Goal: Task Accomplishment & Management: Use online tool/utility

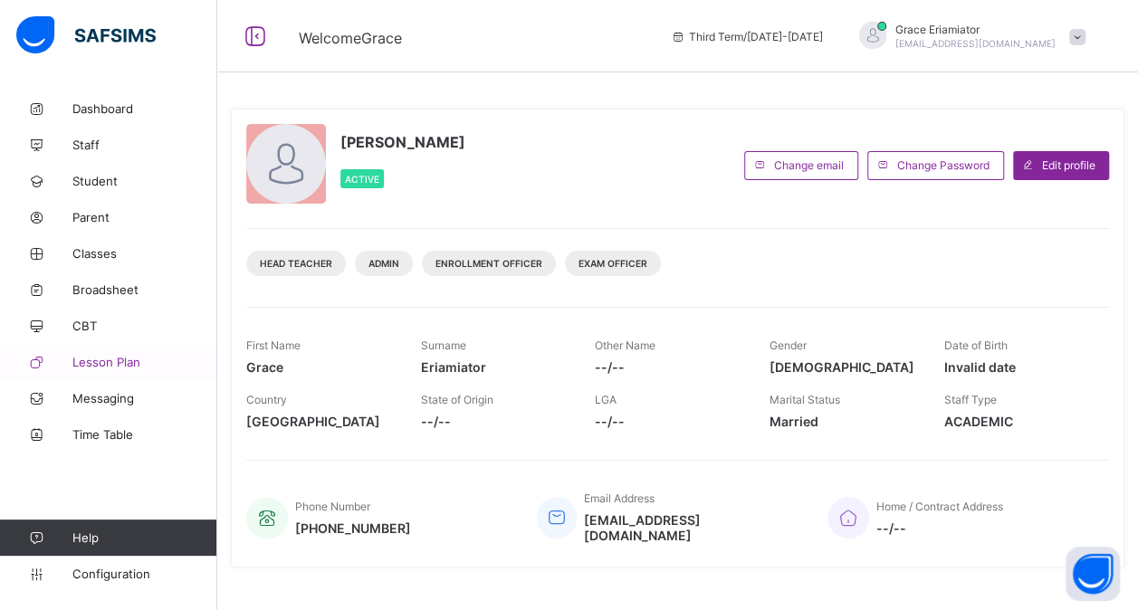
click at [113, 357] on span "Lesson Plan" at bounding box center [144, 362] width 145 height 14
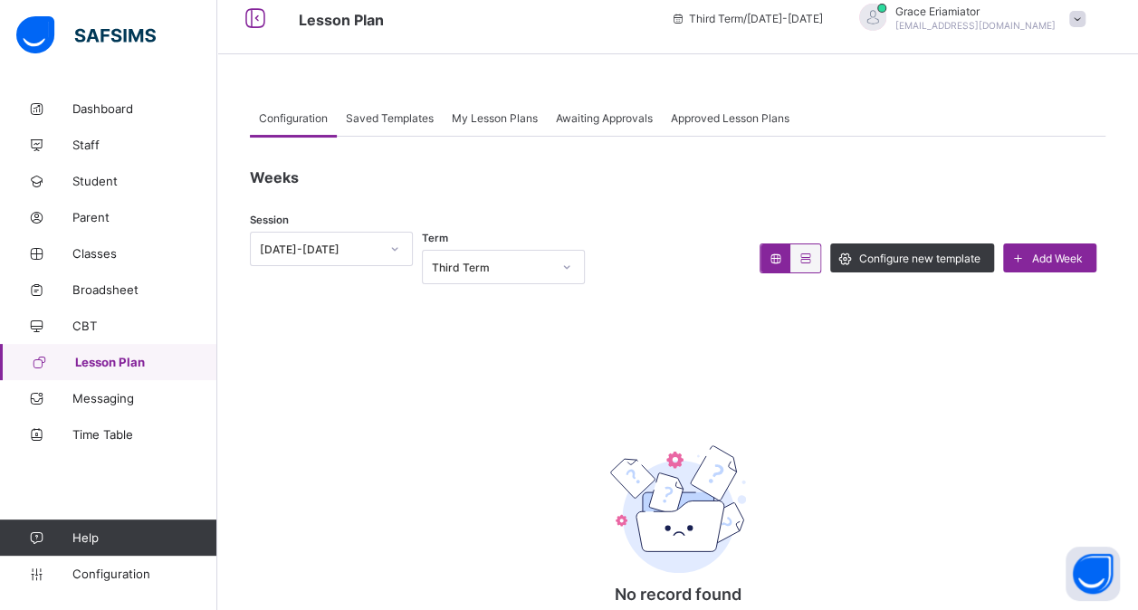
scroll to position [15, 0]
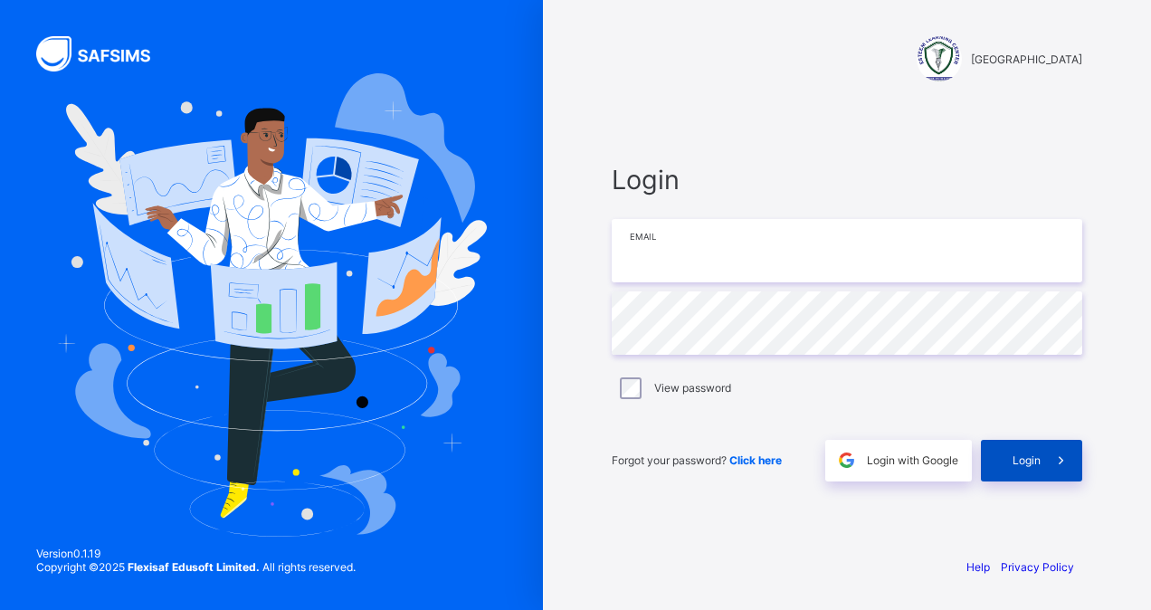
type input "**********"
click at [1024, 451] on div "Login" at bounding box center [1031, 461] width 101 height 42
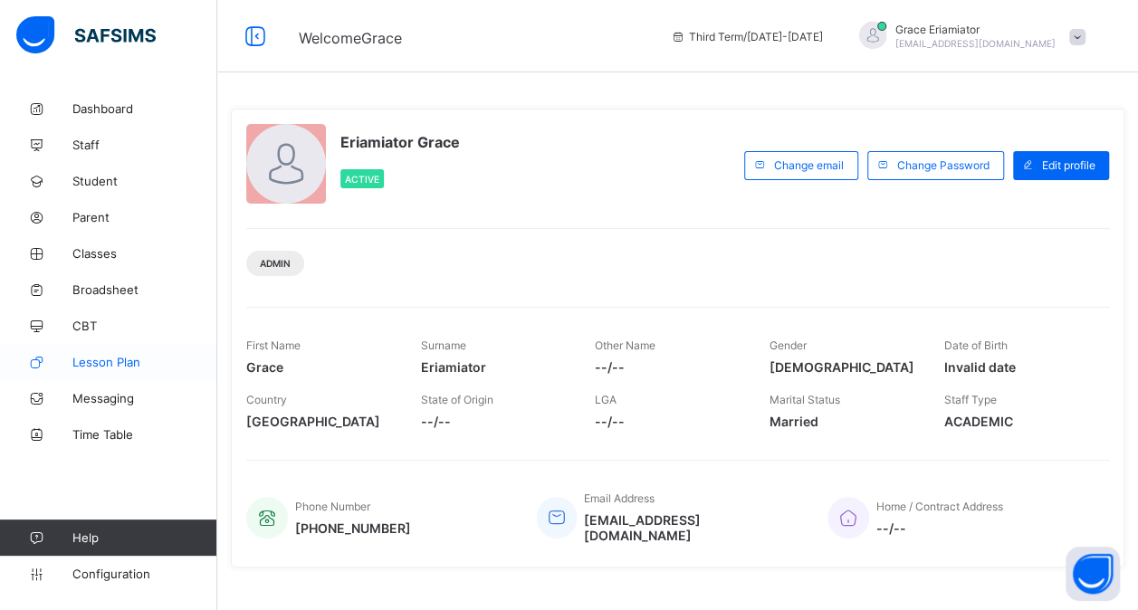
click at [123, 366] on span "Lesson Plan" at bounding box center [144, 362] width 145 height 14
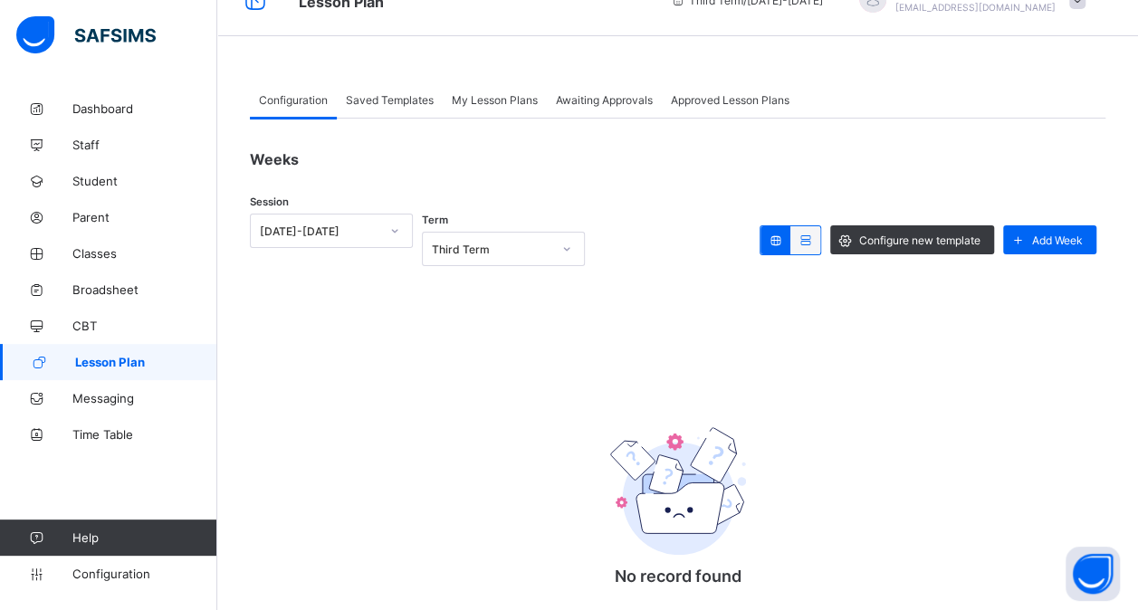
scroll to position [38, 0]
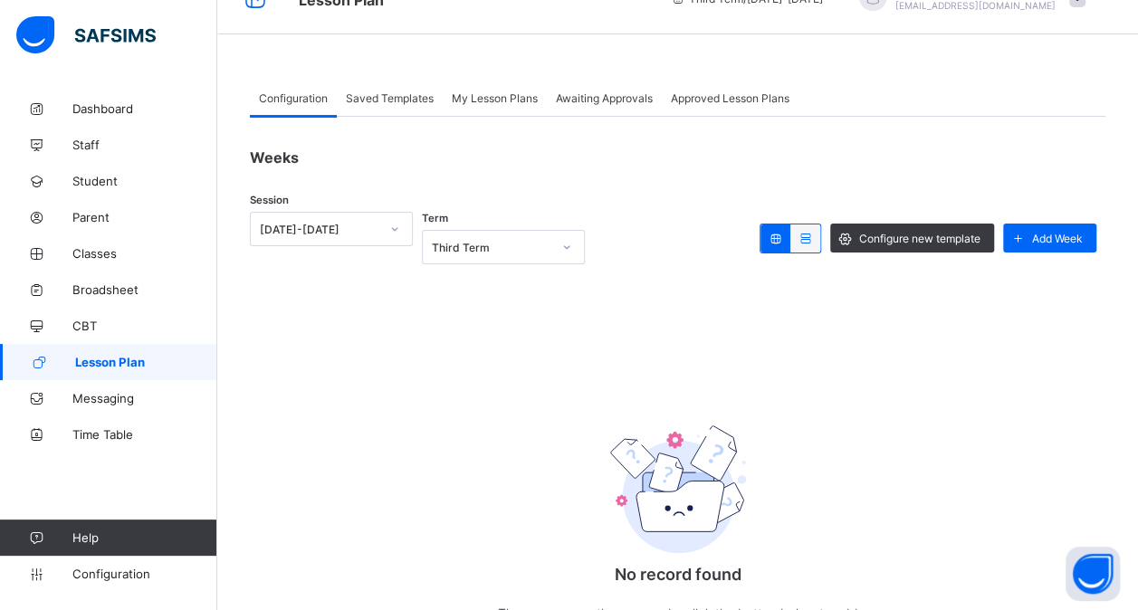
click at [407, 91] on span "Saved Templates" at bounding box center [390, 98] width 88 height 14
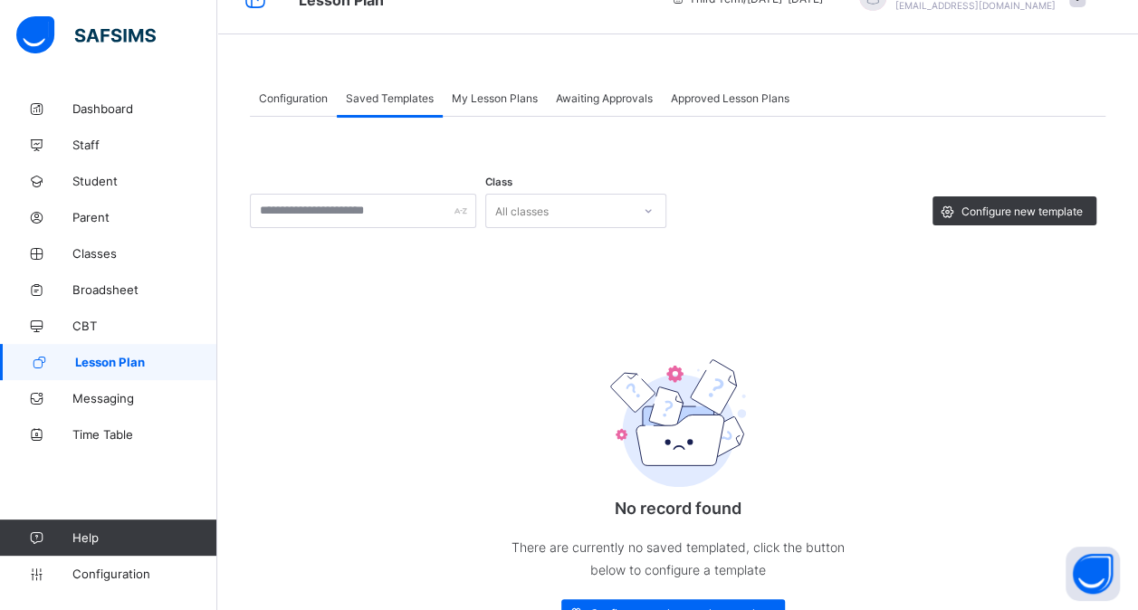
scroll to position [71, 0]
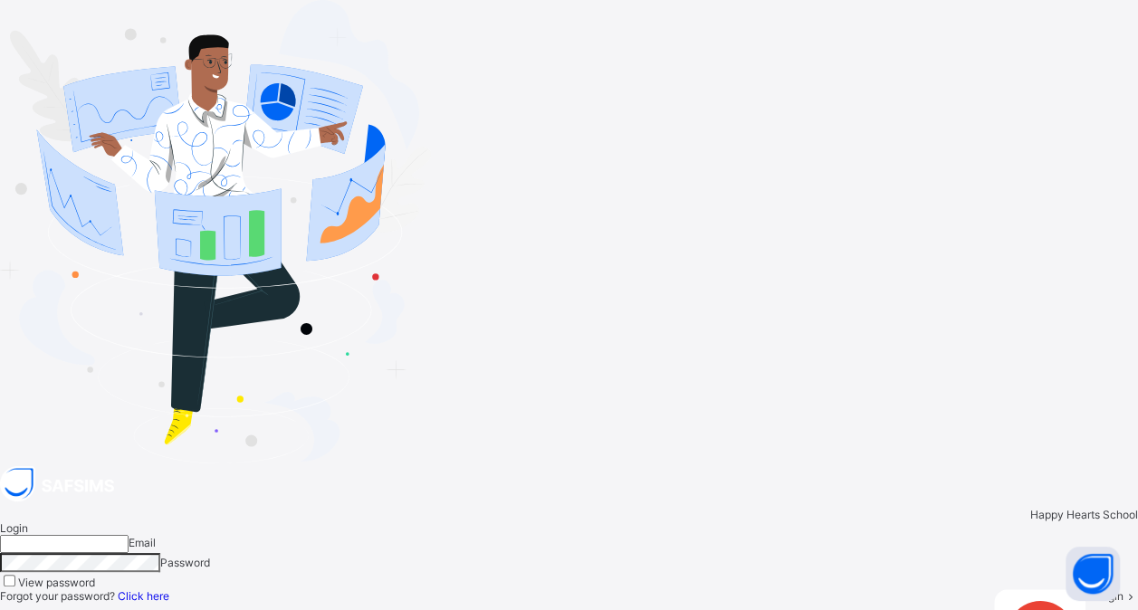
type input "**********"
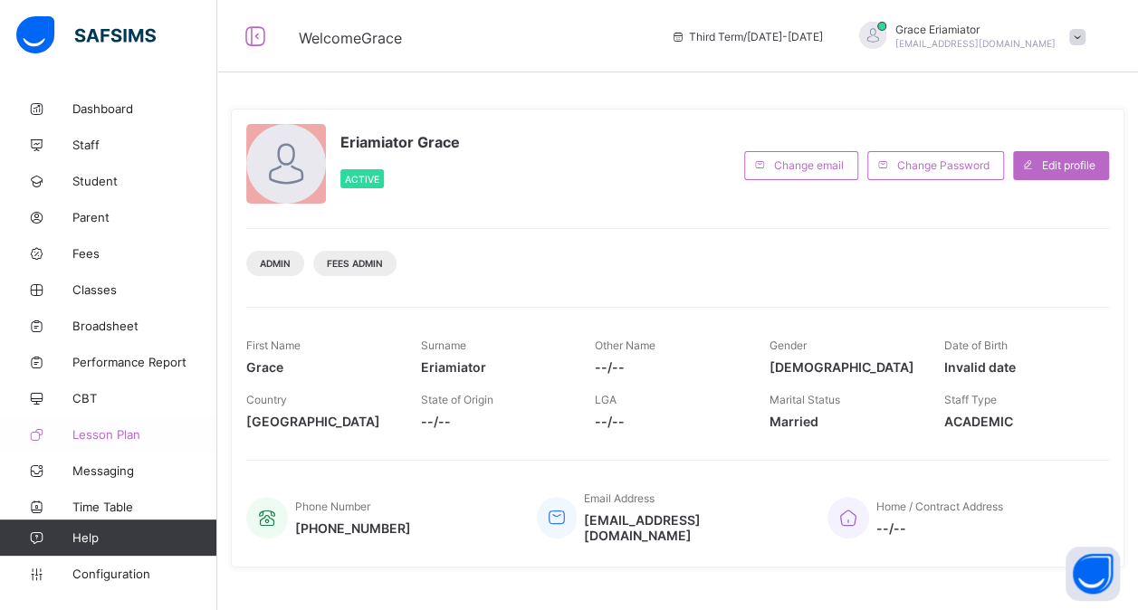
click at [81, 429] on span "Lesson Plan" at bounding box center [144, 434] width 145 height 14
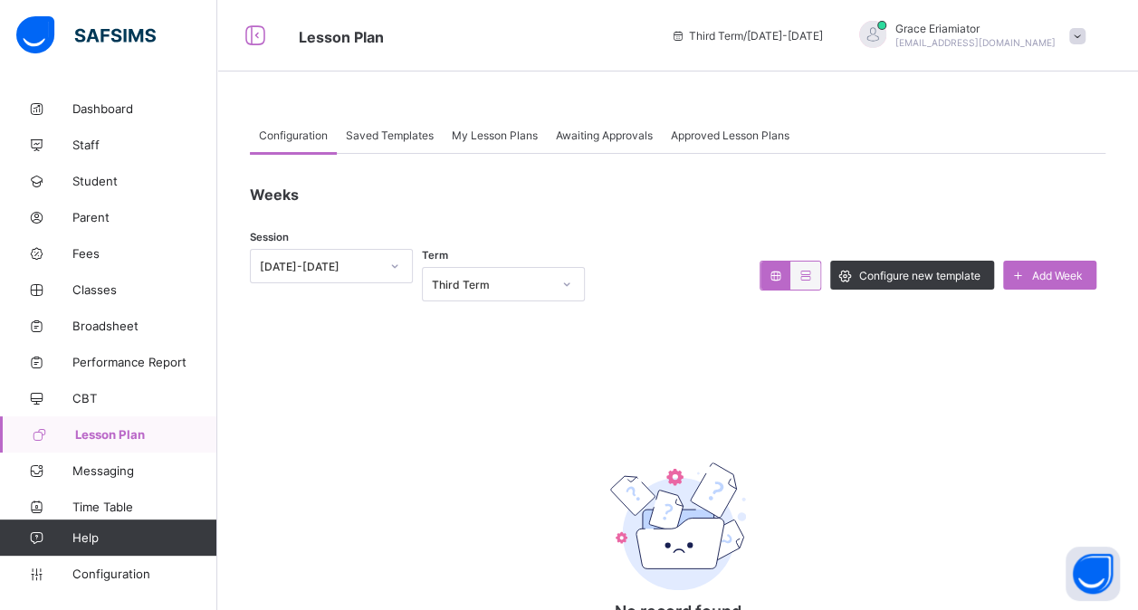
scroll to position [3, 0]
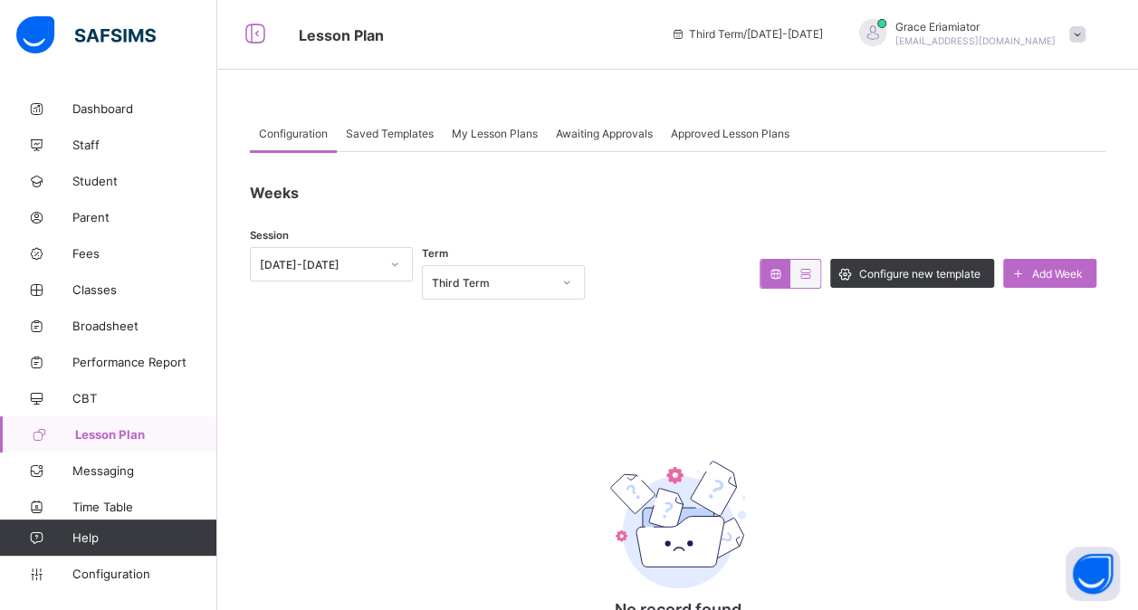
click at [382, 129] on span "Saved Templates" at bounding box center [390, 134] width 88 height 14
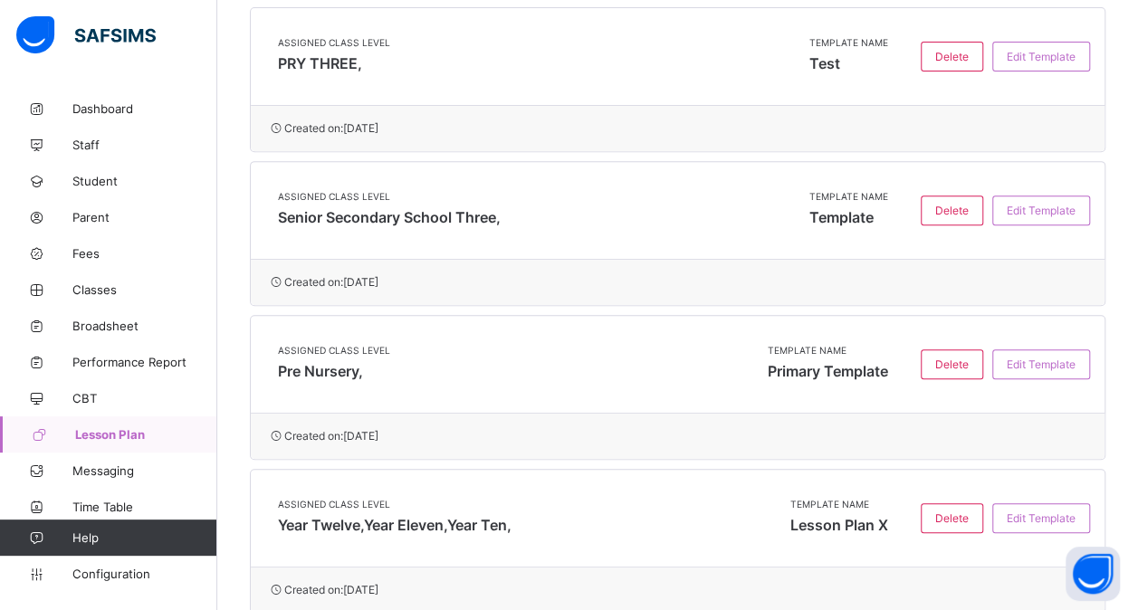
scroll to position [295, 0]
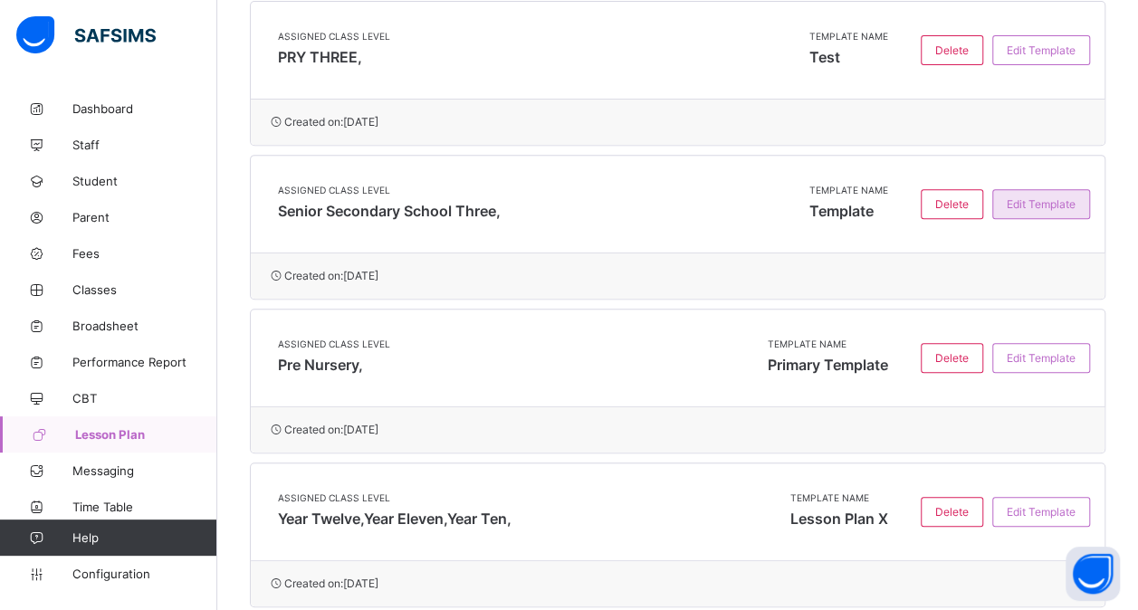
click at [1049, 204] on span "Edit Template" at bounding box center [1040, 204] width 69 height 14
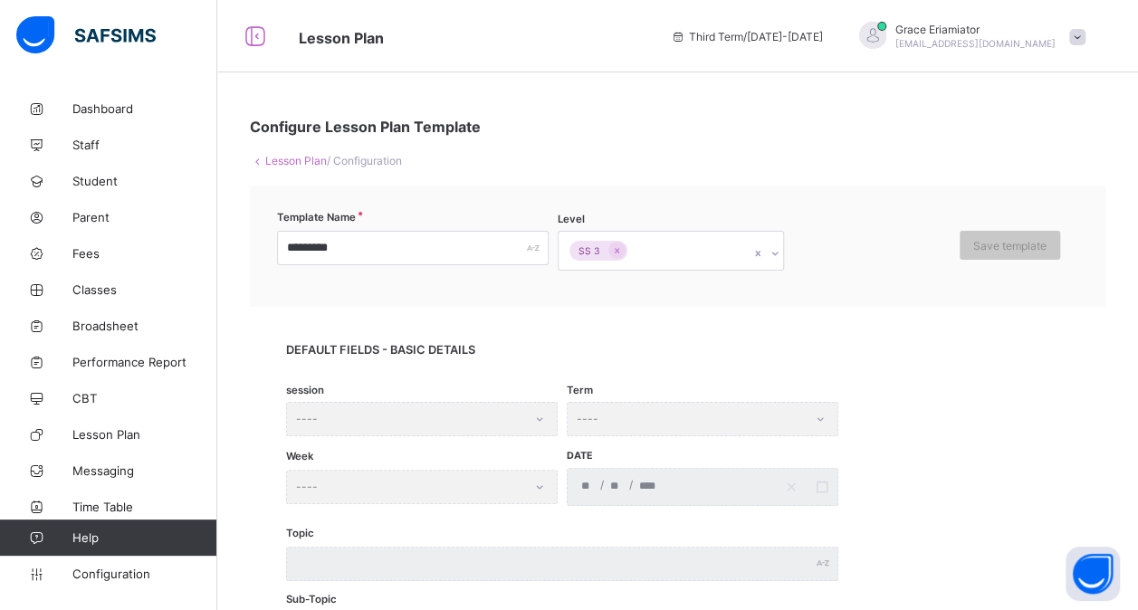
click at [282, 160] on link "Lesson Plan" at bounding box center [296, 161] width 62 height 14
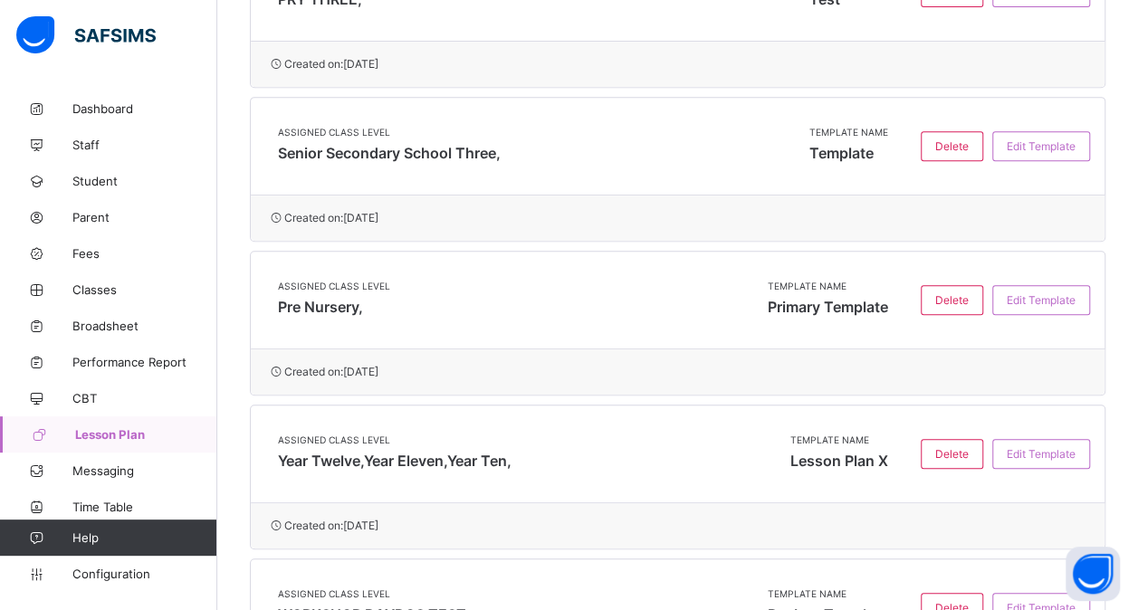
scroll to position [362, 0]
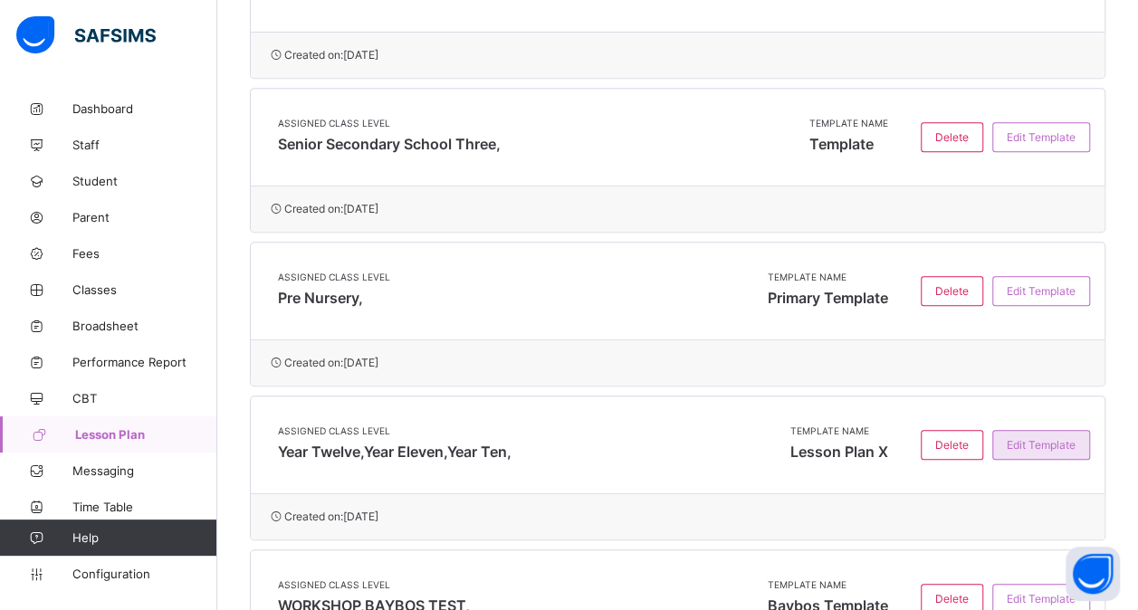
click at [1052, 447] on div "Edit Template" at bounding box center [1041, 445] width 98 height 30
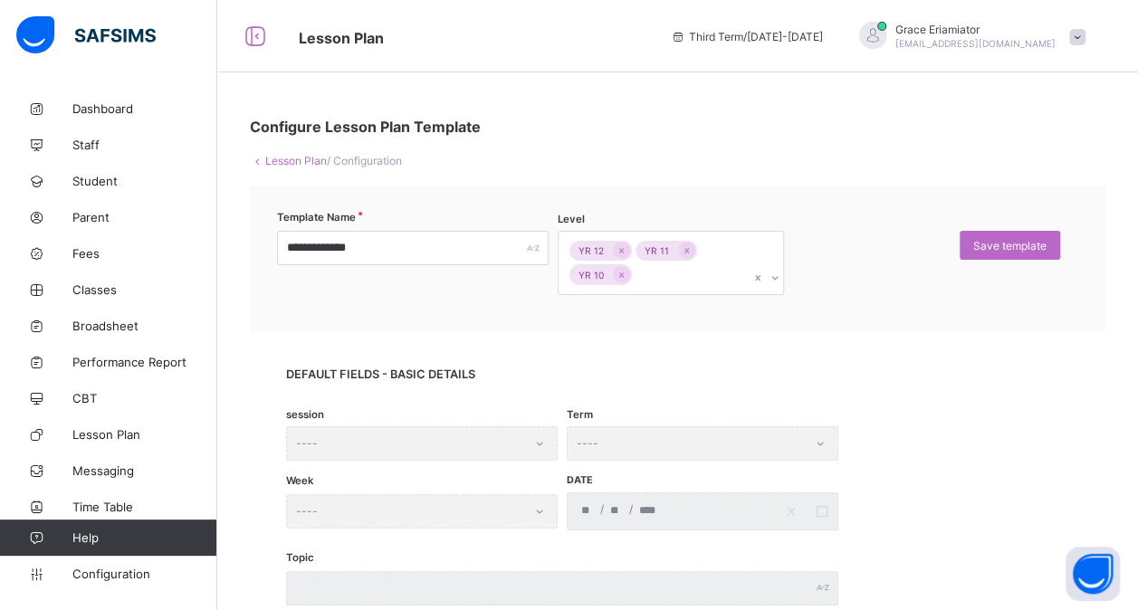
click at [286, 162] on link "Lesson Plan" at bounding box center [296, 161] width 62 height 14
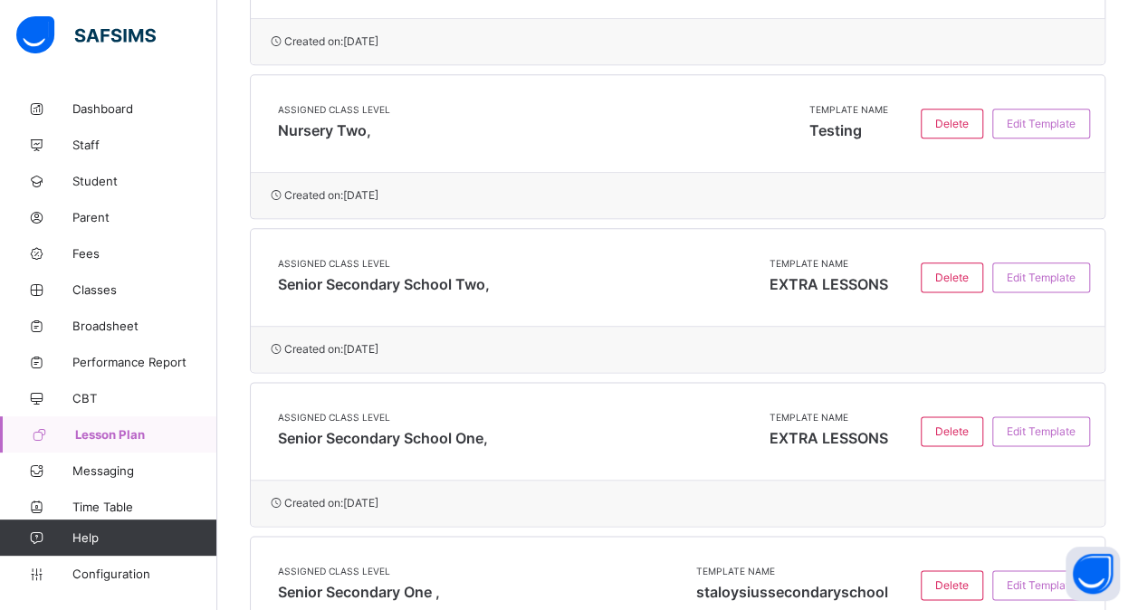
scroll to position [992, 0]
click at [1065, 270] on span "Edit Template" at bounding box center [1040, 277] width 69 height 14
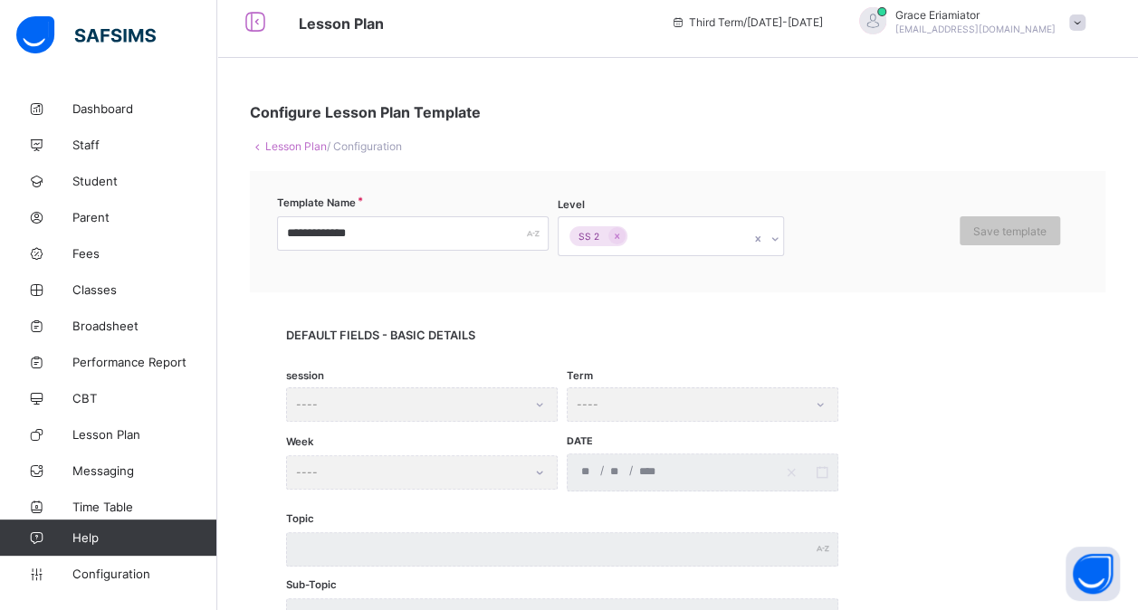
scroll to position [3, 0]
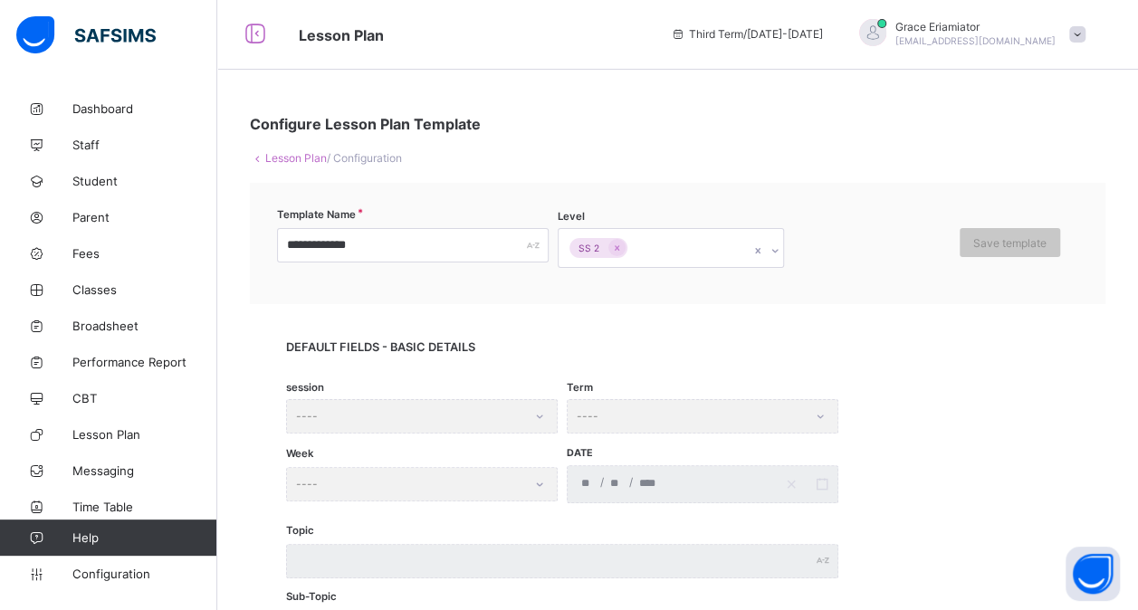
click at [302, 159] on link "Lesson Plan" at bounding box center [296, 158] width 62 height 14
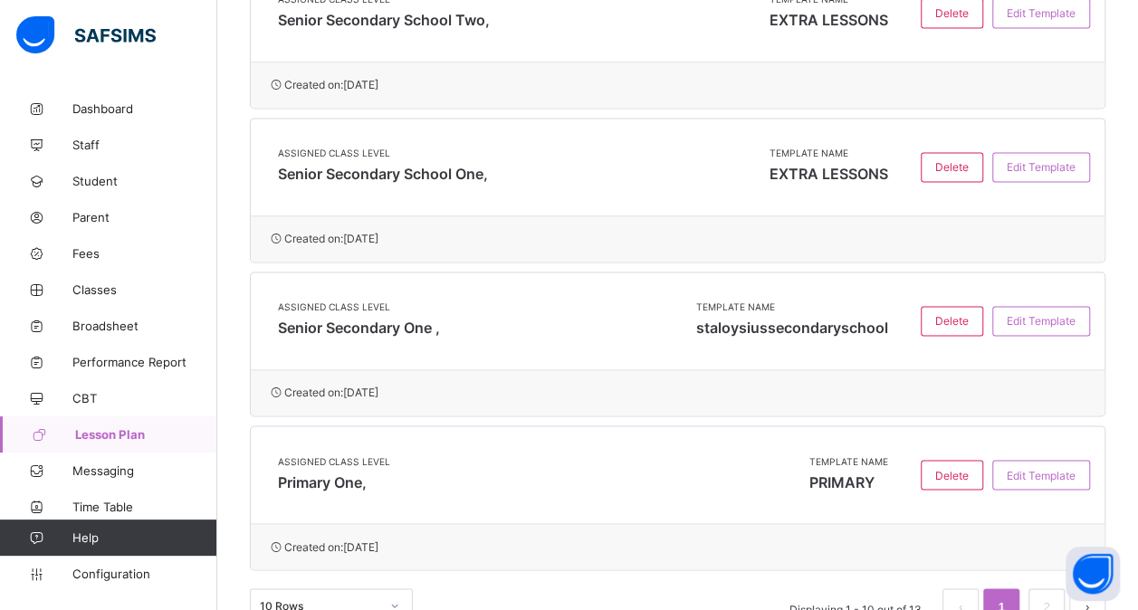
scroll to position [1292, 0]
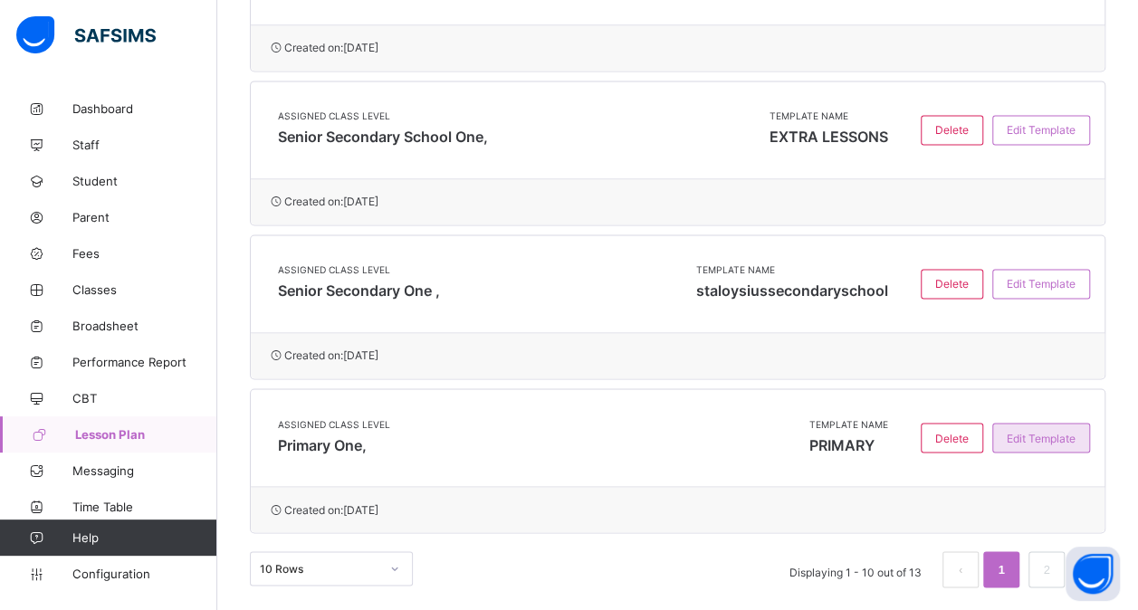
click at [1062, 431] on span "Edit Template" at bounding box center [1040, 438] width 69 height 14
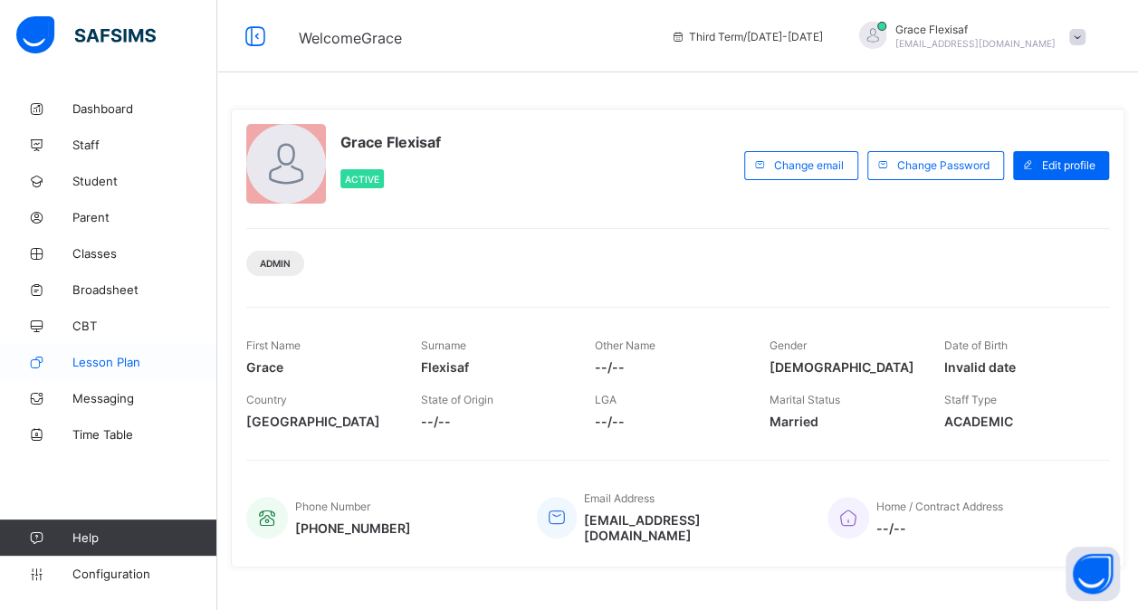
click at [103, 369] on link "Lesson Plan" at bounding box center [108, 362] width 217 height 36
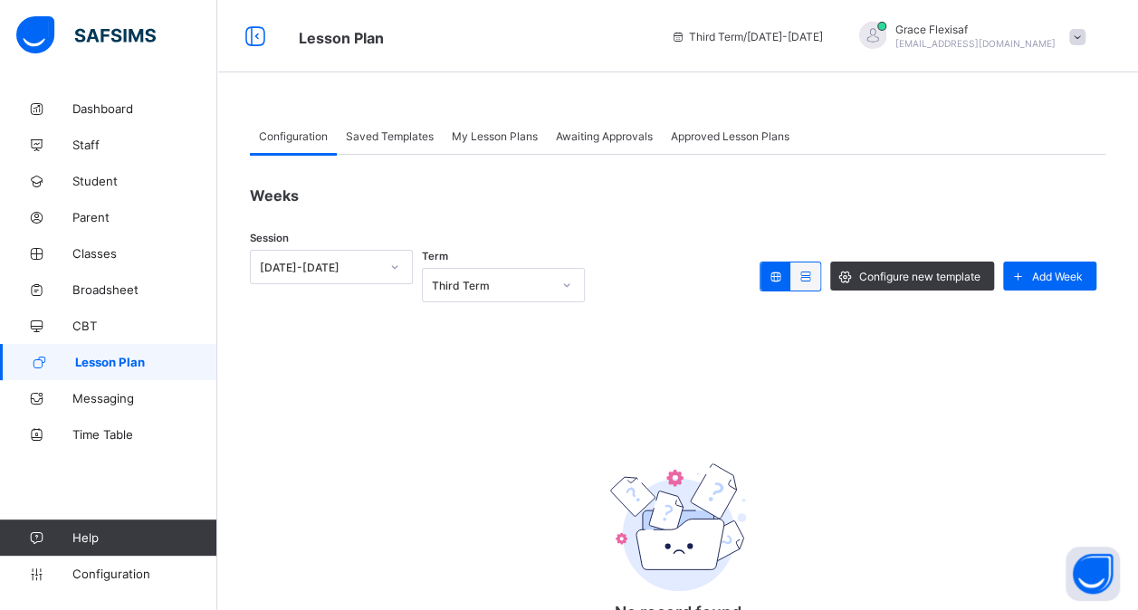
click at [382, 142] on div "Saved Templates" at bounding box center [390, 136] width 106 height 36
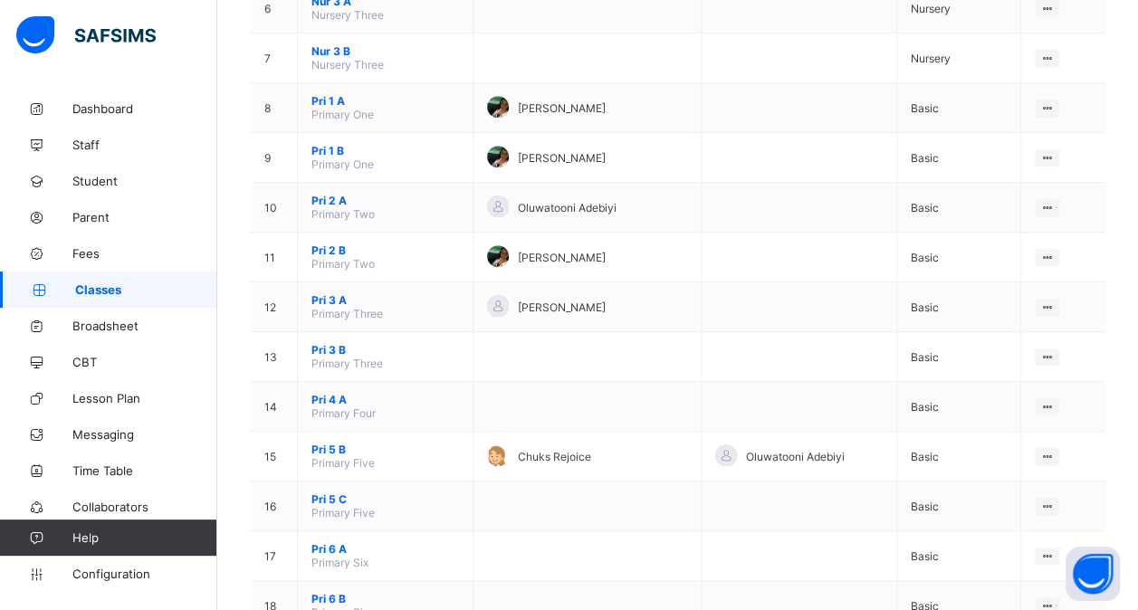
scroll to position [599, 0]
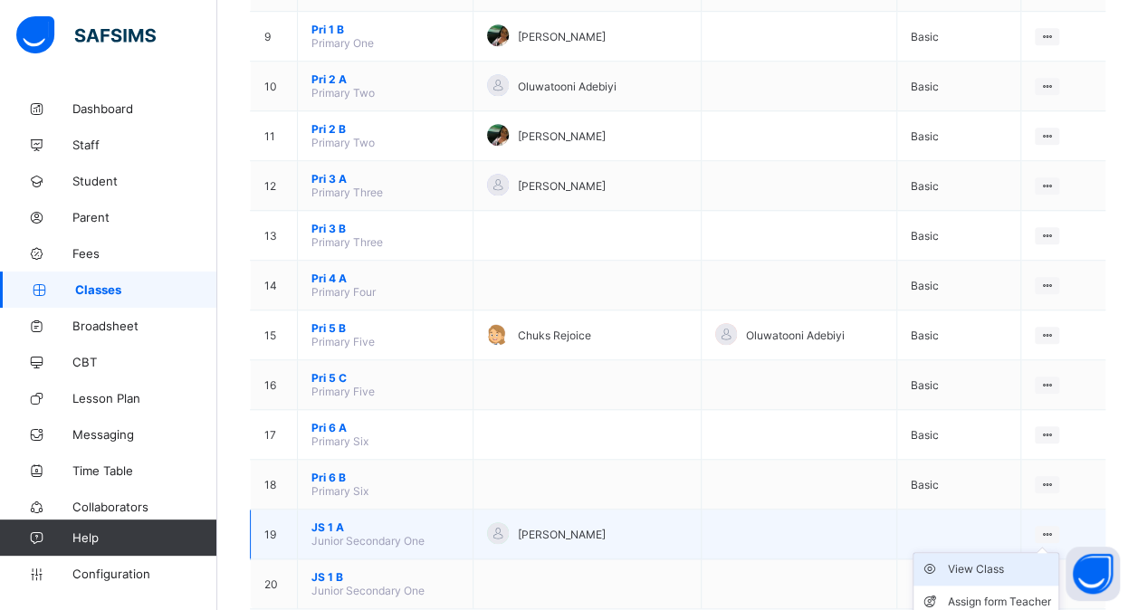
click at [985, 560] on div "View Class" at bounding box center [999, 569] width 103 height 18
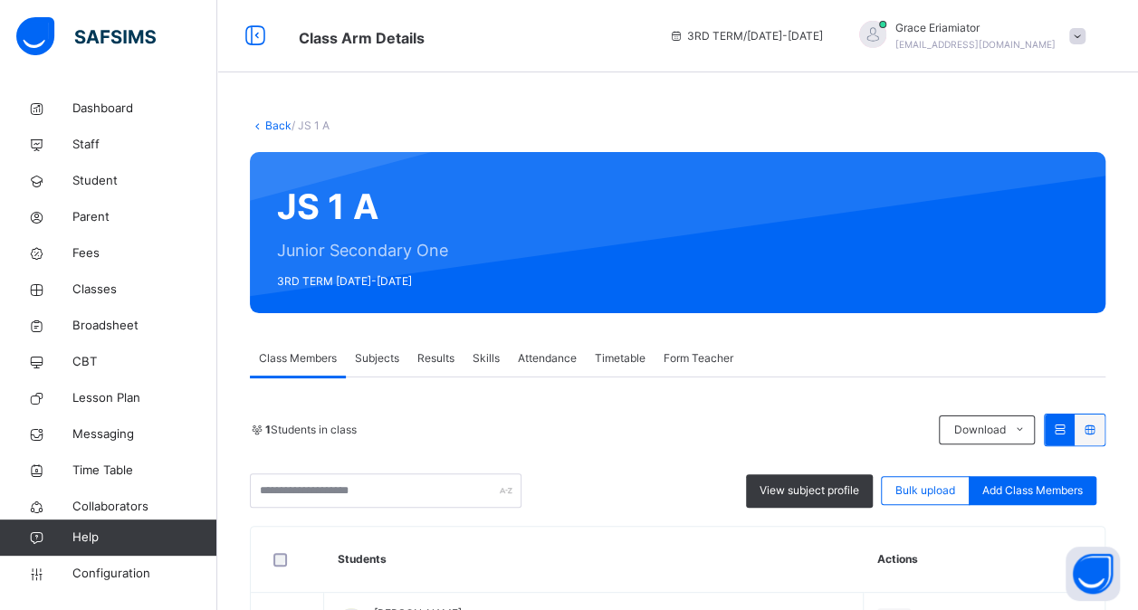
click at [381, 367] on div "Subjects" at bounding box center [377, 358] width 62 height 36
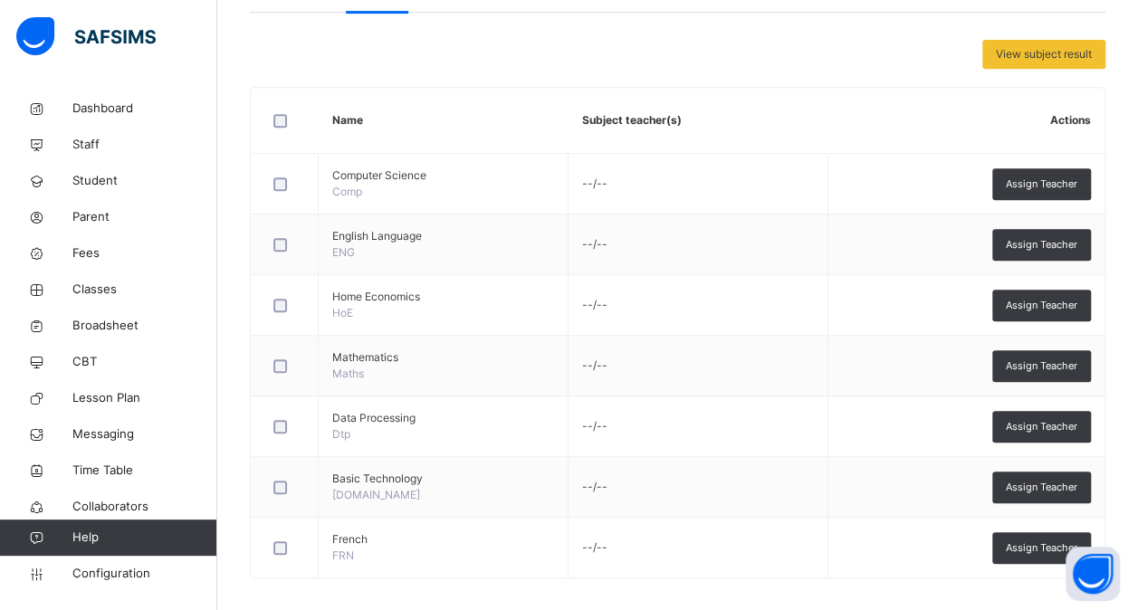
scroll to position [375, 0]
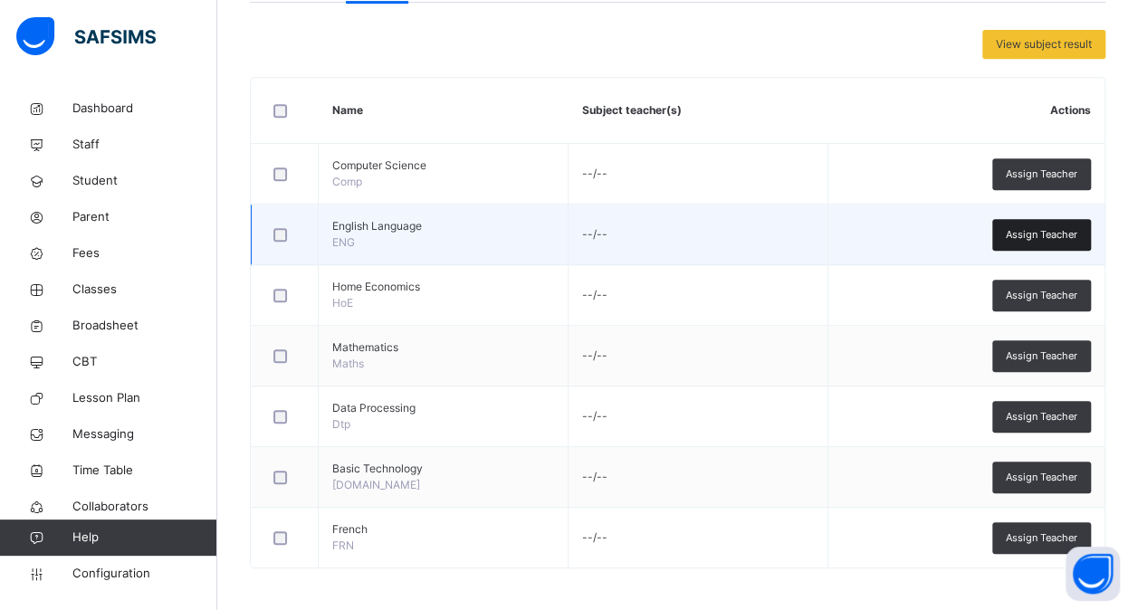
click at [1027, 228] on span "Assign Teacher" at bounding box center [1040, 234] width 71 height 15
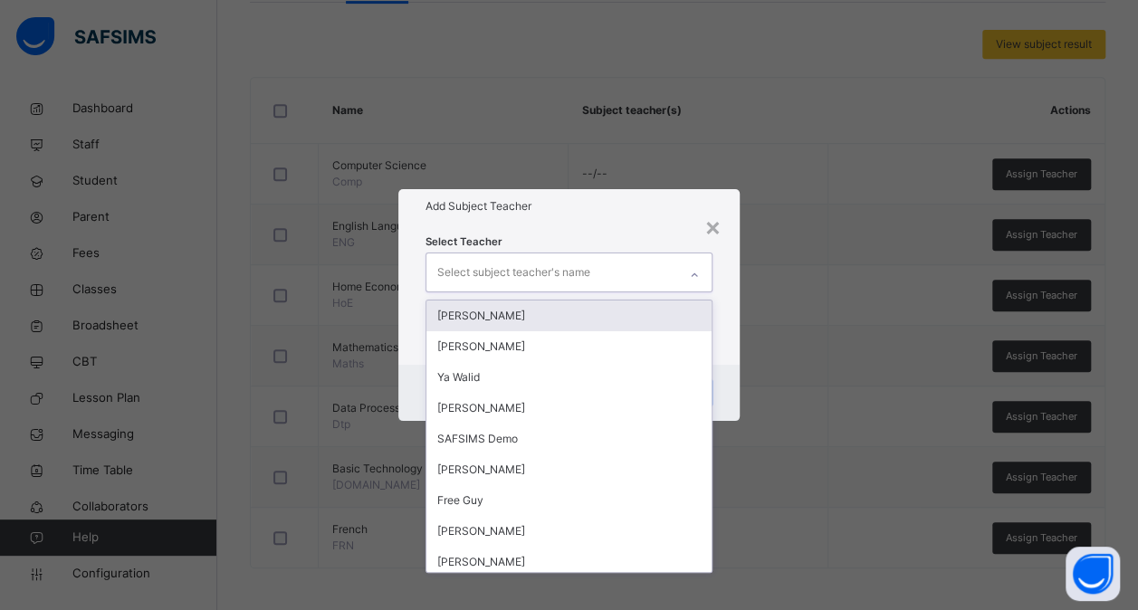
click at [695, 277] on icon at bounding box center [694, 275] width 11 height 18
type input "*"
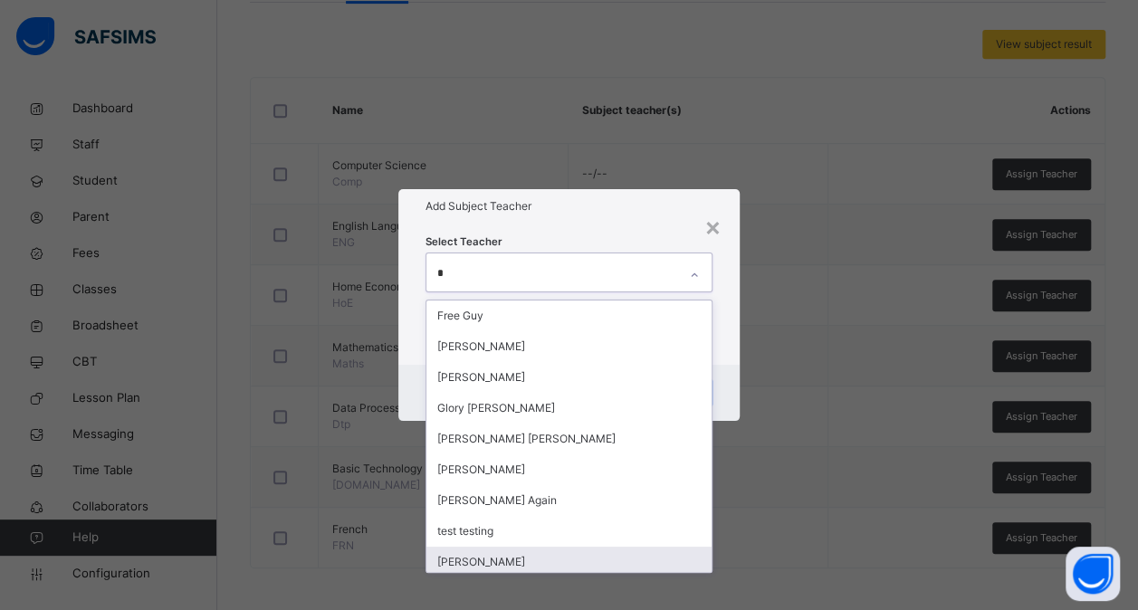
click at [667, 559] on div "[PERSON_NAME]" at bounding box center [568, 562] width 285 height 31
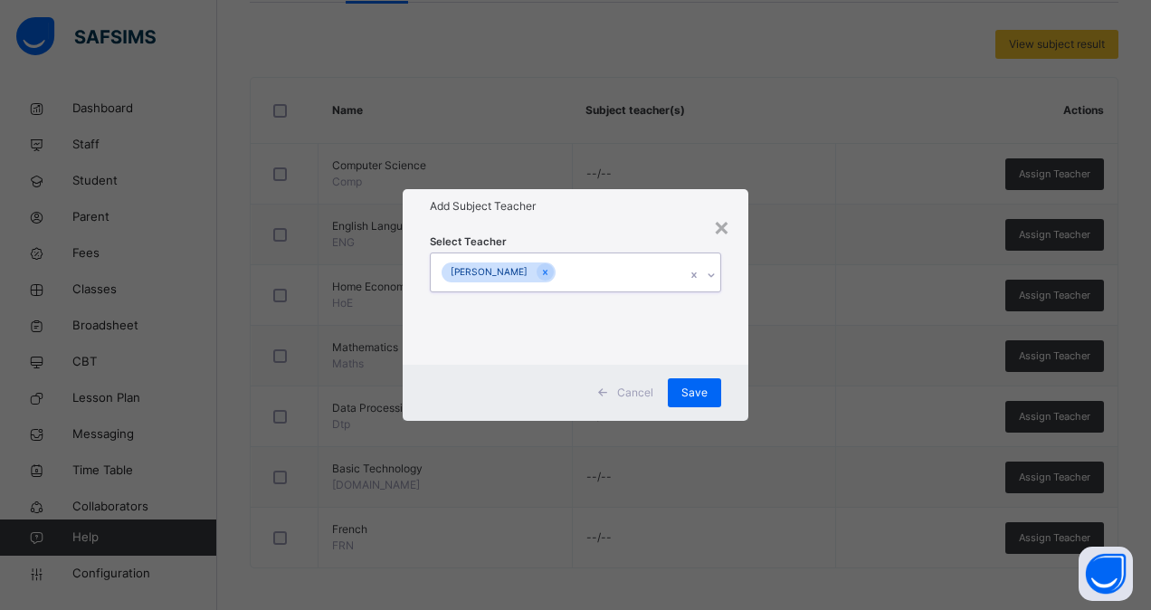
click at [635, 275] on div "[PERSON_NAME]" at bounding box center [558, 272] width 255 height 38
click at [687, 393] on span "Save" at bounding box center [694, 393] width 26 height 16
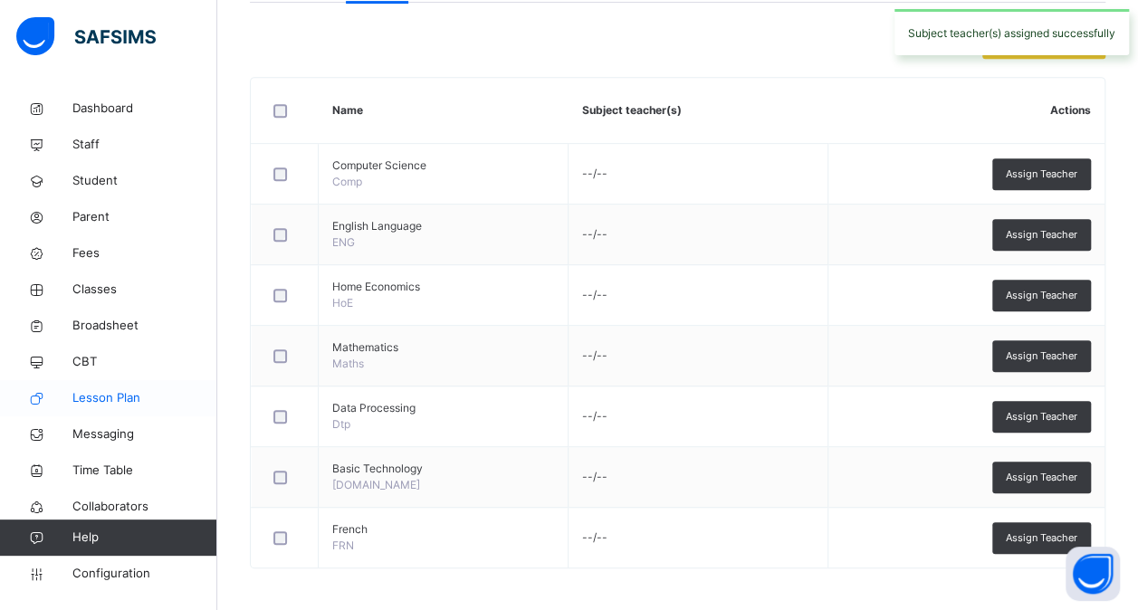
click at [109, 396] on span "Lesson Plan" at bounding box center [144, 398] width 145 height 18
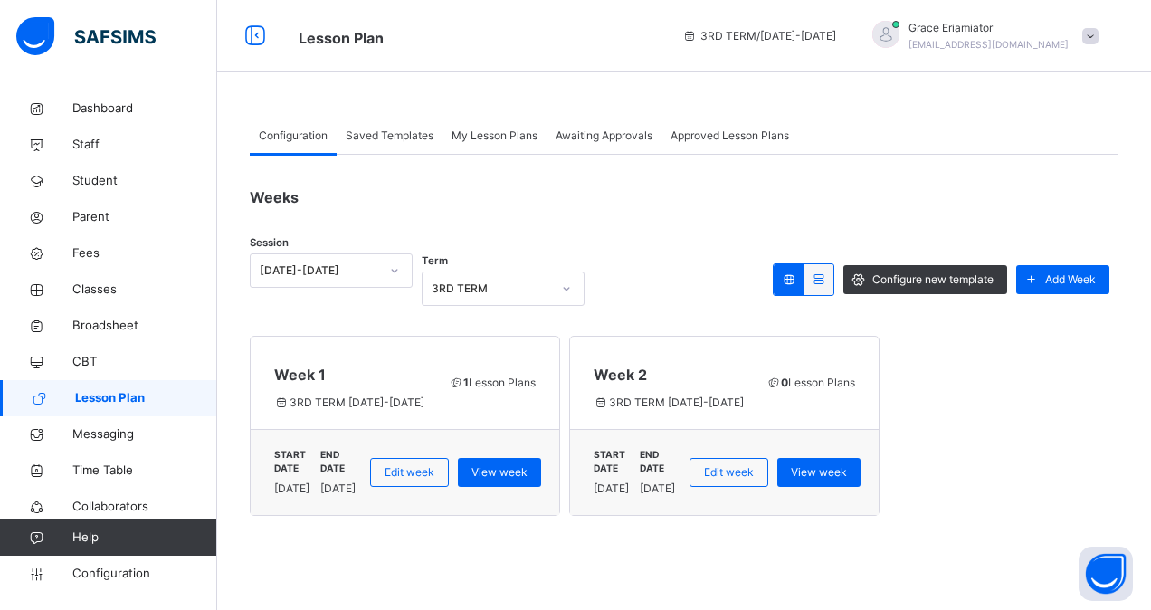
click at [409, 141] on span "Saved Templates" at bounding box center [390, 136] width 88 height 16
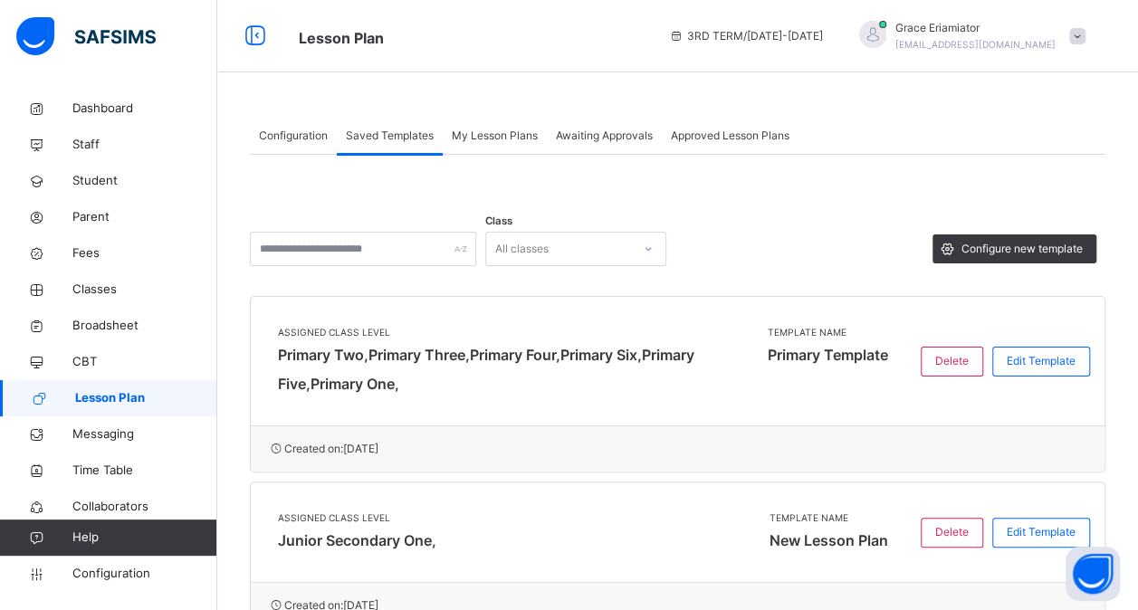
click at [489, 131] on span "My Lesson Plans" at bounding box center [495, 136] width 86 height 16
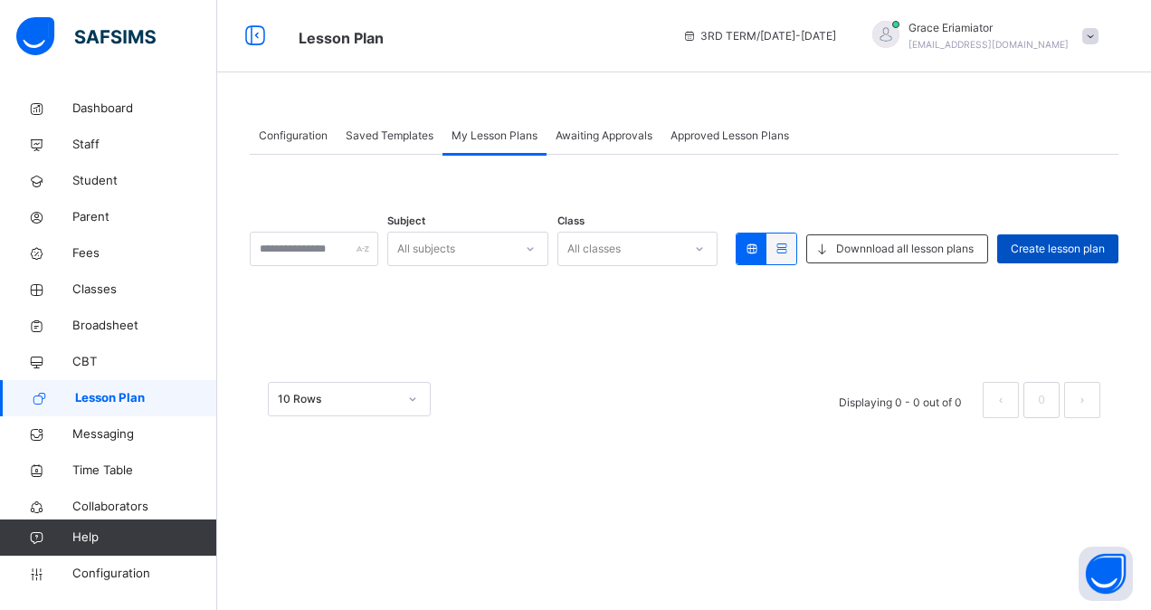
click at [1044, 253] on span "Create lesson plan" at bounding box center [1058, 249] width 94 height 16
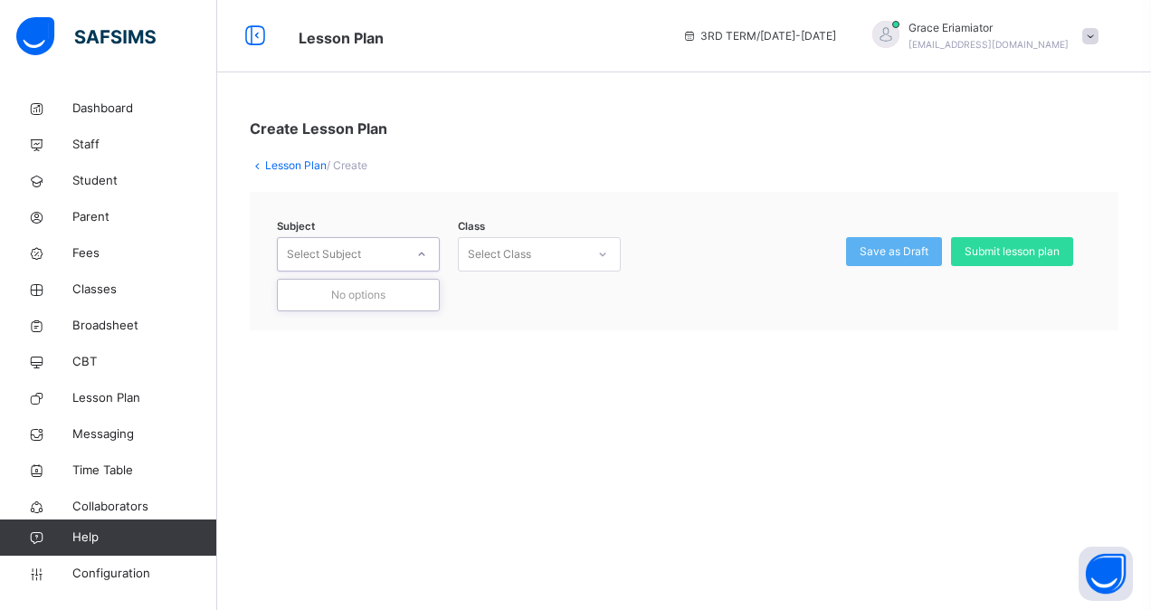
click at [420, 262] on icon at bounding box center [421, 254] width 11 height 18
click at [285, 169] on link "Lesson Plan" at bounding box center [296, 165] width 62 height 14
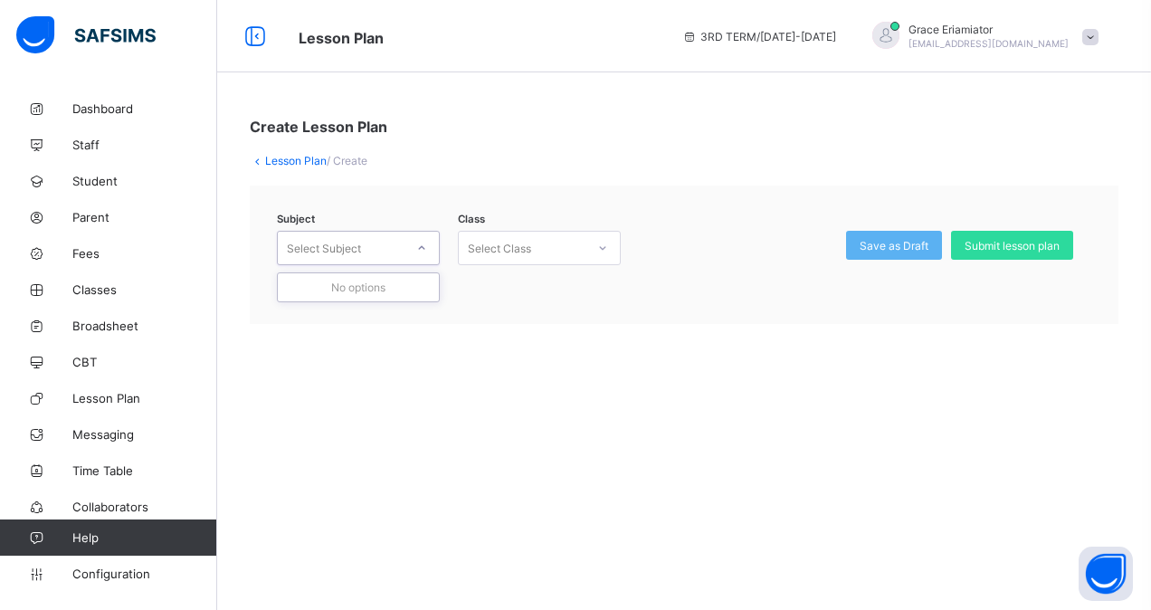
click at [423, 243] on icon at bounding box center [421, 248] width 11 height 18
click at [413, 246] on div at bounding box center [421, 247] width 31 height 29
click at [503, 249] on div "Select Class" at bounding box center [499, 248] width 63 height 34
click at [519, 248] on div "Select Class" at bounding box center [499, 248] width 63 height 34
click at [271, 154] on link "Lesson Plan" at bounding box center [296, 161] width 62 height 14
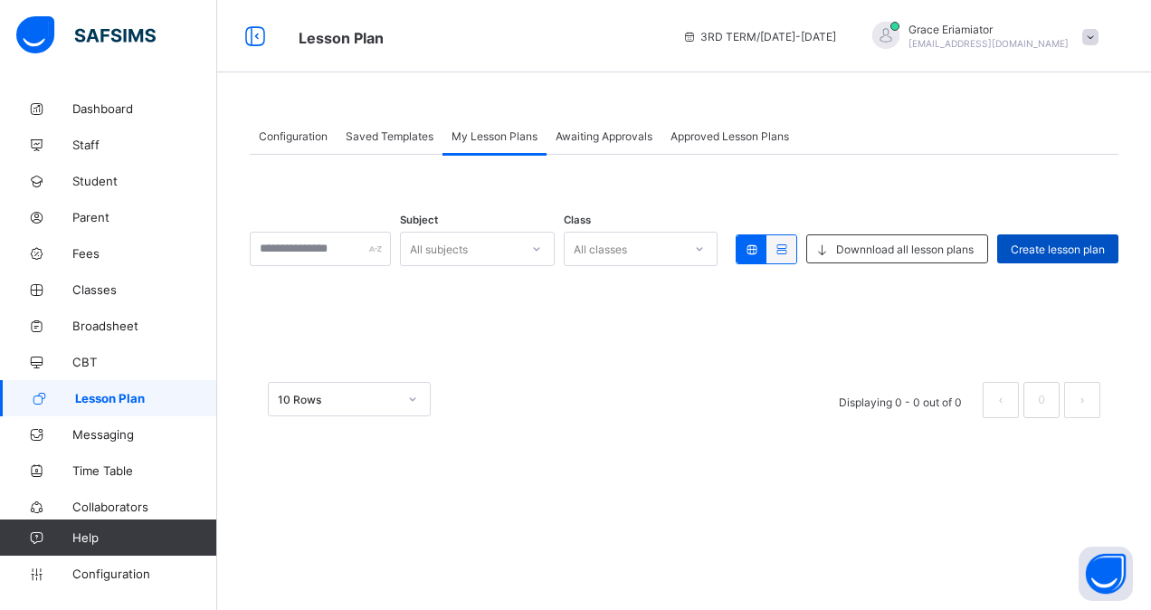
click at [1062, 243] on span "Create lesson plan" at bounding box center [1058, 250] width 94 height 14
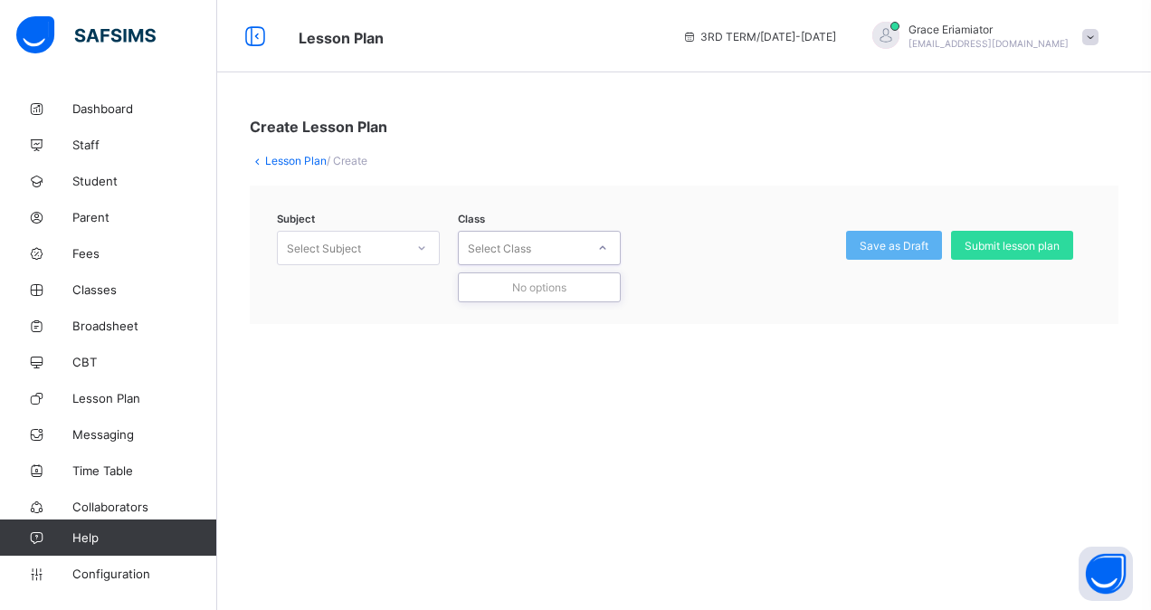
click at [555, 235] on div "Select Class" at bounding box center [522, 247] width 127 height 25
click at [370, 235] on div "Select Subject" at bounding box center [341, 247] width 127 height 25
click at [113, 286] on span "Classes" at bounding box center [144, 289] width 145 height 14
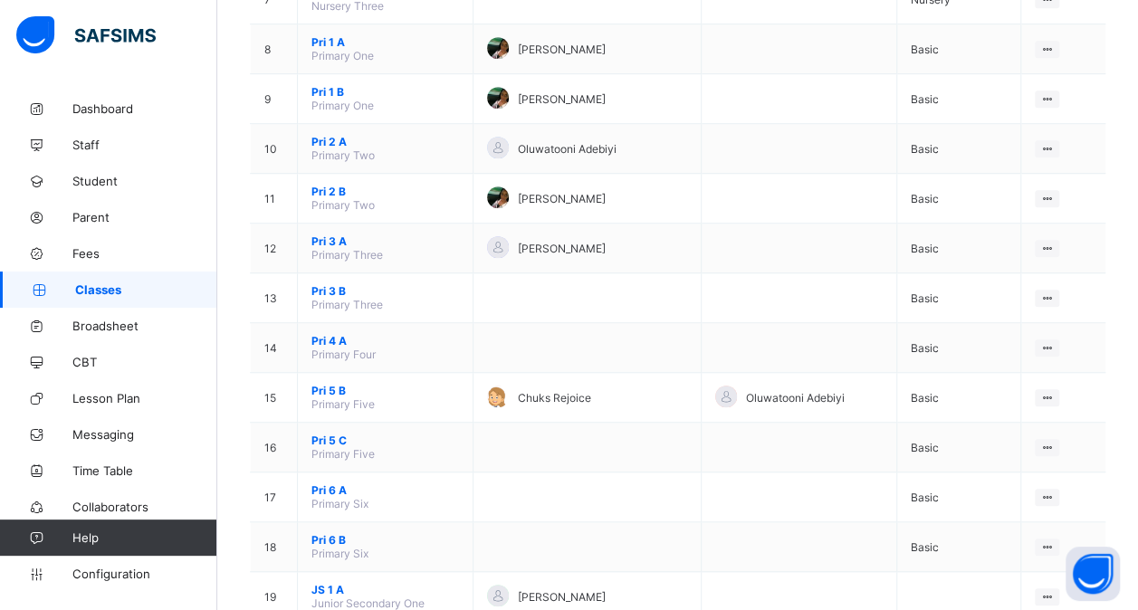
scroll to position [599, 0]
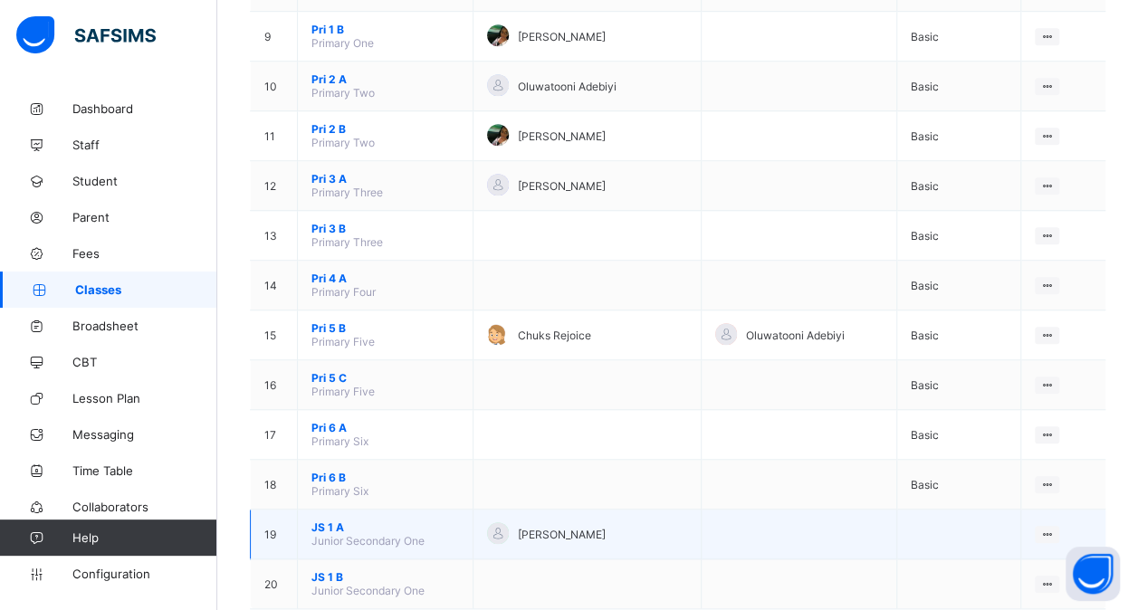
click at [398, 534] on span "Junior Secondary One" at bounding box center [367, 541] width 113 height 14
click at [335, 520] on span "JS 1 A" at bounding box center [385, 527] width 148 height 14
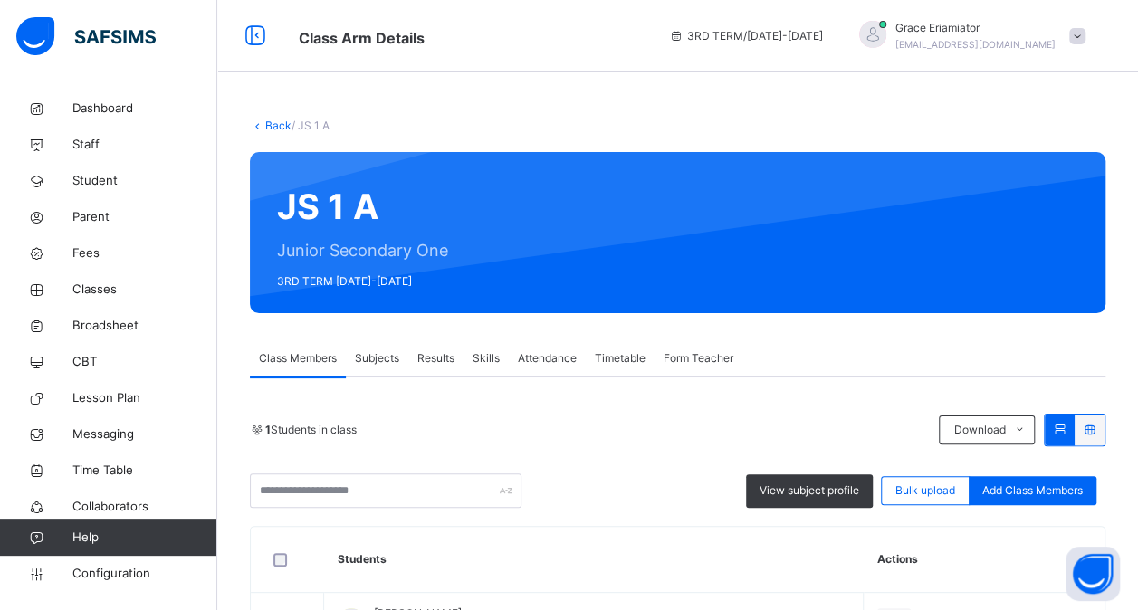
click at [379, 357] on span "Subjects" at bounding box center [377, 358] width 44 height 16
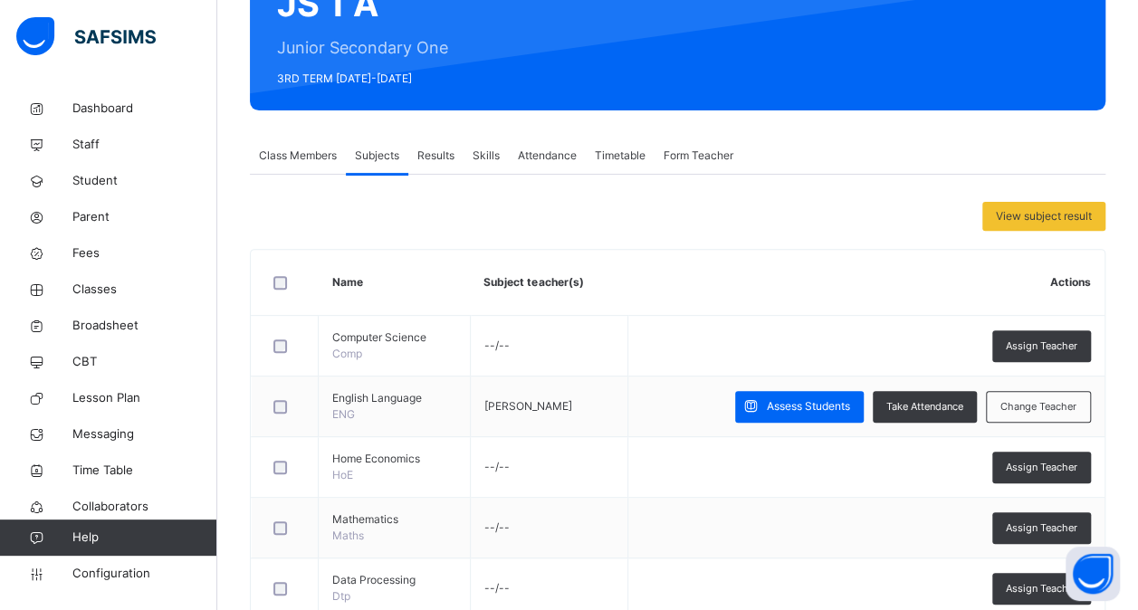
scroll to position [201, 0]
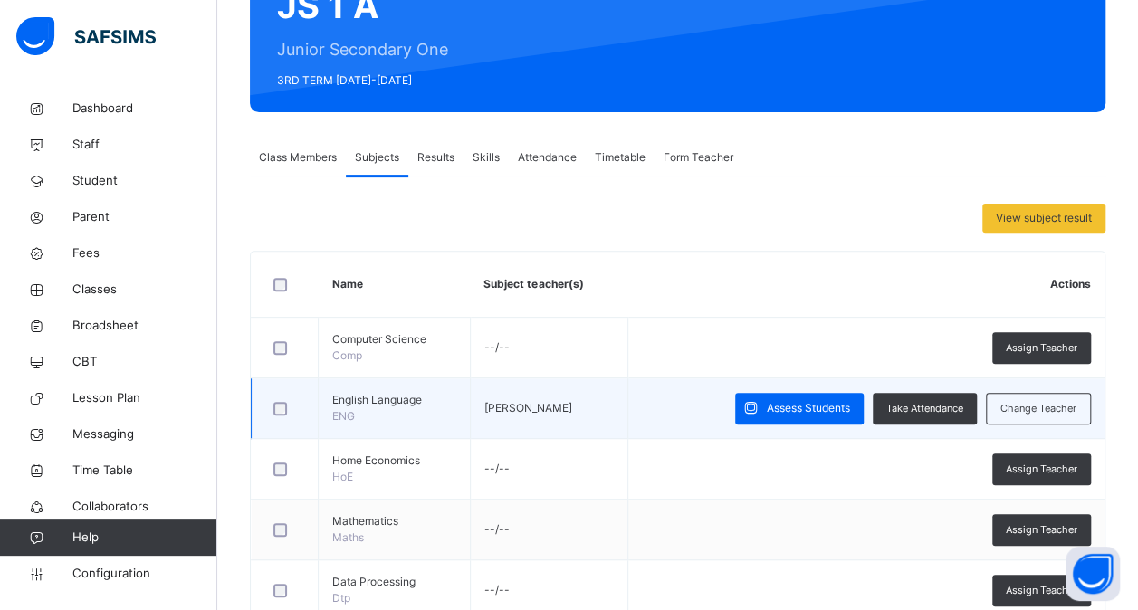
click at [373, 404] on span "English Language" at bounding box center [394, 400] width 124 height 16
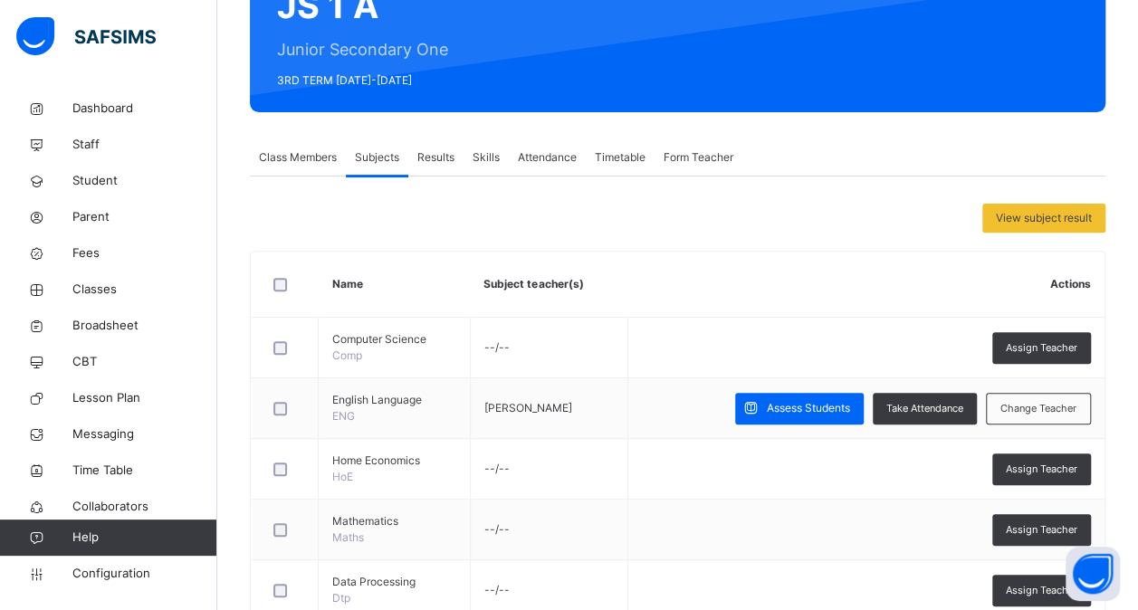
click at [449, 159] on span "Results" at bounding box center [435, 157] width 37 height 16
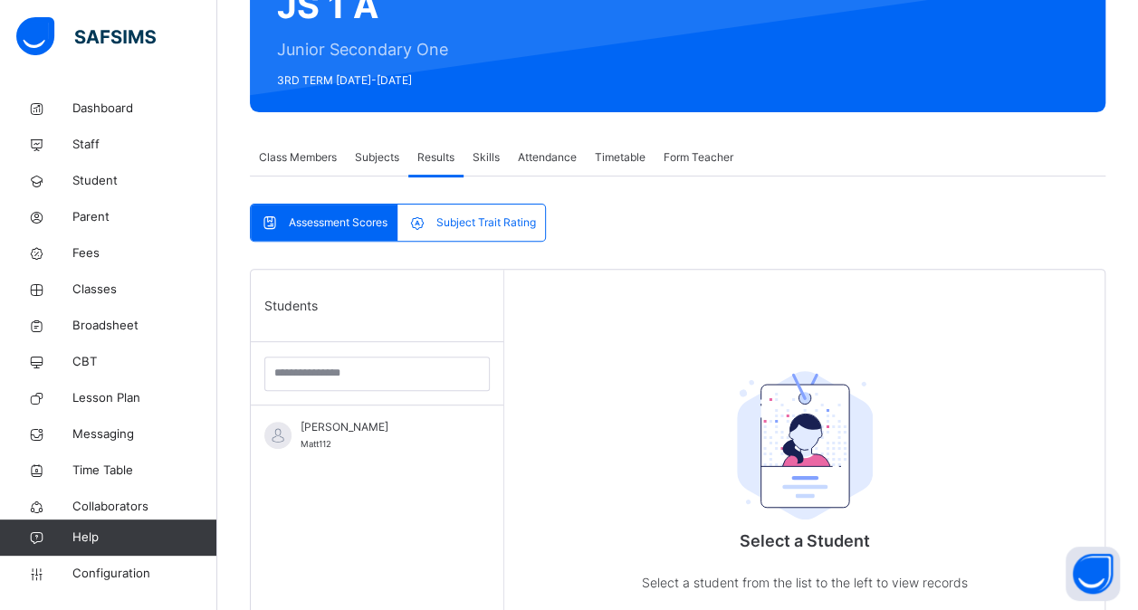
click at [708, 157] on span "Form Teacher" at bounding box center [698, 157] width 70 height 16
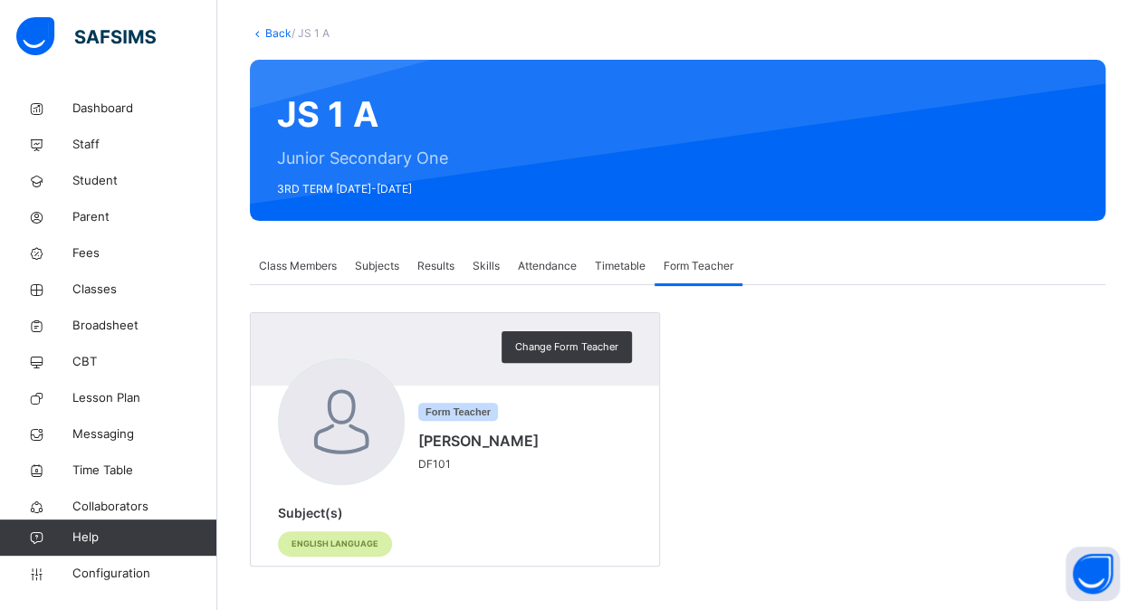
click at [322, 260] on span "Class Members" at bounding box center [298, 266] width 78 height 16
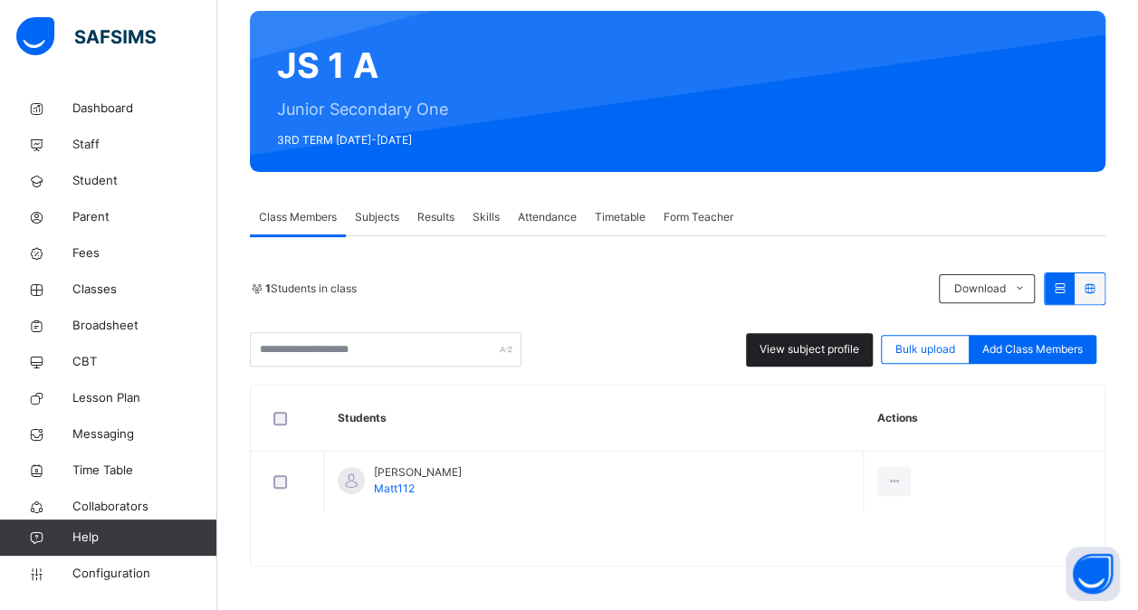
click at [817, 349] on span "View subject profile" at bounding box center [809, 349] width 100 height 16
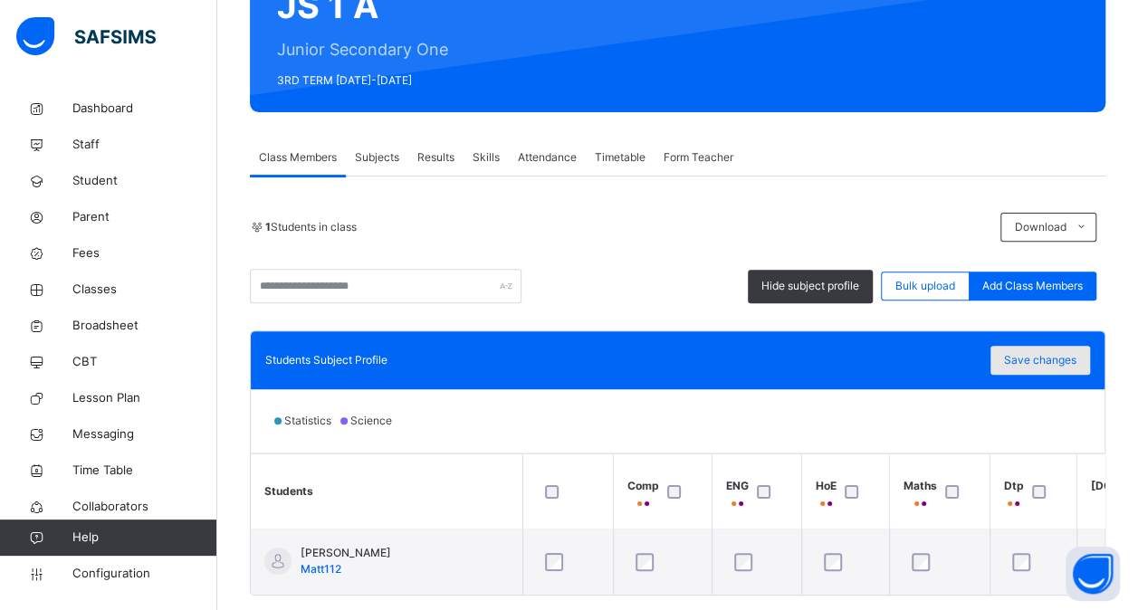
click at [1024, 352] on span "Save changes" at bounding box center [1040, 360] width 72 height 16
click at [105, 396] on span "Lesson Plan" at bounding box center [144, 398] width 145 height 18
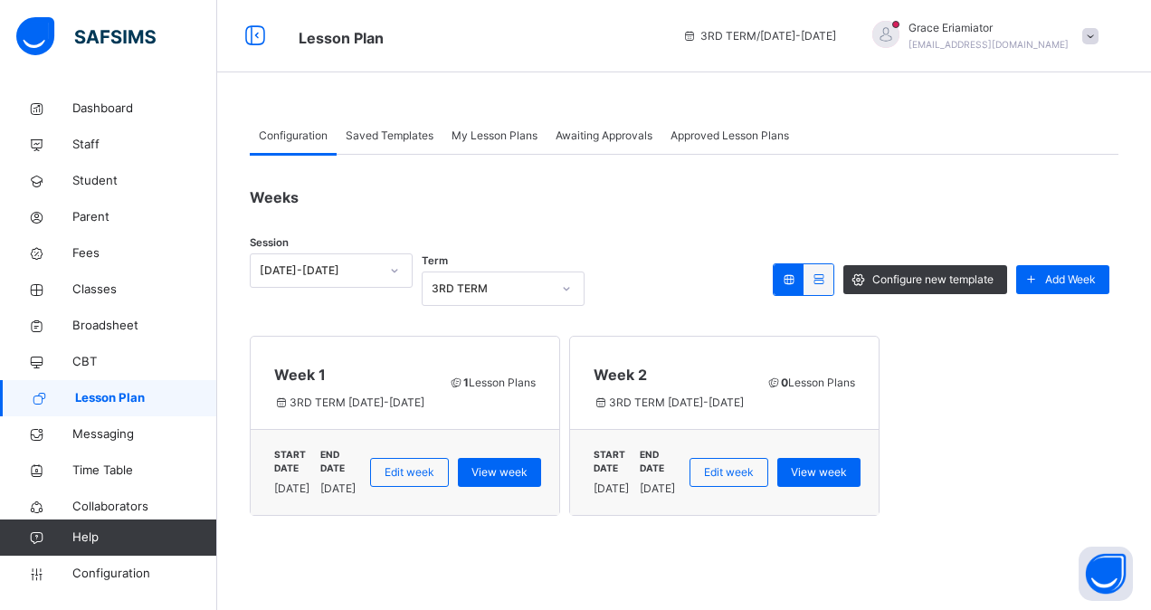
click at [492, 139] on span "My Lesson Plans" at bounding box center [495, 136] width 86 height 16
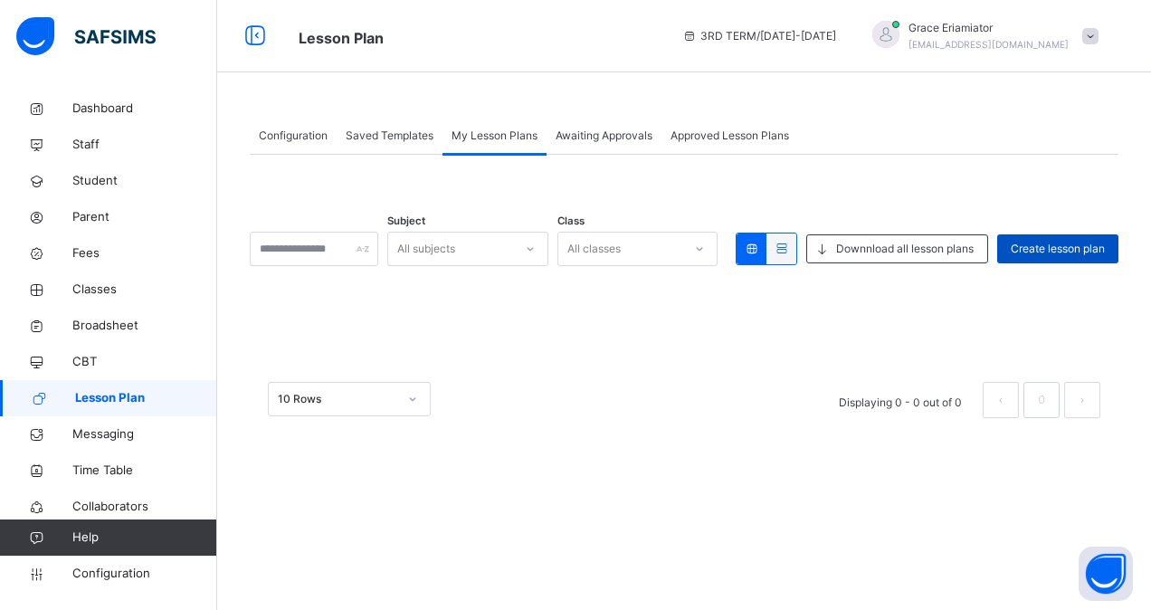
click at [1037, 246] on span "Create lesson plan" at bounding box center [1058, 249] width 94 height 16
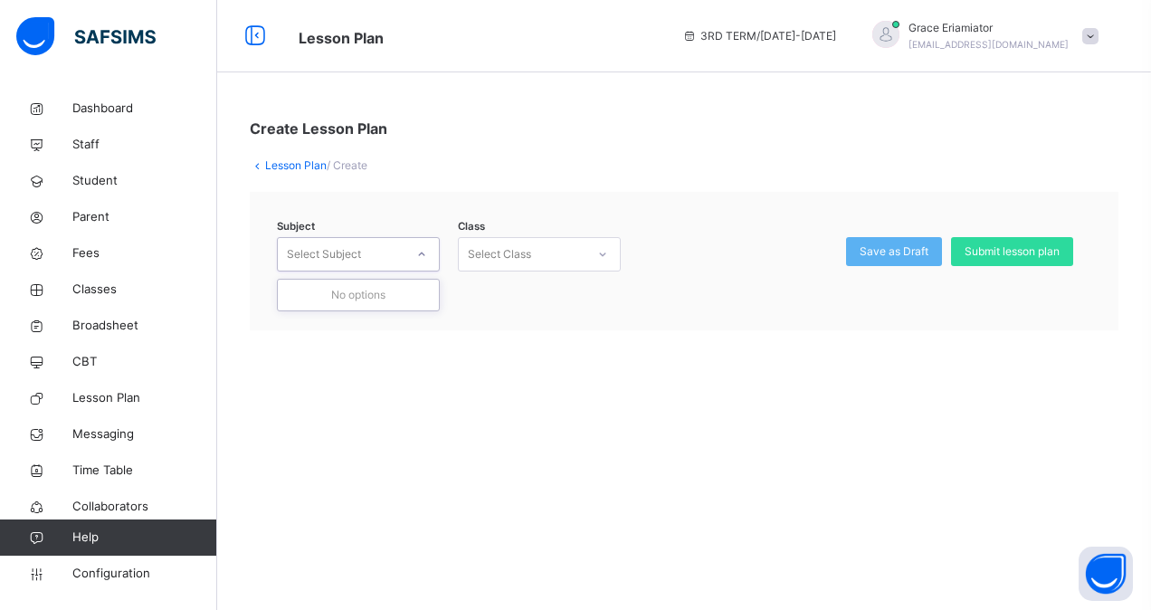
click at [422, 248] on icon at bounding box center [421, 254] width 11 height 18
click at [1087, 38] on span at bounding box center [1090, 36] width 16 height 16
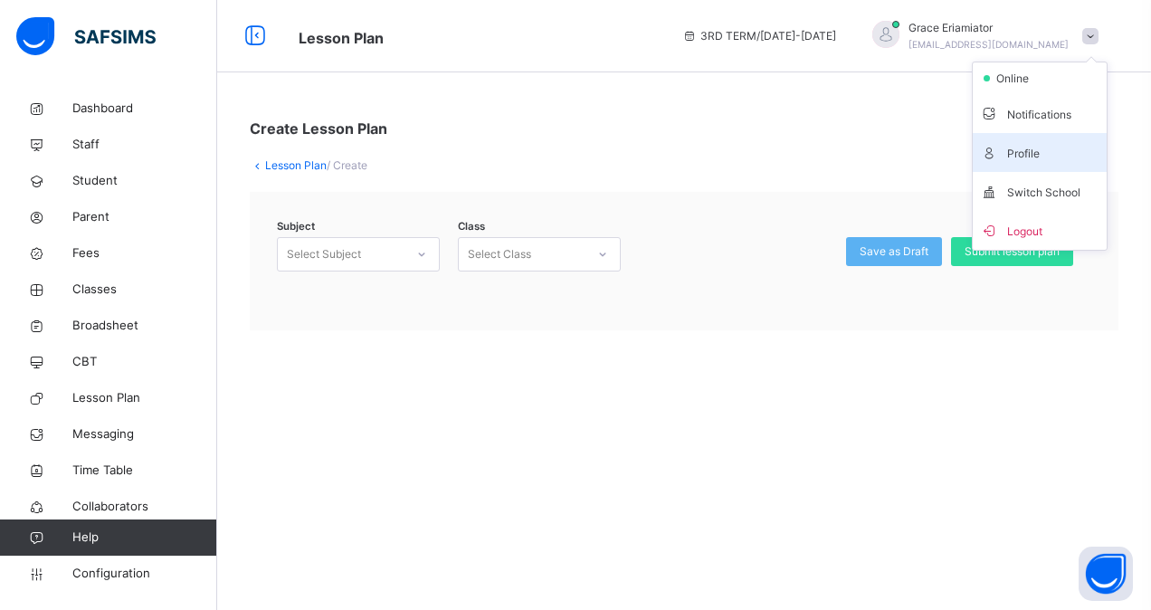
click at [1014, 149] on span "Profile" at bounding box center [1039, 152] width 119 height 24
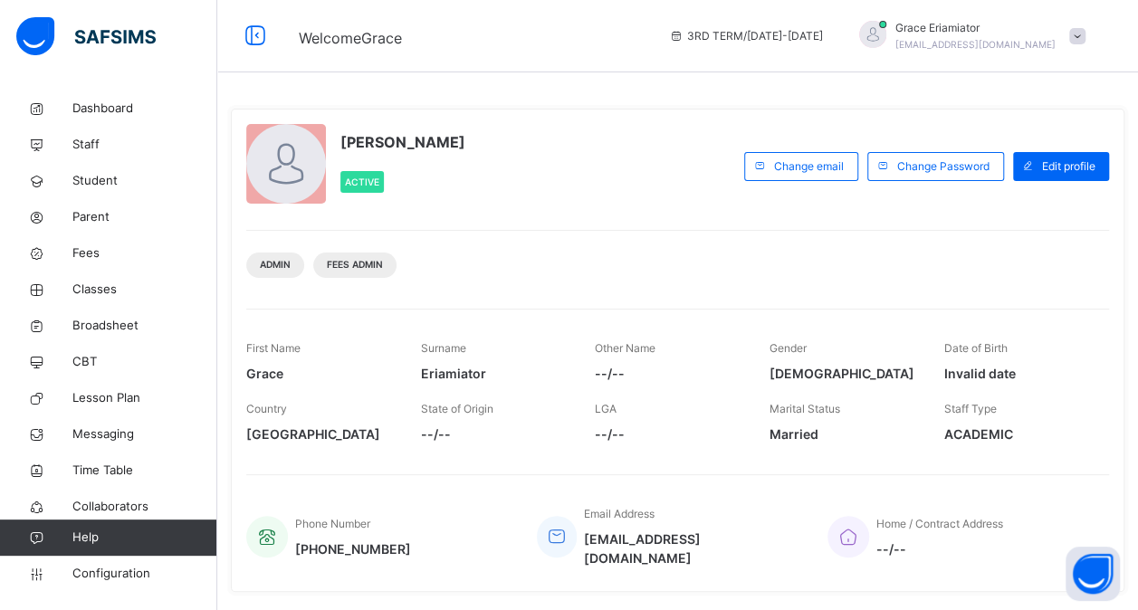
click at [1085, 33] on span at bounding box center [1077, 36] width 16 height 16
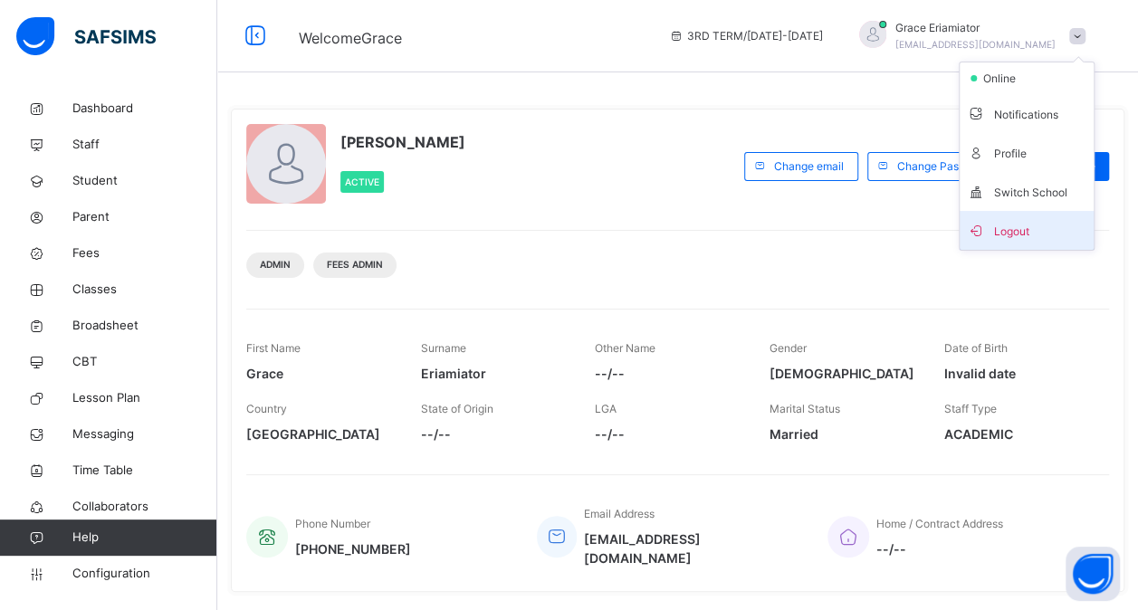
click at [1010, 227] on span "Logout" at bounding box center [1026, 230] width 119 height 24
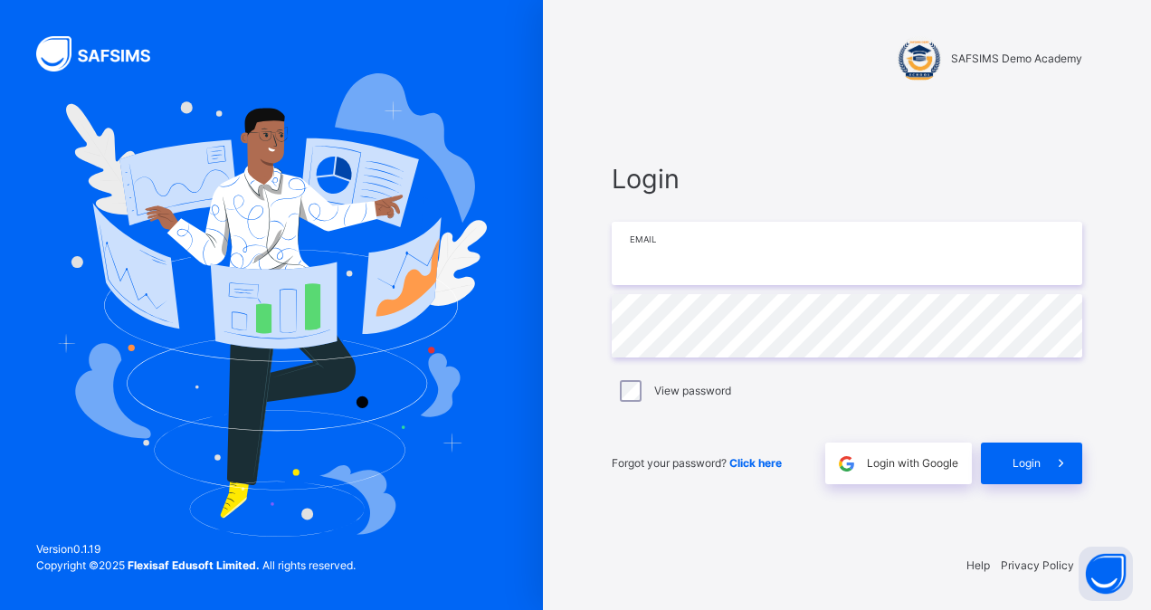
type input "**********"
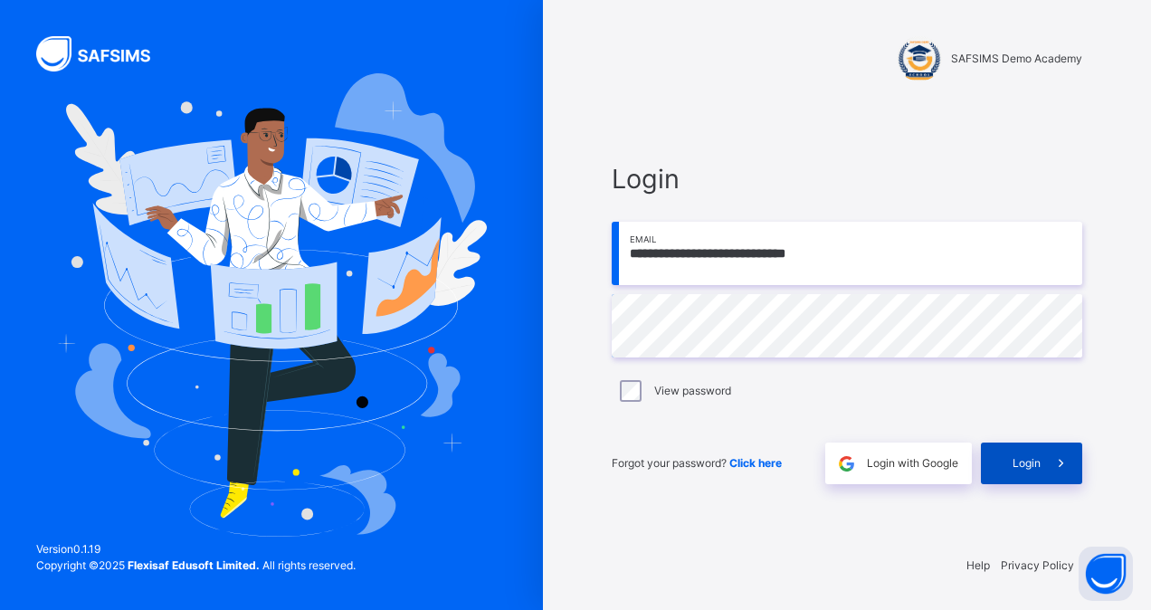
click at [1022, 472] on div "Login" at bounding box center [1031, 464] width 101 height 42
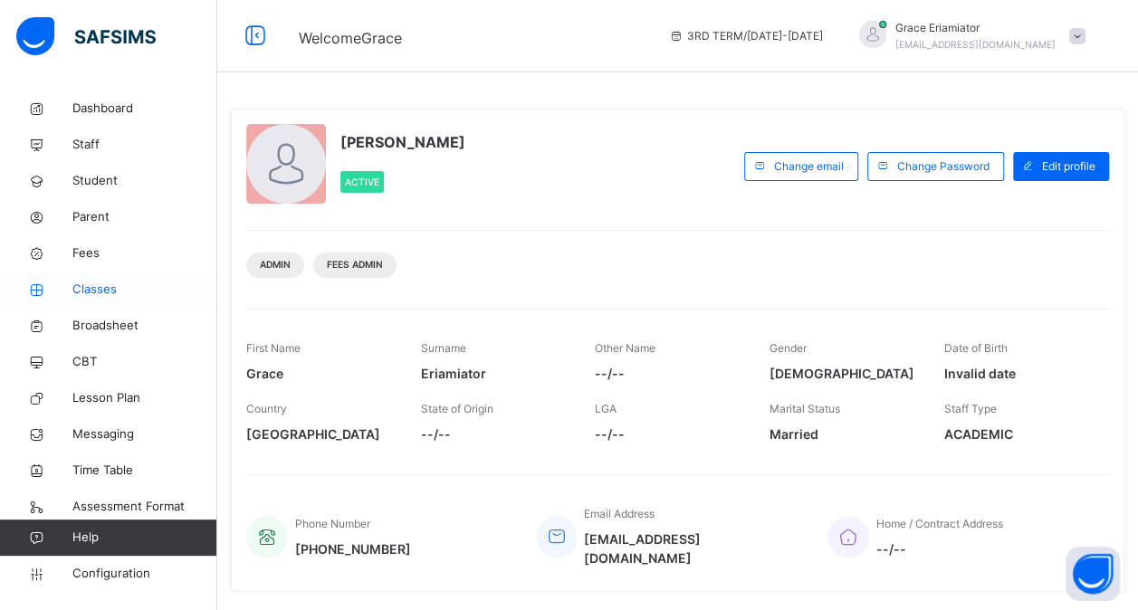
click at [108, 290] on span "Classes" at bounding box center [144, 290] width 145 height 18
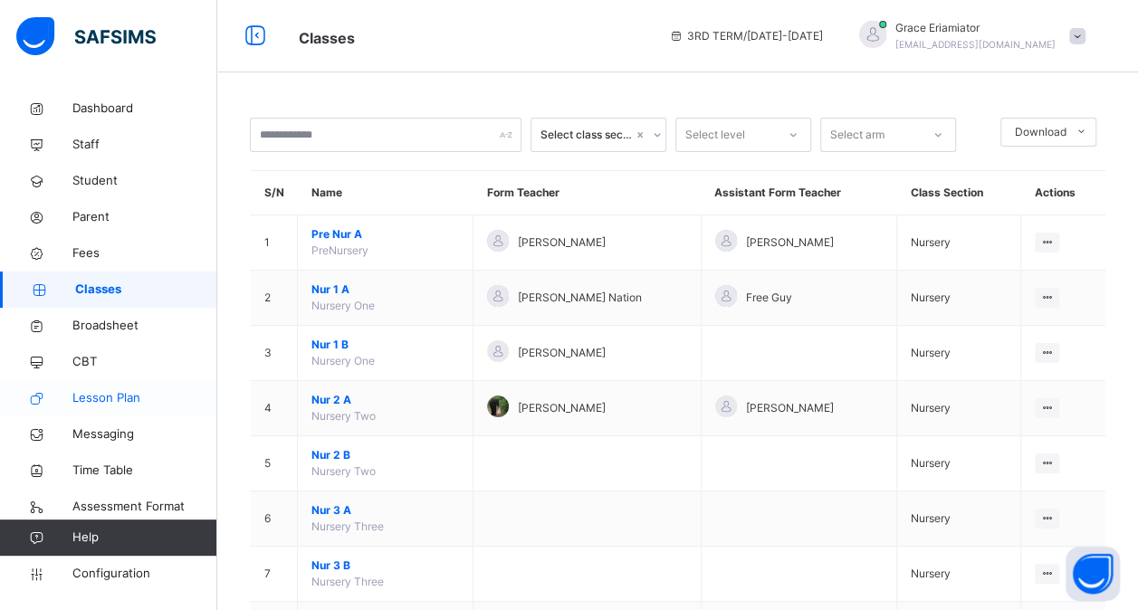
click at [110, 387] on link "Lesson Plan" at bounding box center [108, 398] width 217 height 36
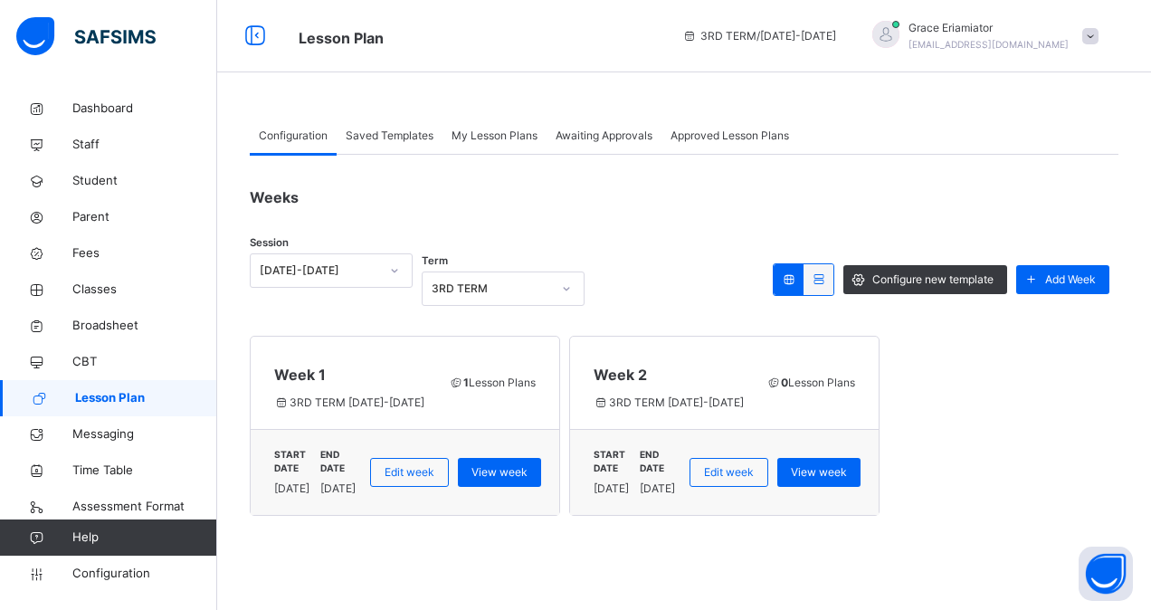
click at [506, 141] on span "My Lesson Plans" at bounding box center [495, 136] width 86 height 16
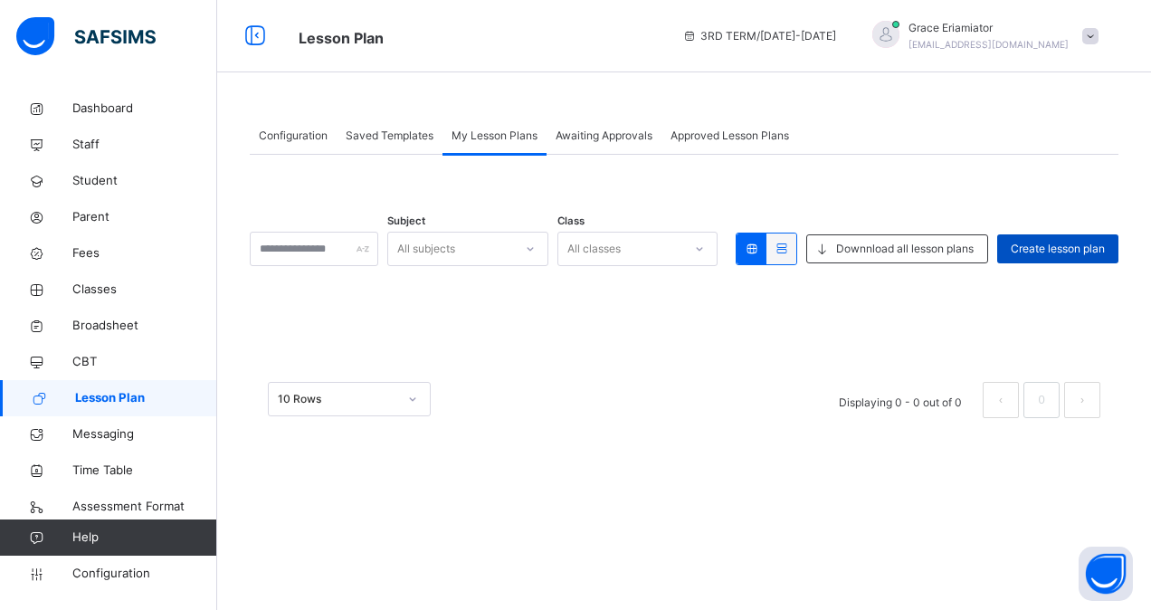
click at [1032, 241] on span "Create lesson plan" at bounding box center [1058, 249] width 94 height 16
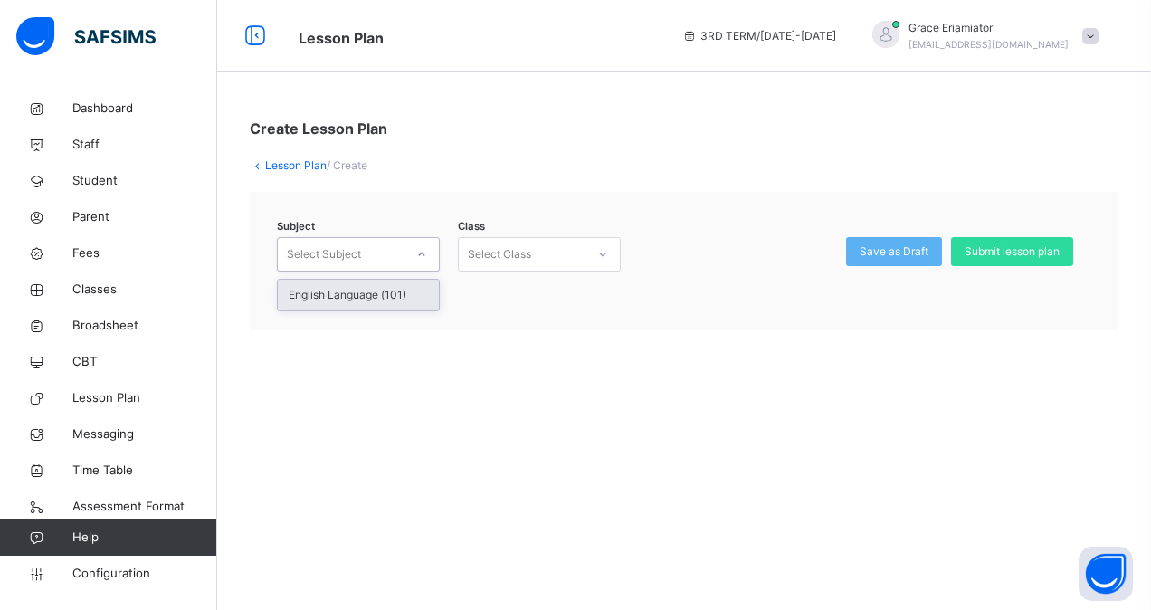
click at [414, 244] on div at bounding box center [421, 254] width 31 height 29
click at [376, 290] on div "English Language (101)" at bounding box center [358, 295] width 161 height 31
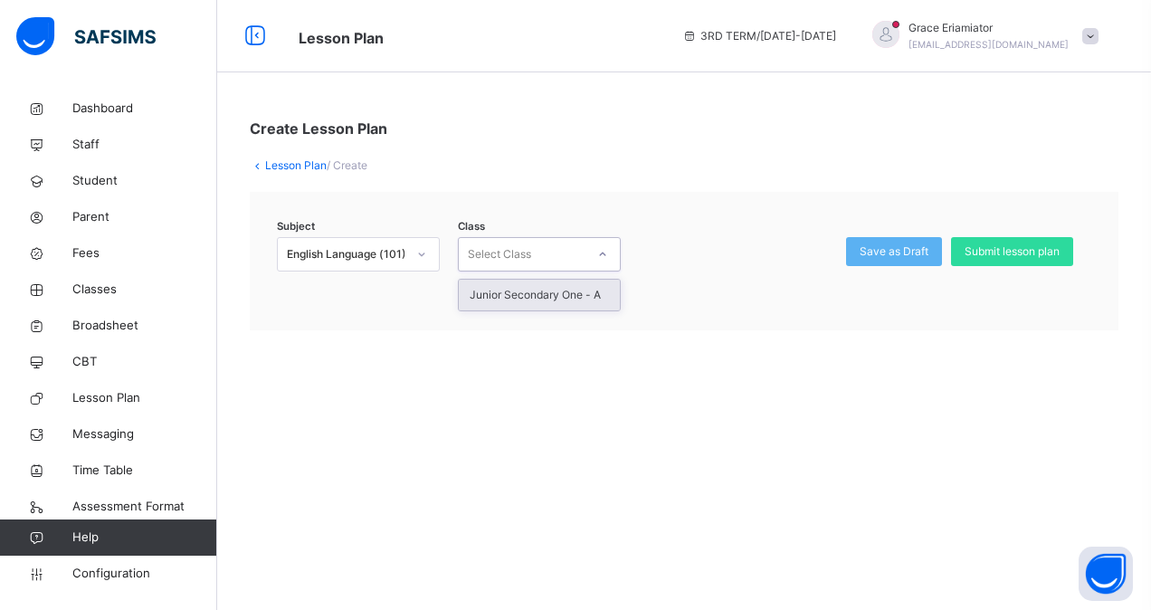
click at [484, 259] on div "Select Class" at bounding box center [499, 254] width 63 height 34
click at [487, 299] on div "Junior Secondary One - A" at bounding box center [539, 295] width 161 height 31
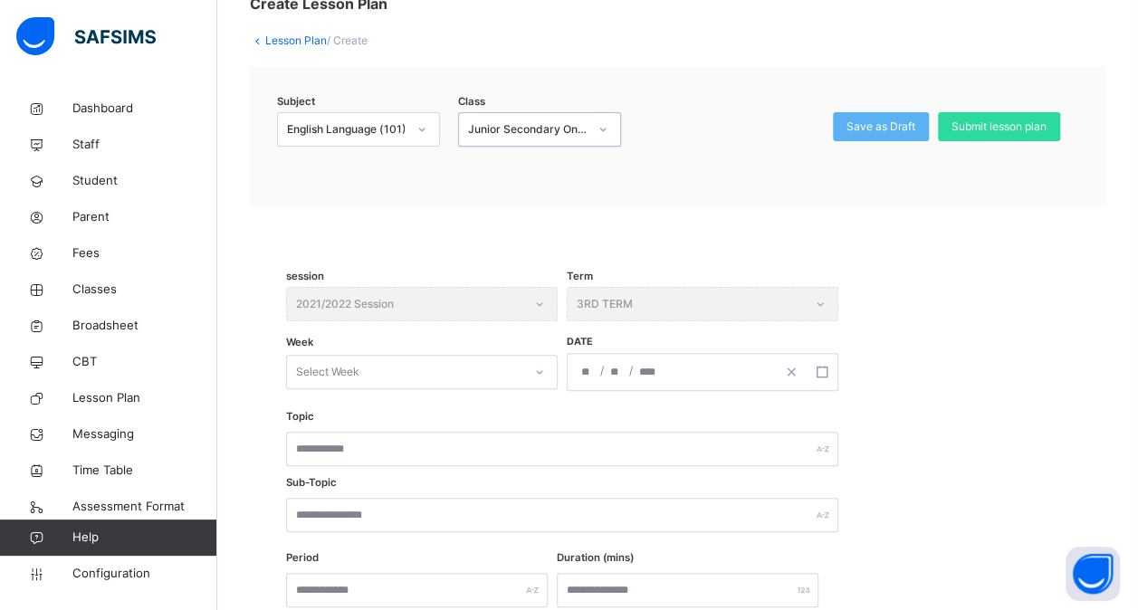
scroll to position [187, 0]
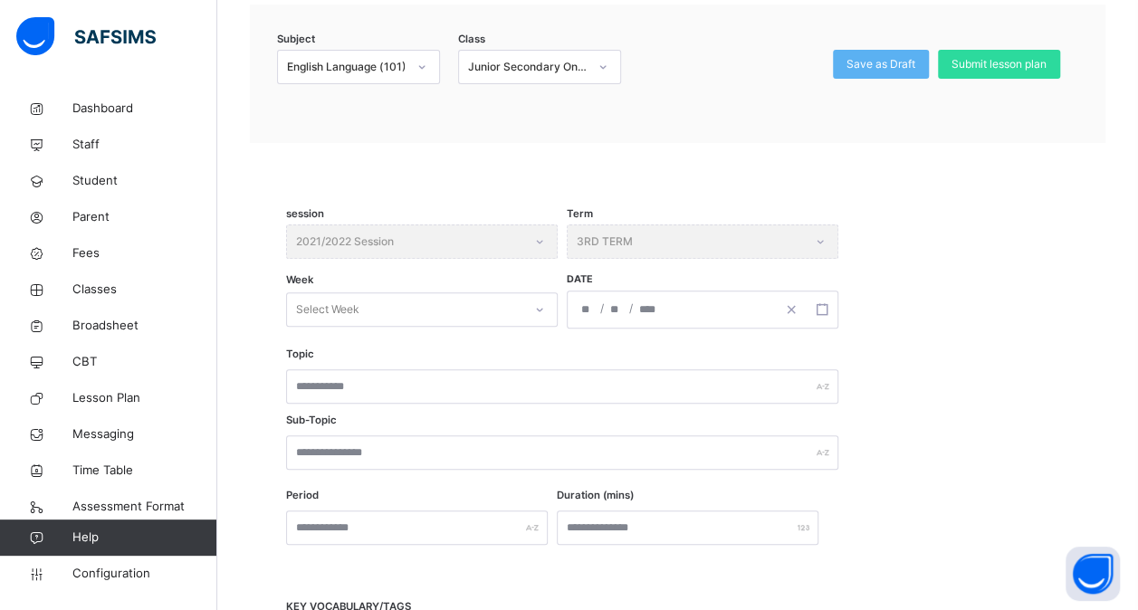
click at [443, 239] on div "session 2021/2022 Session" at bounding box center [421, 241] width 271 height 34
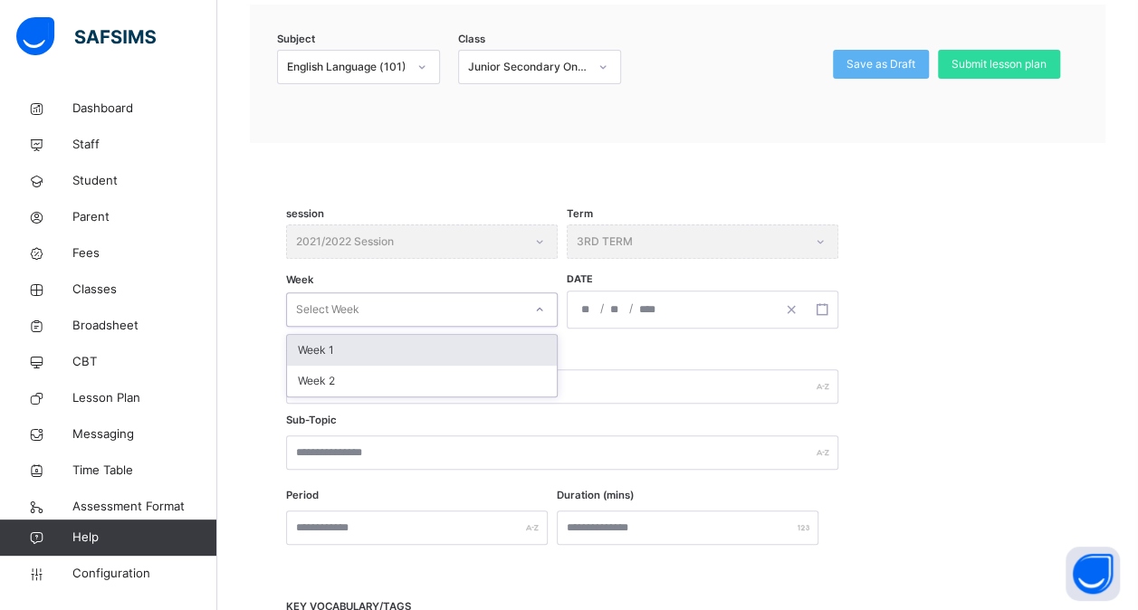
click at [440, 309] on div "Select Week" at bounding box center [404, 310] width 235 height 28
type input "****"
click at [375, 346] on div "Week 1" at bounding box center [422, 350] width 270 height 31
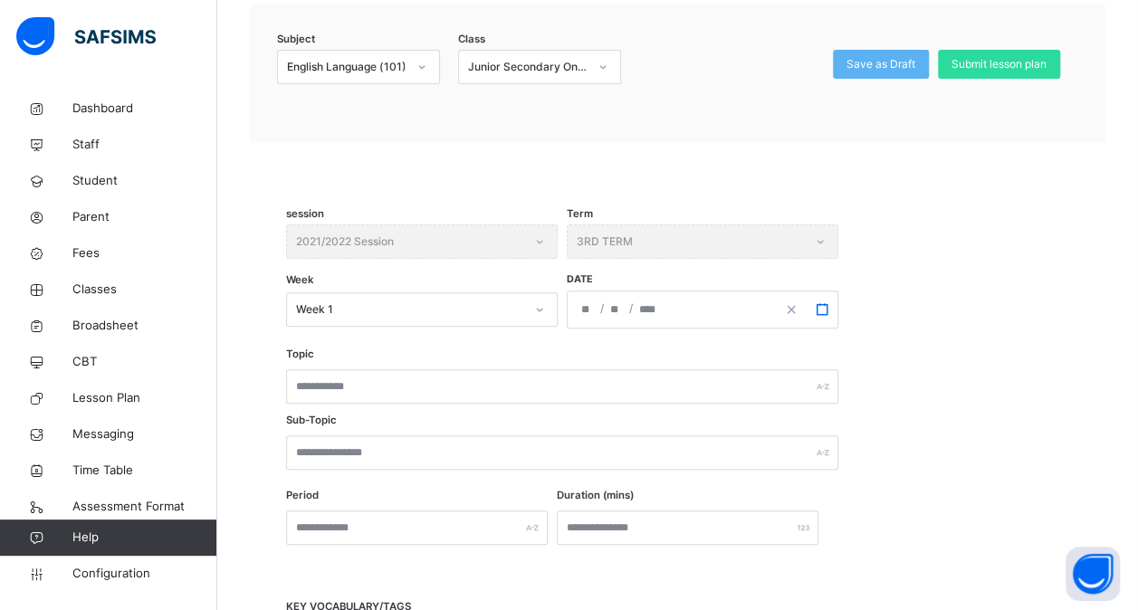
click at [817, 310] on rect "button" at bounding box center [821, 309] width 10 height 10
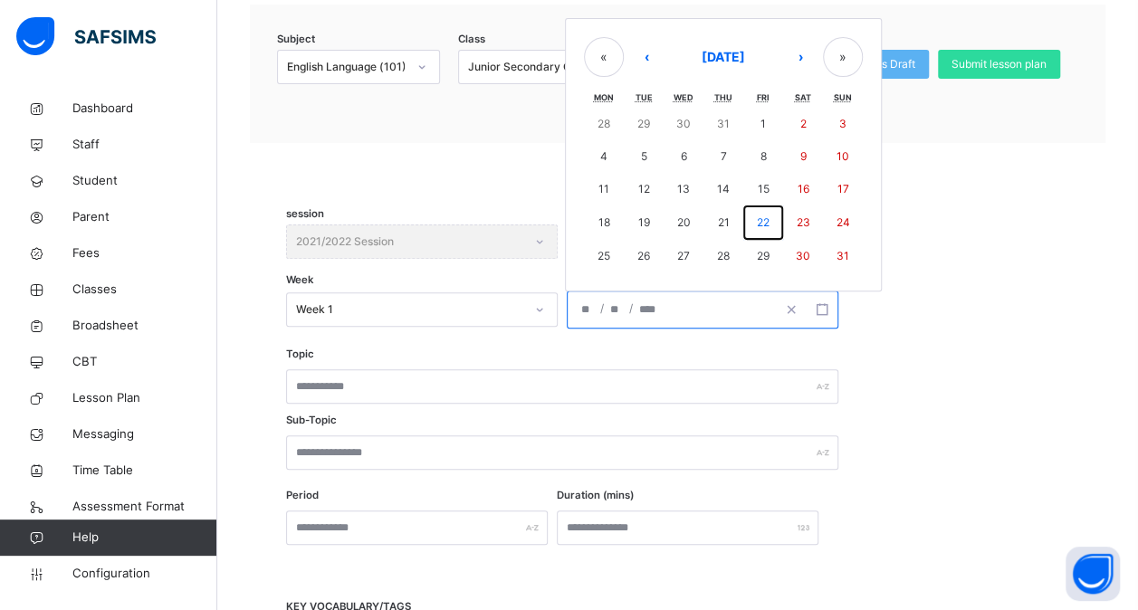
click at [767, 227] on abbr "22" at bounding box center [763, 222] width 13 height 14
type input "**********"
type input "**"
type input "*"
type input "****"
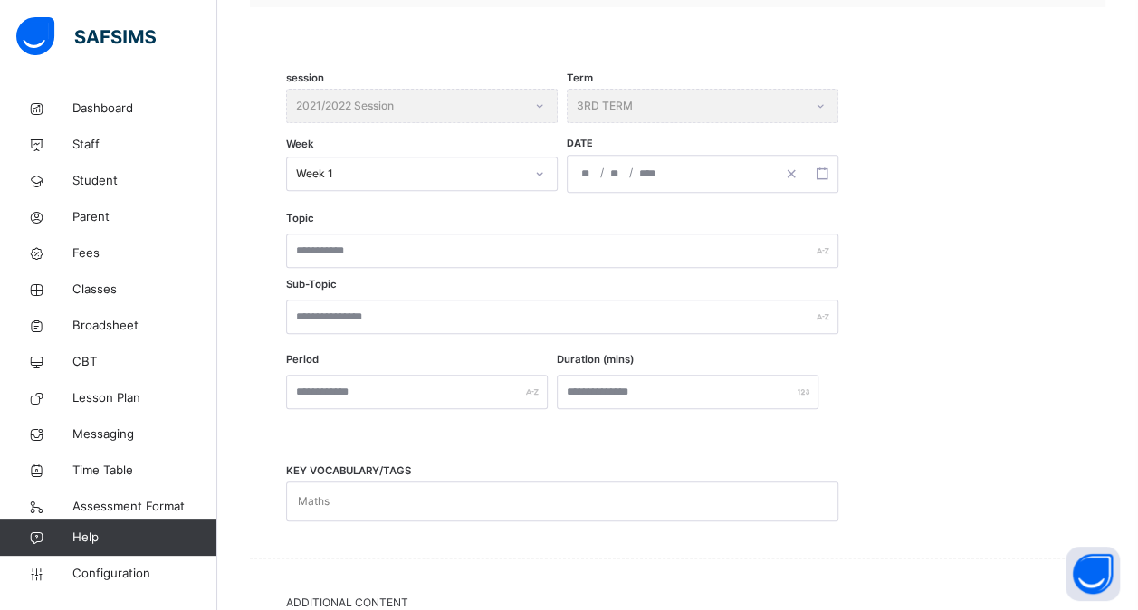
scroll to position [324, 0]
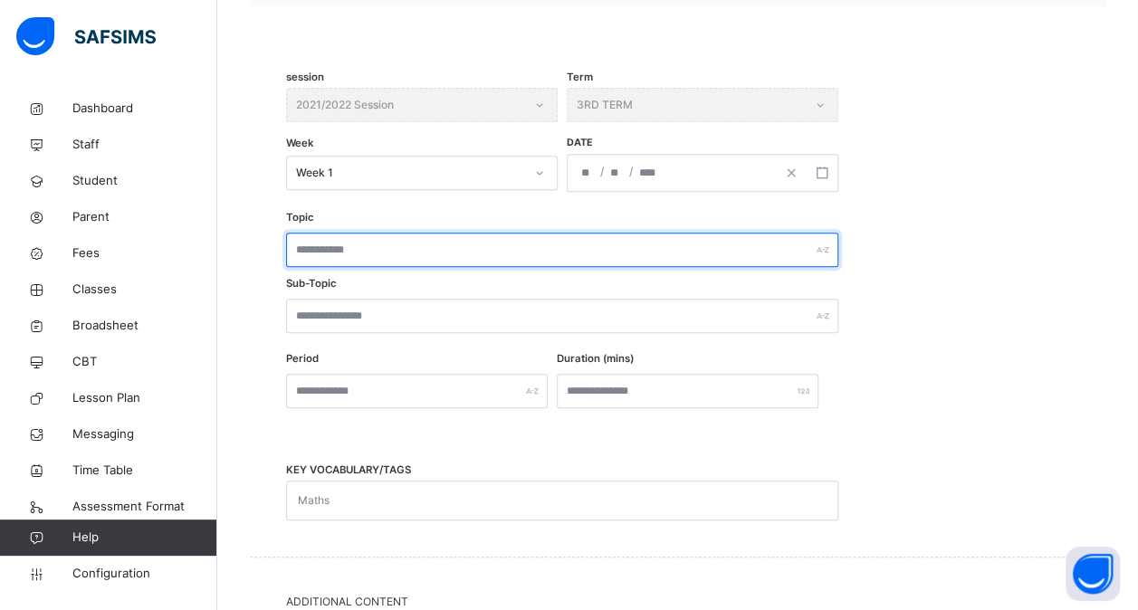
click at [548, 257] on input "text" at bounding box center [562, 250] width 552 height 34
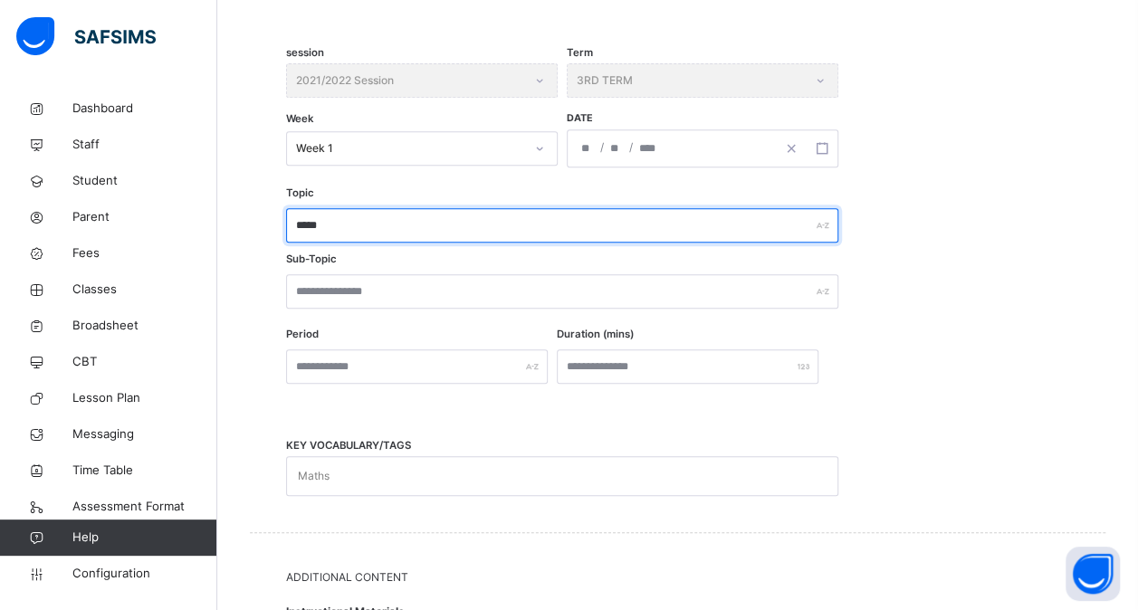
scroll to position [349, 0]
type input "*****"
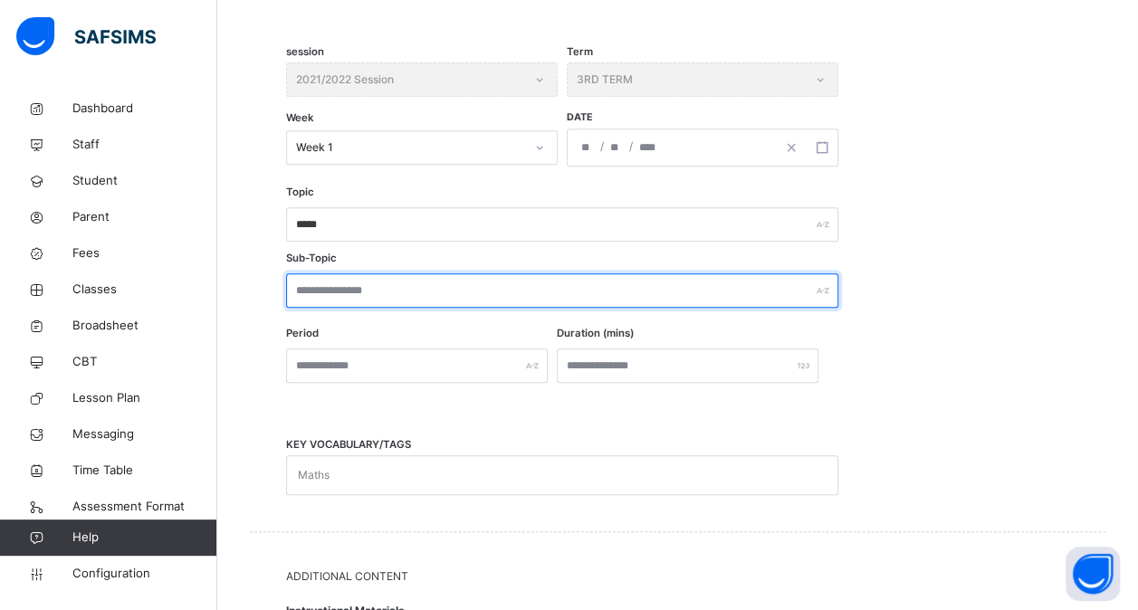
click at [478, 287] on input "text" at bounding box center [562, 290] width 552 height 34
type input "*"
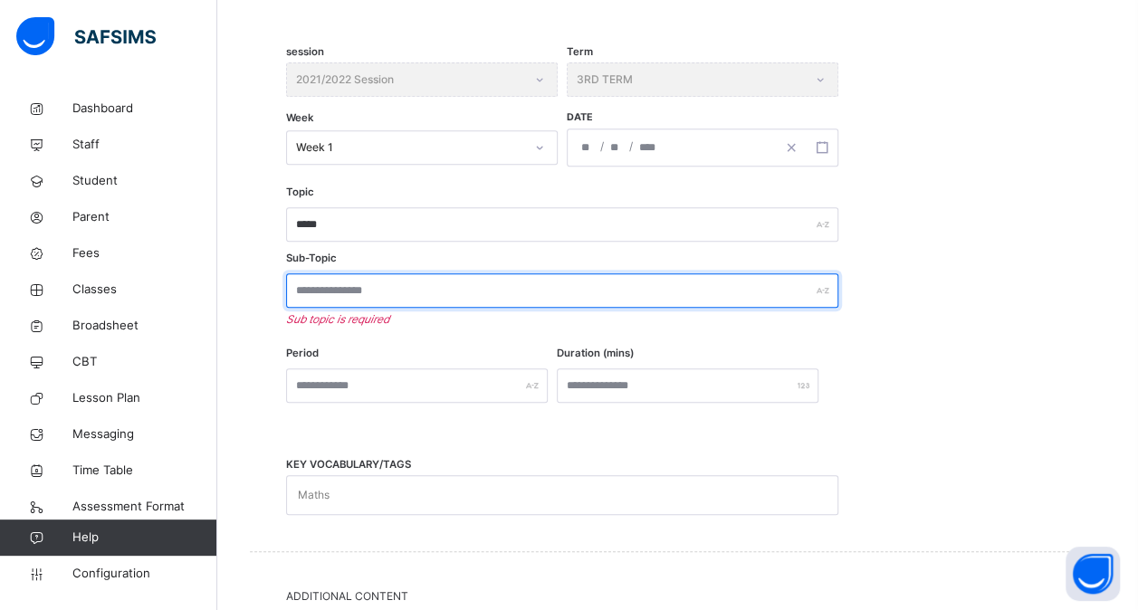
type input "*"
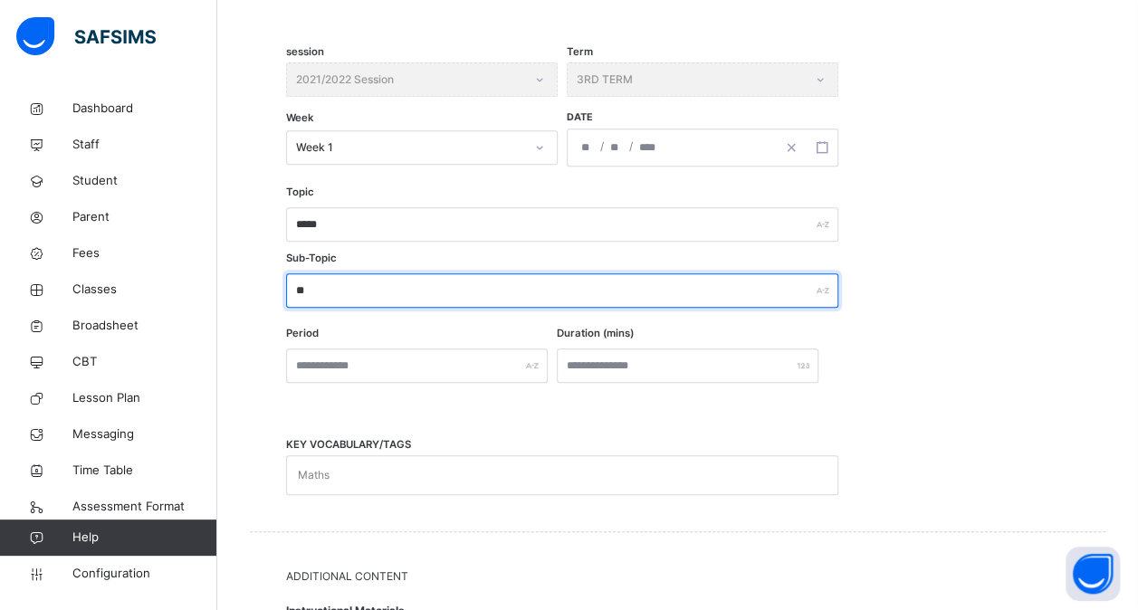
type input "*"
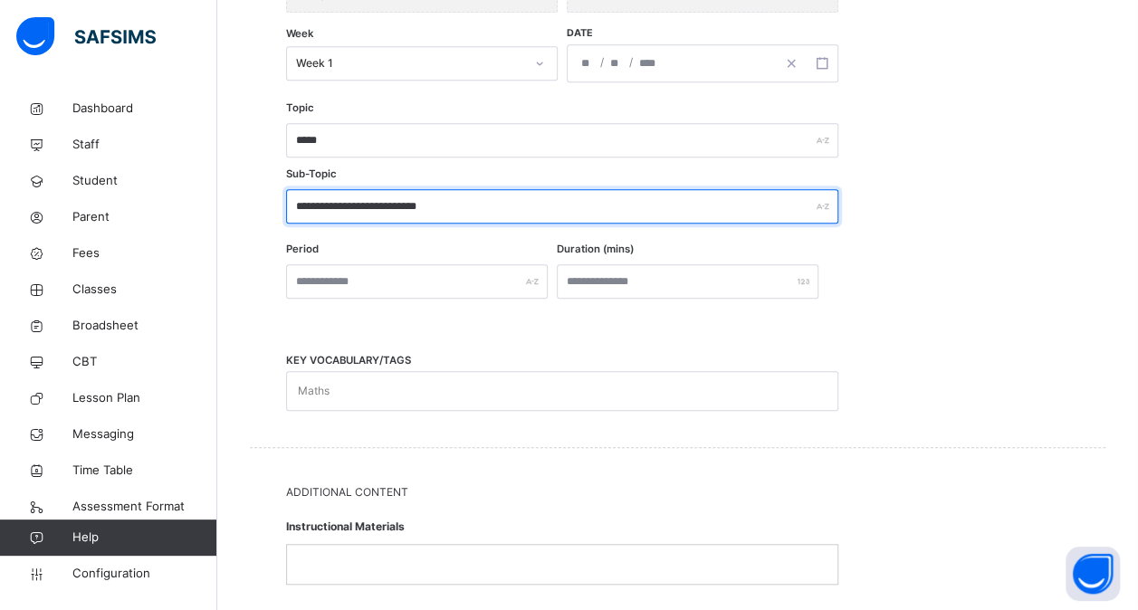
scroll to position [441, 0]
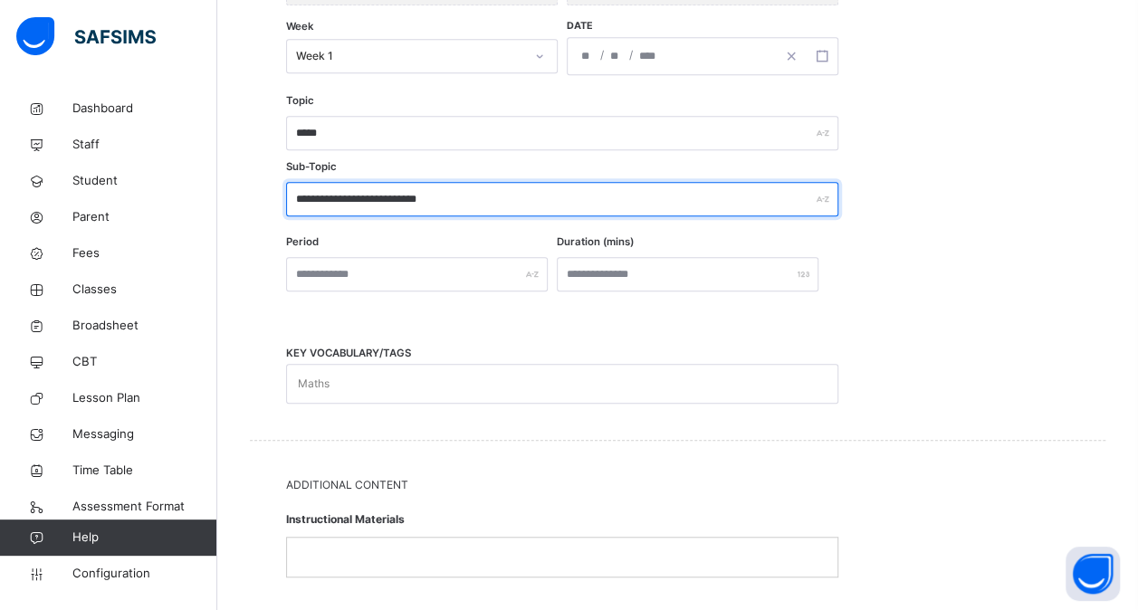
type input "**********"
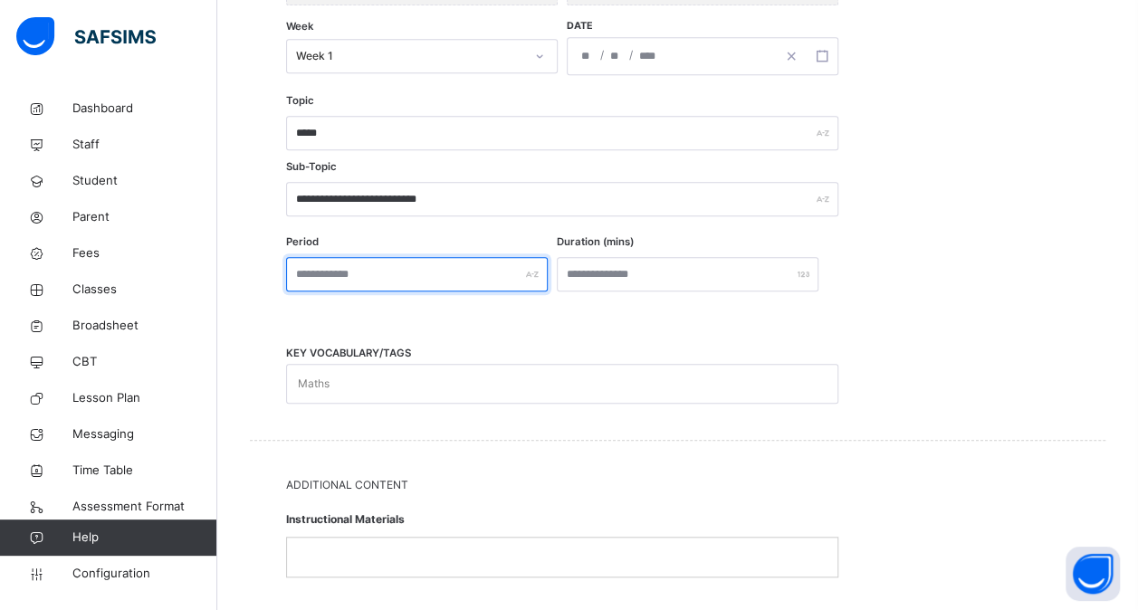
click at [468, 286] on input "text" at bounding box center [417, 274] width 262 height 34
type input "*"
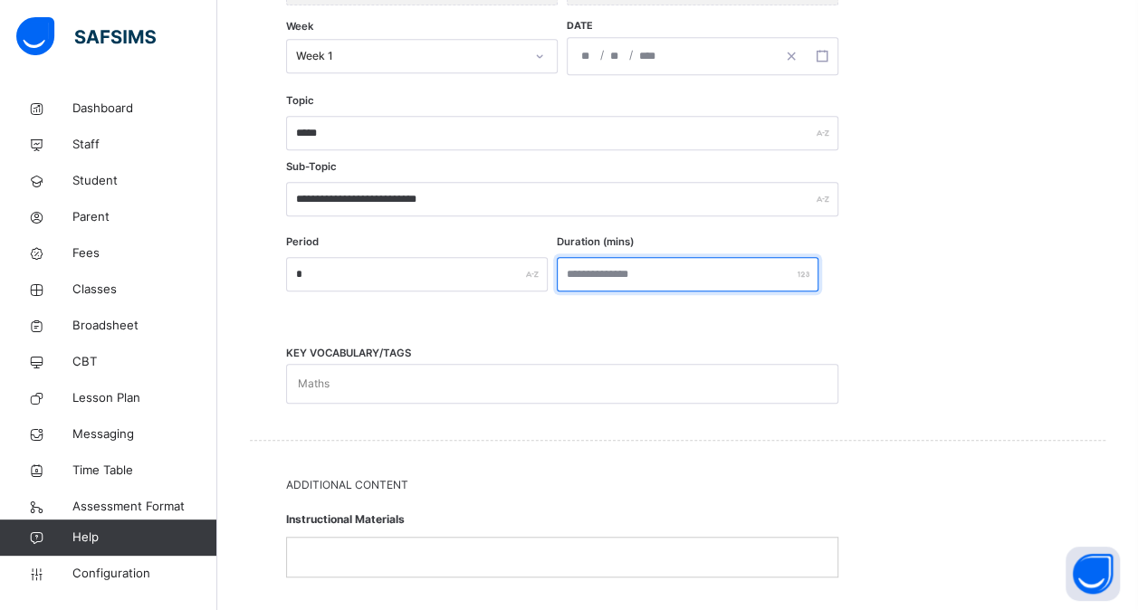
click at [599, 270] on input "number" at bounding box center [688, 274] width 262 height 34
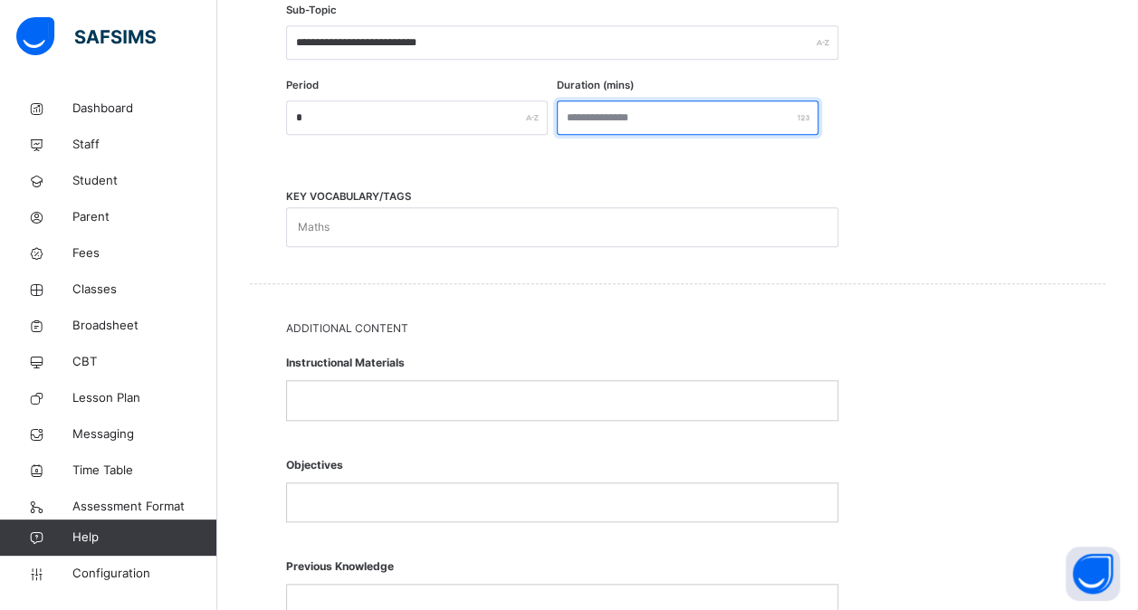
scroll to position [611, 0]
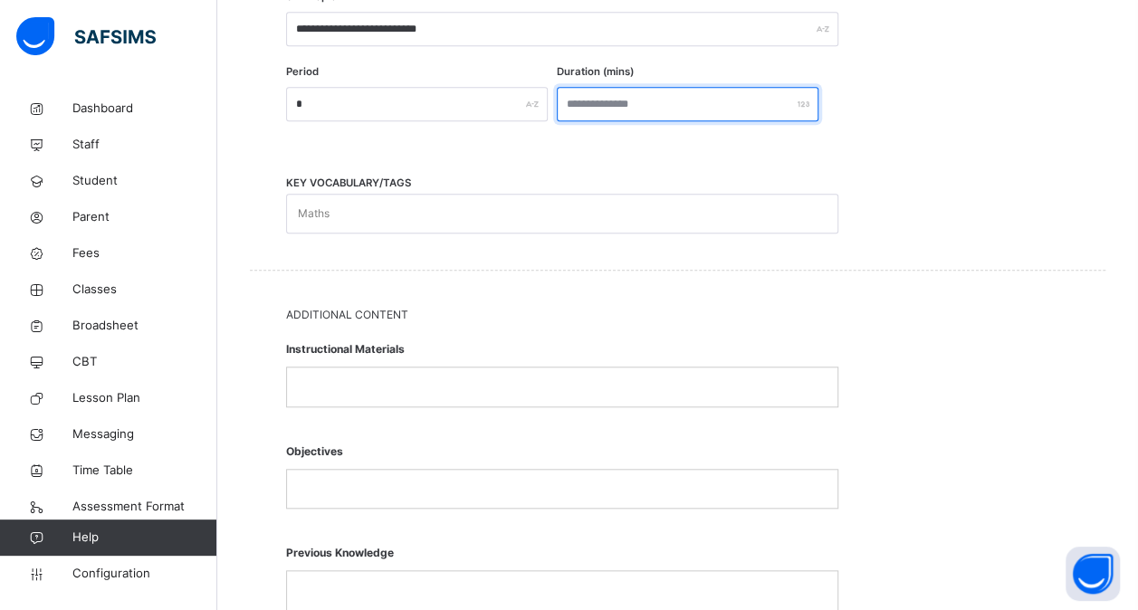
type input "**"
click at [476, 209] on div "Maths" at bounding box center [545, 214] width 516 height 38
type input "***"
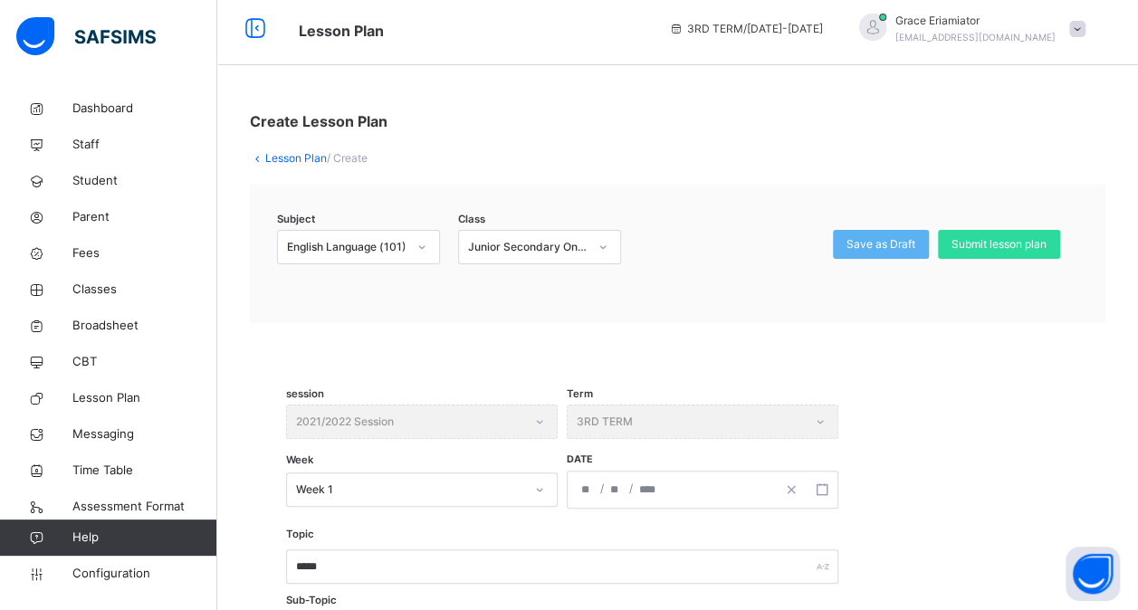
scroll to position [0, 0]
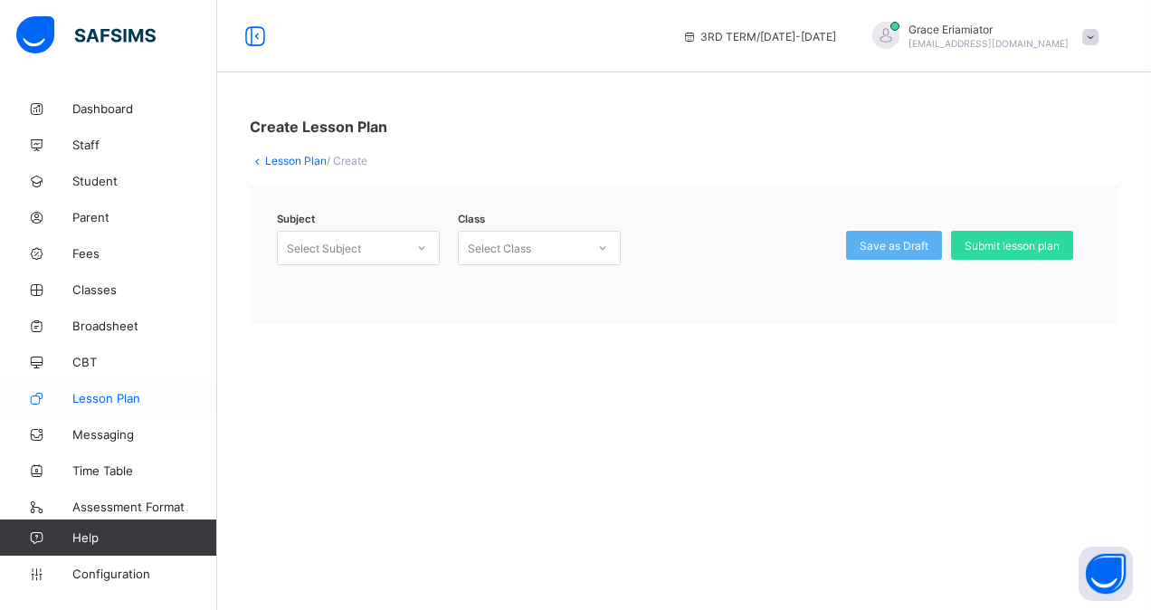
click at [90, 395] on span "Lesson Plan" at bounding box center [144, 398] width 145 height 14
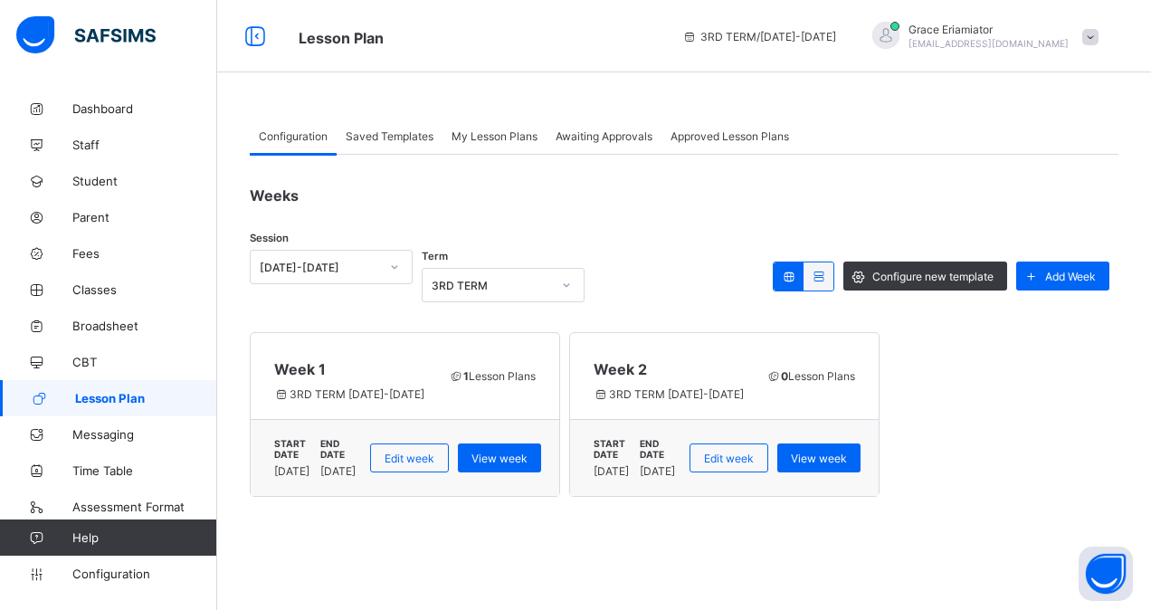
click at [398, 139] on span "Saved Templates" at bounding box center [390, 136] width 88 height 14
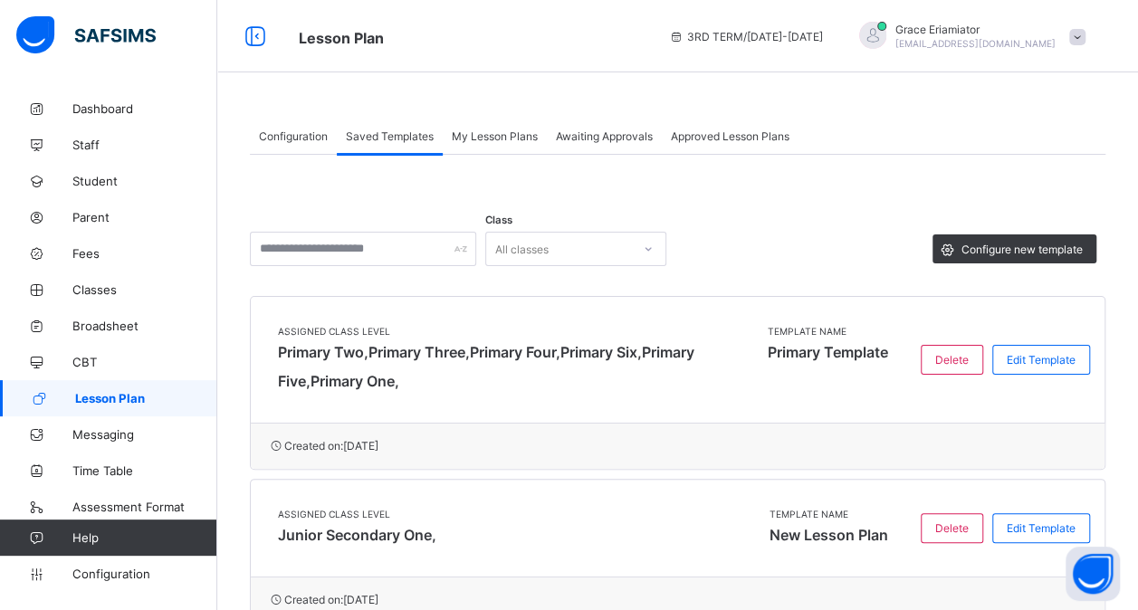
scroll to position [105, 0]
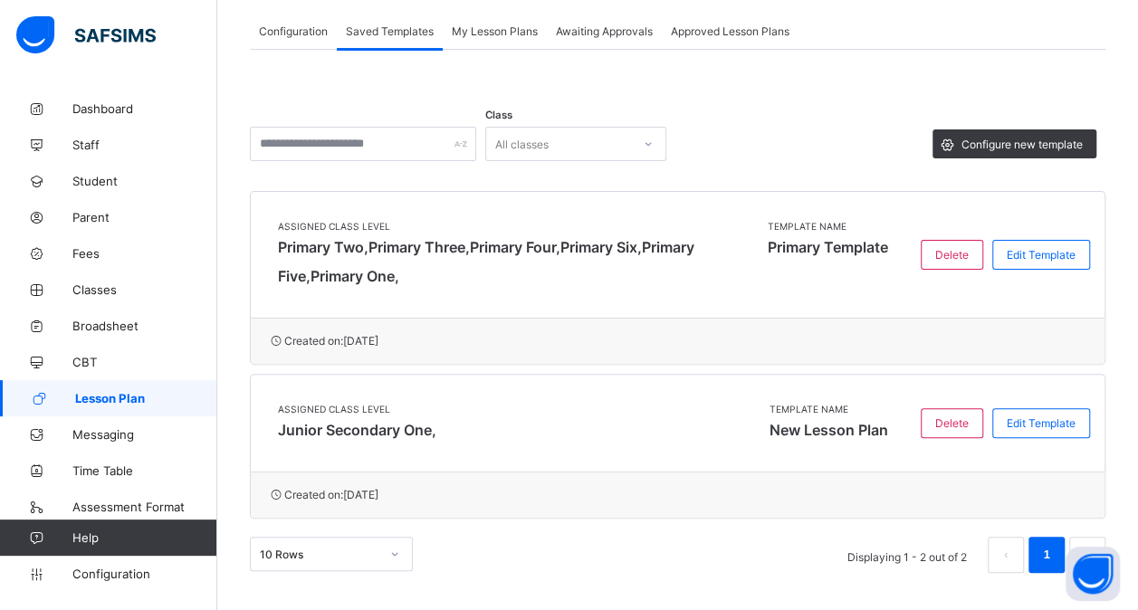
click at [568, 417] on span "Junior Secondary One," at bounding box center [510, 429] width 464 height 29
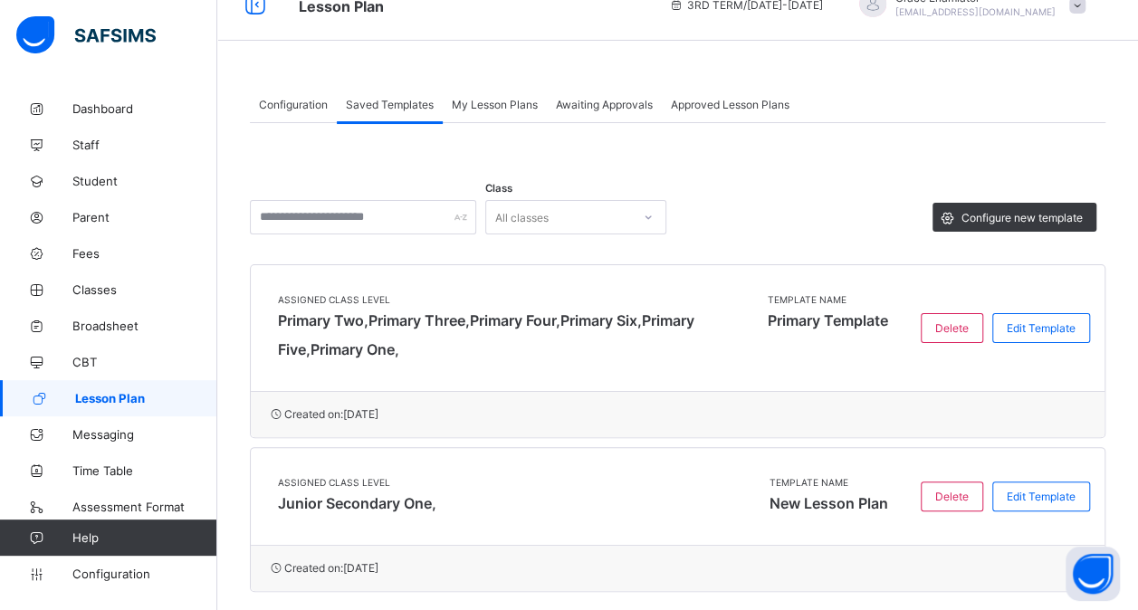
scroll to position [0, 0]
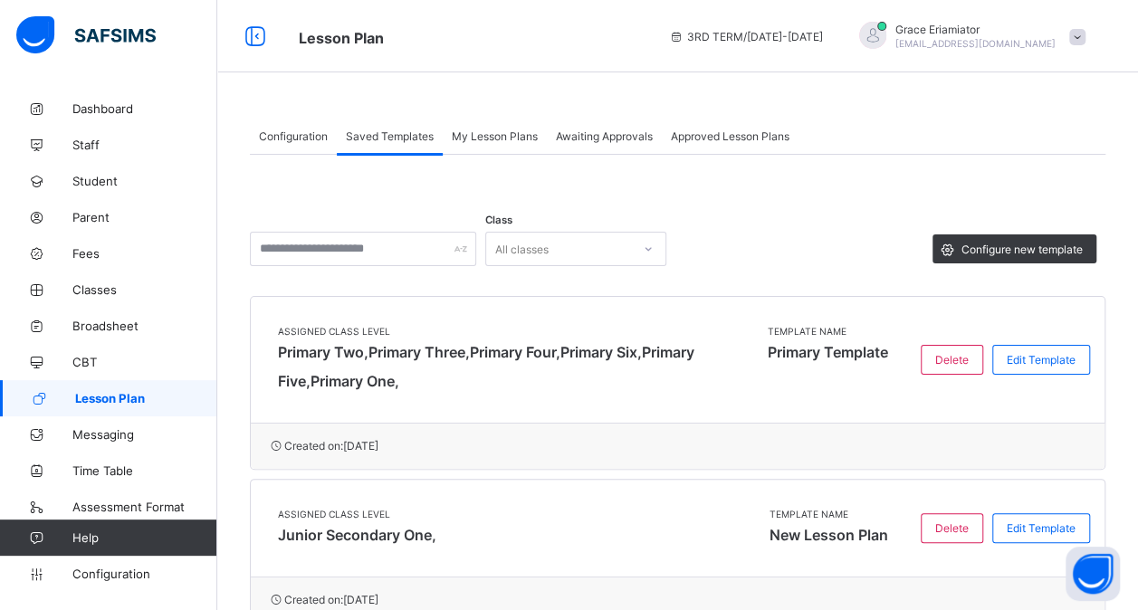
click at [511, 132] on span "My Lesson Plans" at bounding box center [495, 136] width 86 height 14
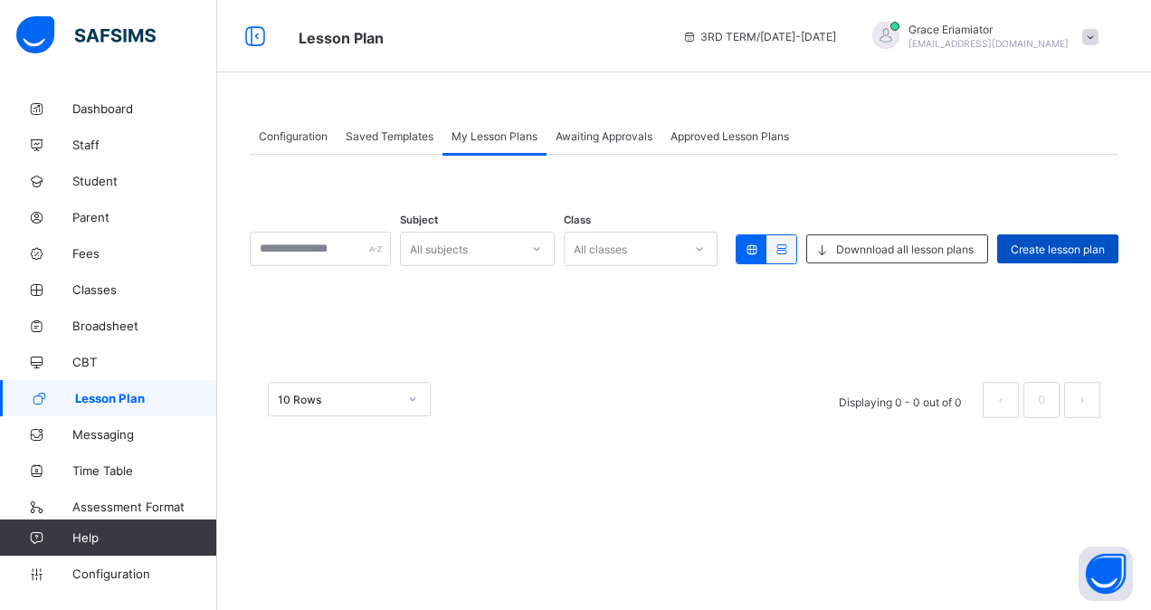
click at [1032, 248] on span "Create lesson plan" at bounding box center [1058, 250] width 94 height 14
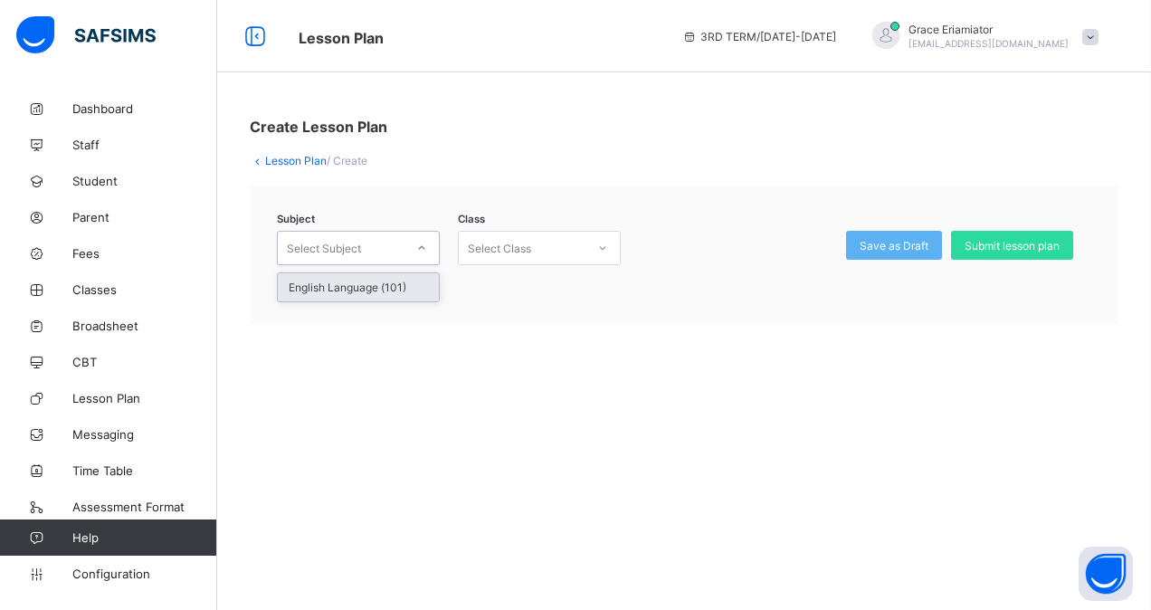
click at [422, 252] on icon at bounding box center [421, 248] width 11 height 18
click at [367, 295] on div "English Language (101)" at bounding box center [358, 287] width 161 height 28
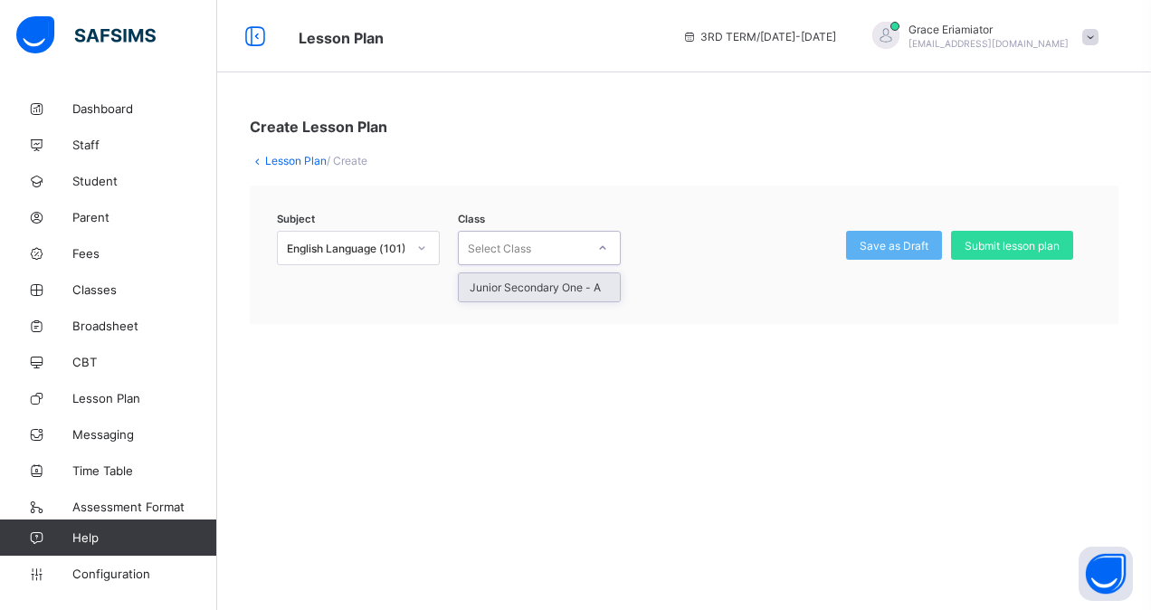
click at [509, 255] on div "Select Class" at bounding box center [499, 248] width 63 height 34
click at [489, 289] on div "Junior Secondary One - A" at bounding box center [539, 287] width 161 height 28
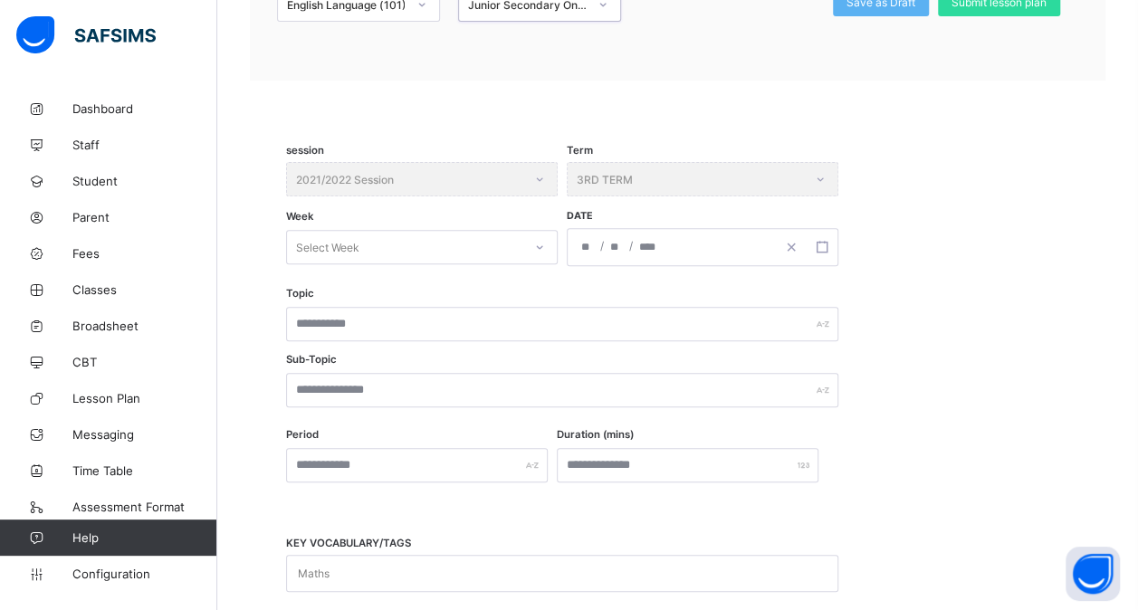
scroll to position [246, 0]
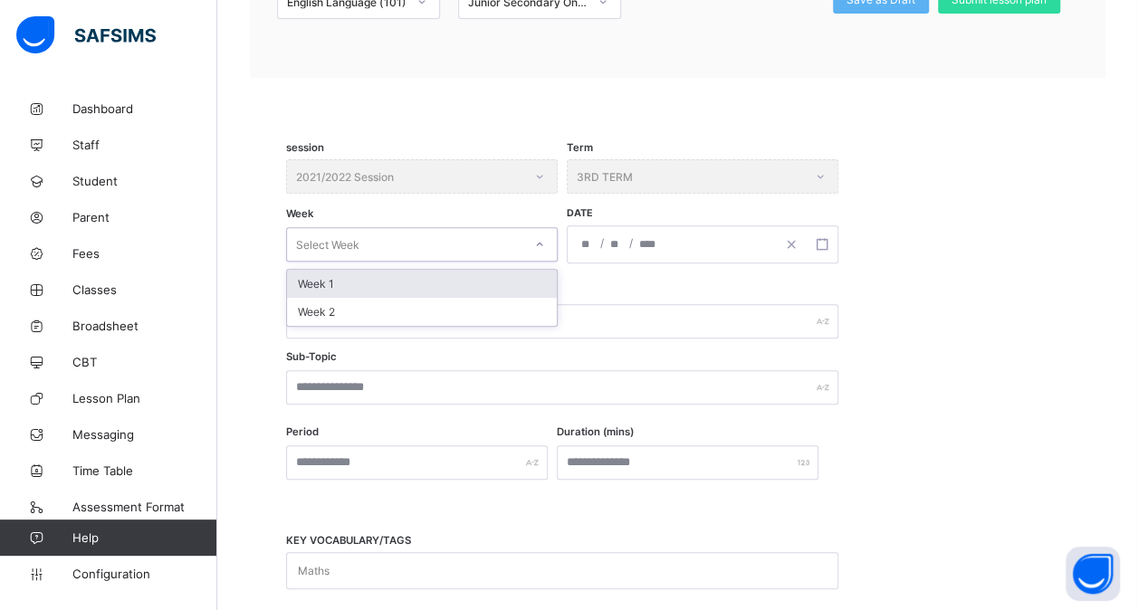
click at [507, 243] on div "Select Week" at bounding box center [404, 244] width 235 height 25
click at [485, 287] on div "Week 1" at bounding box center [422, 284] width 270 height 28
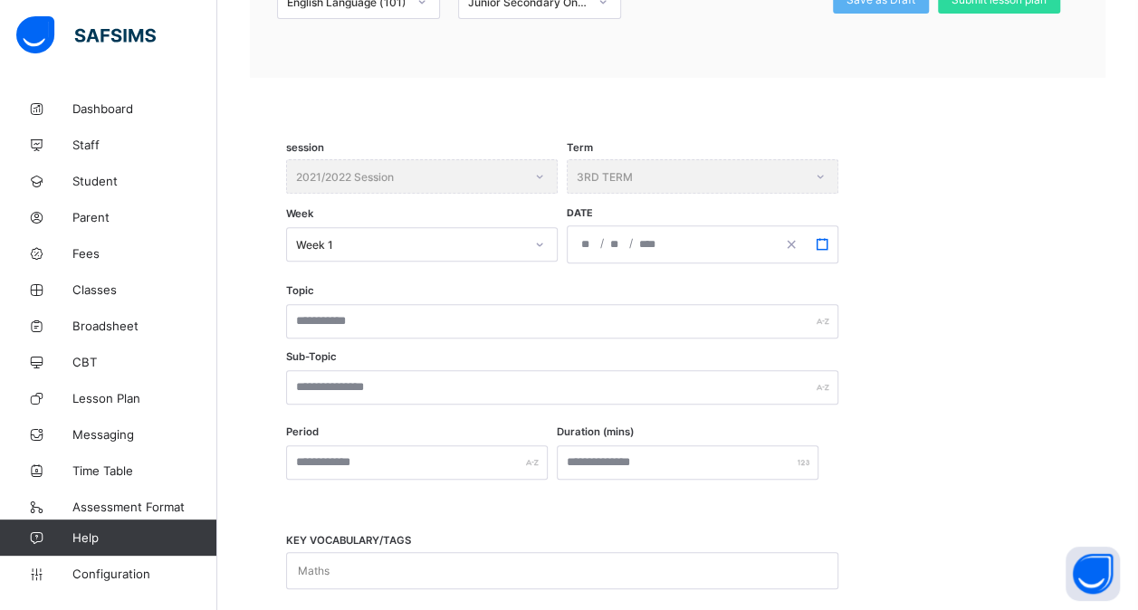
click at [817, 238] on icon "button" at bounding box center [821, 244] width 13 height 13
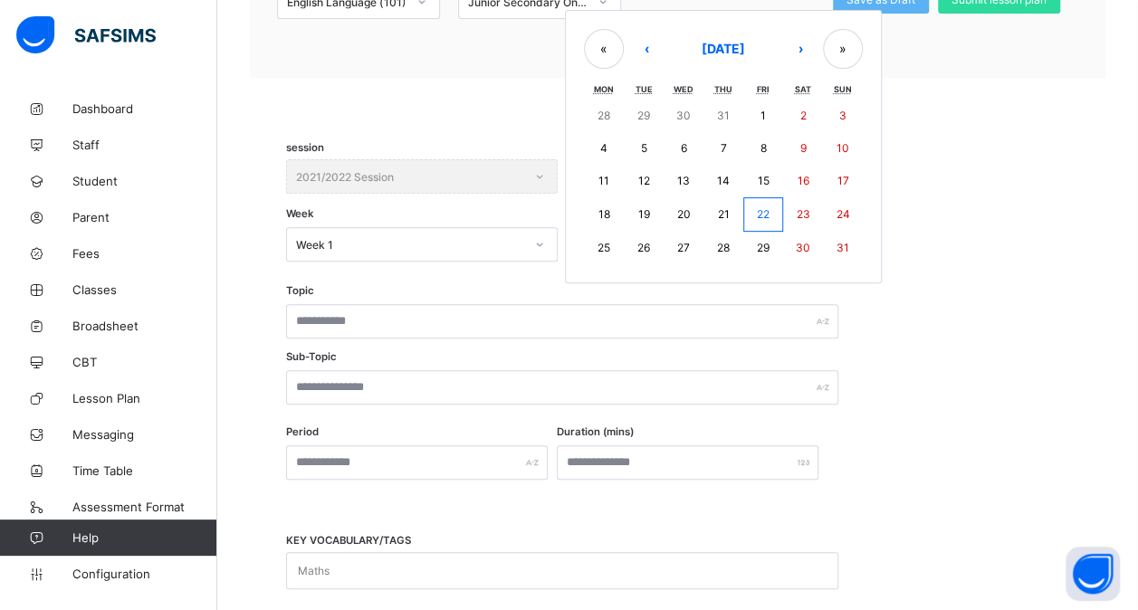
click at [774, 208] on button "22" at bounding box center [763, 214] width 40 height 34
type input "**********"
type input "**"
type input "*"
type input "****"
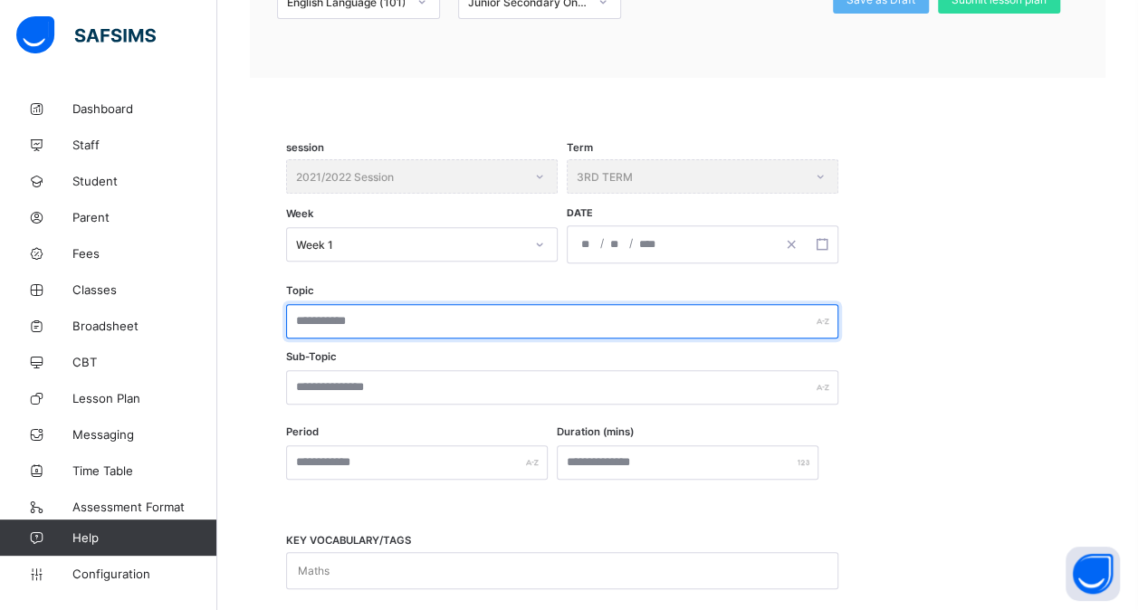
click at [463, 328] on input "text" at bounding box center [562, 321] width 552 height 34
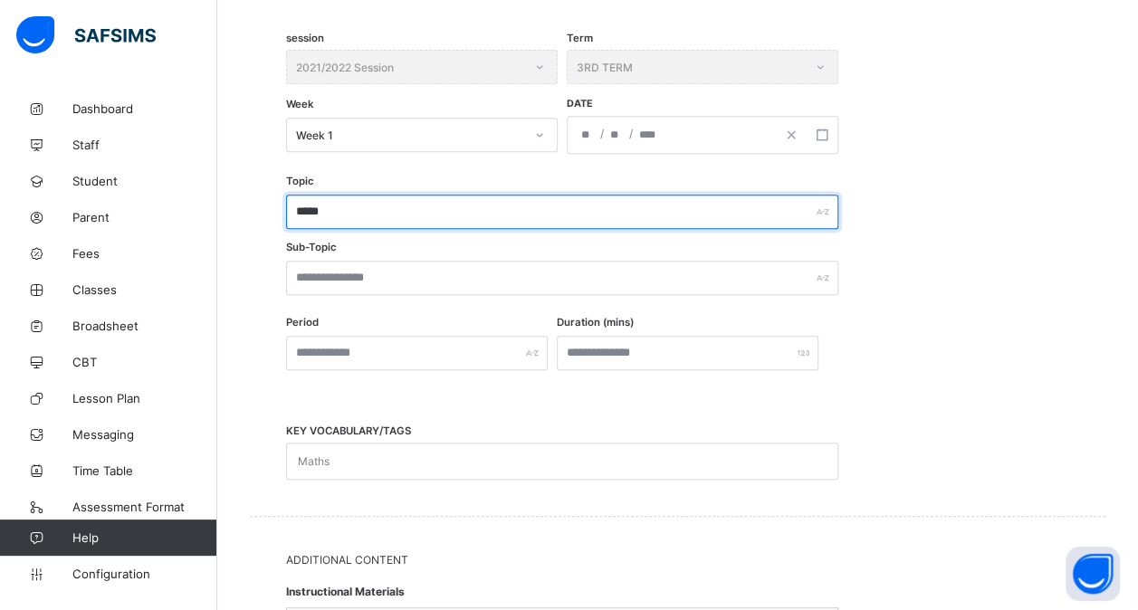
type input "*****"
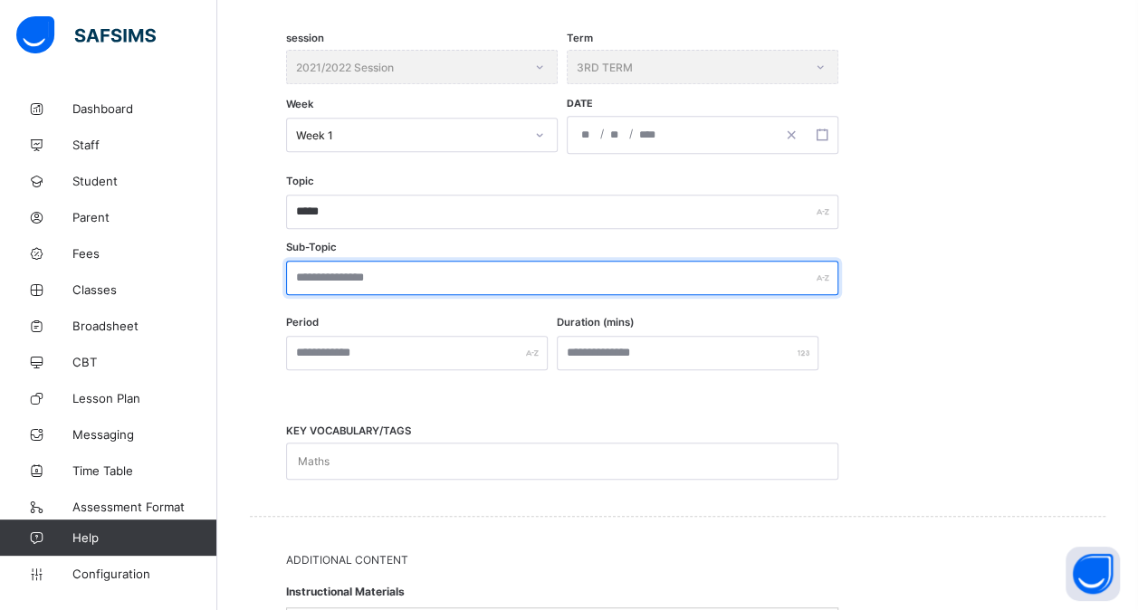
click at [443, 282] on input "text" at bounding box center [562, 278] width 552 height 34
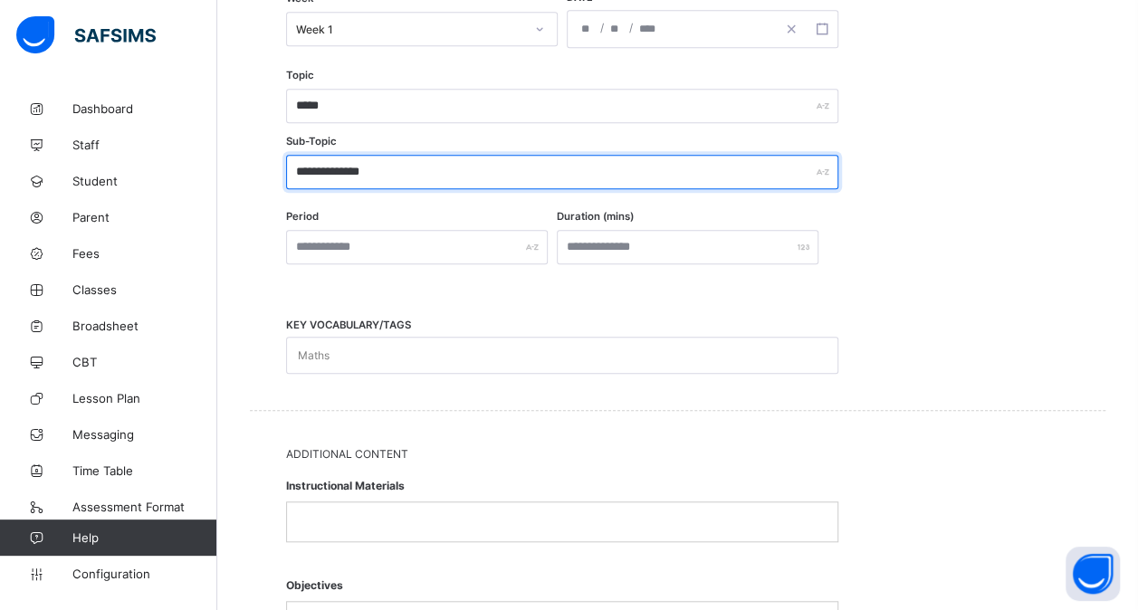
scroll to position [466, 0]
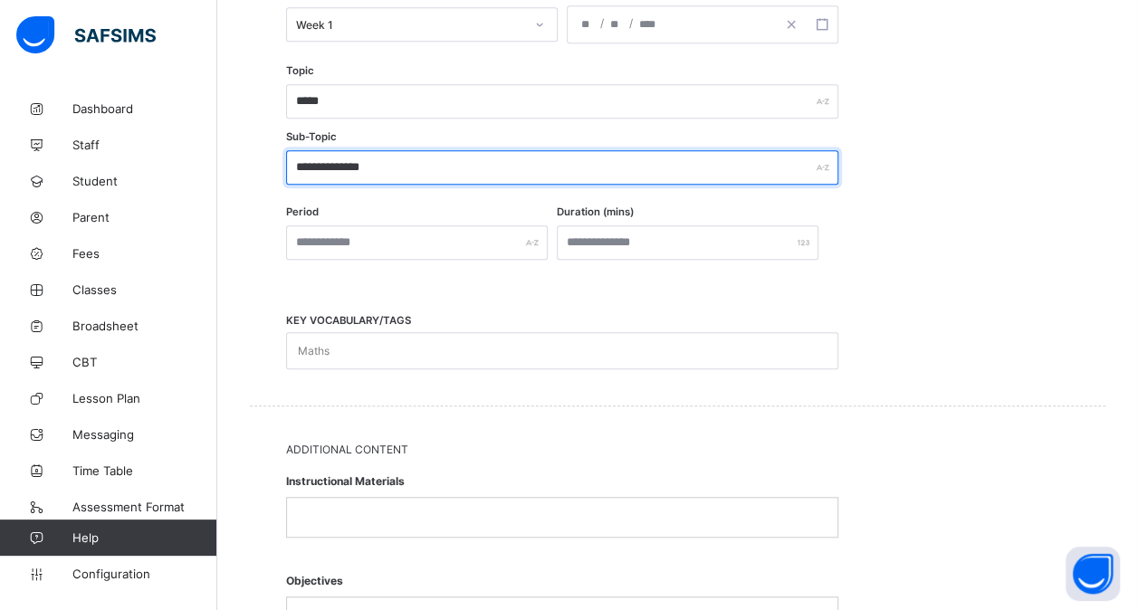
type input "**********"
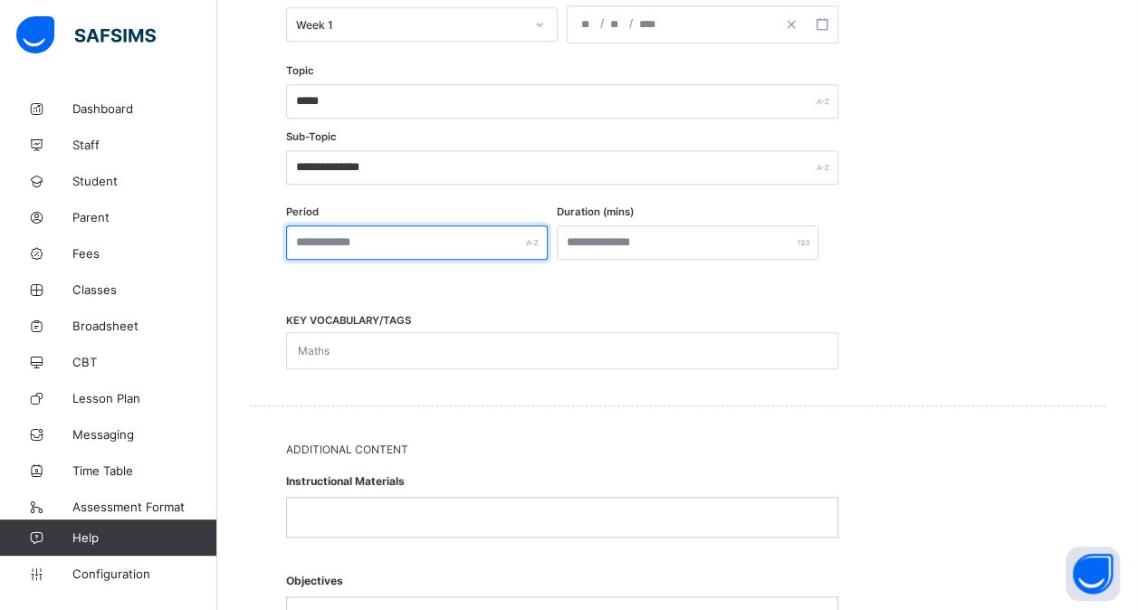
click at [424, 239] on input "text" at bounding box center [417, 242] width 262 height 34
type input "*"
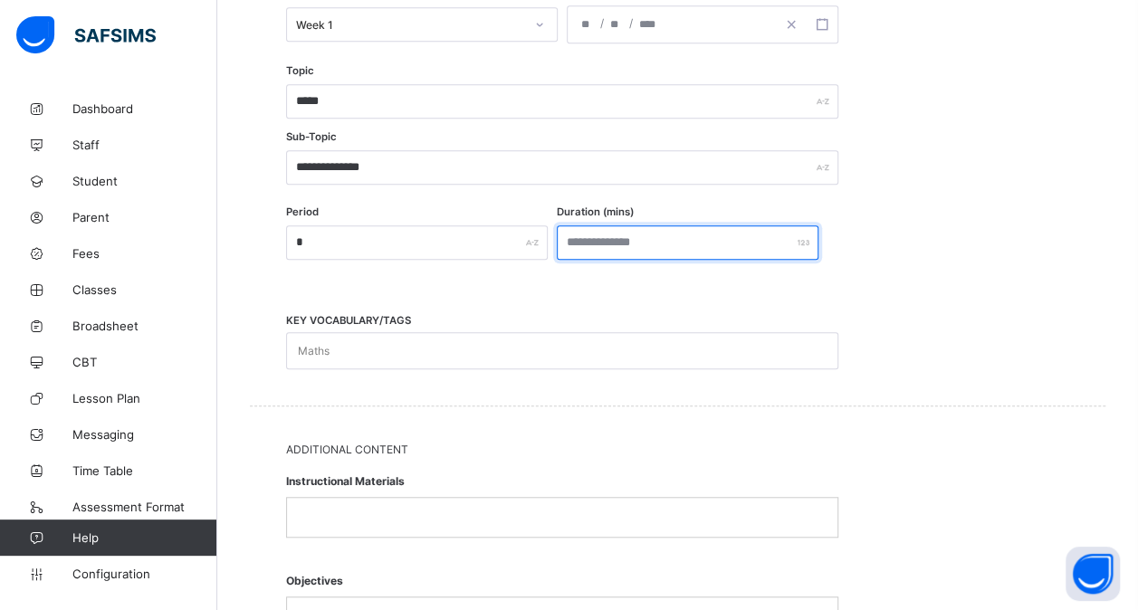
click at [695, 248] on input "number" at bounding box center [688, 242] width 262 height 34
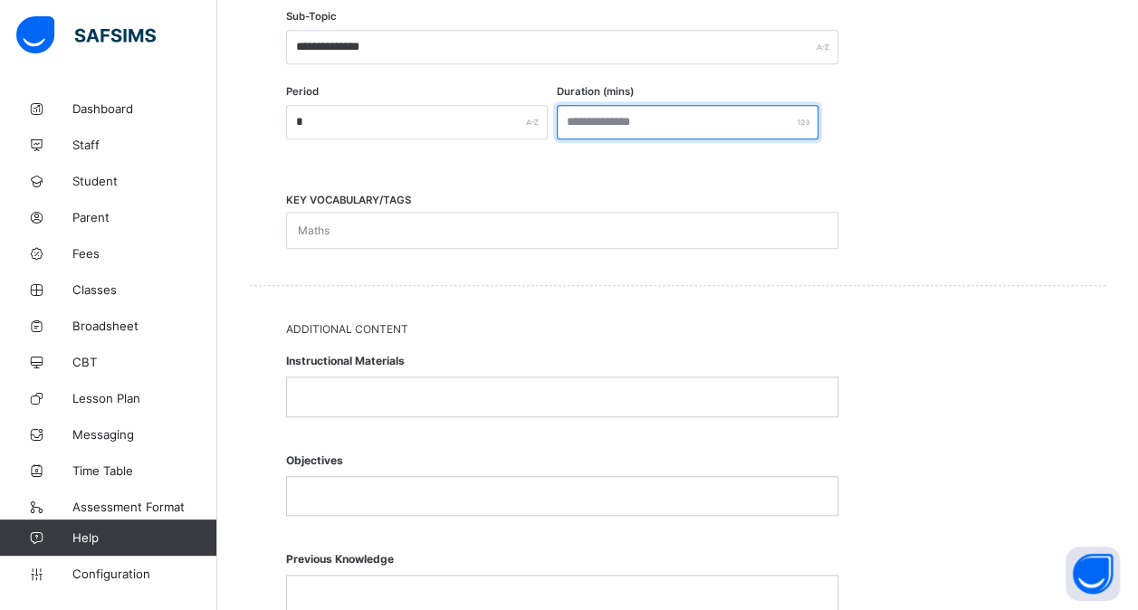
scroll to position [587, 0]
type input "**"
click at [499, 222] on div "Maths" at bounding box center [545, 229] width 516 height 35
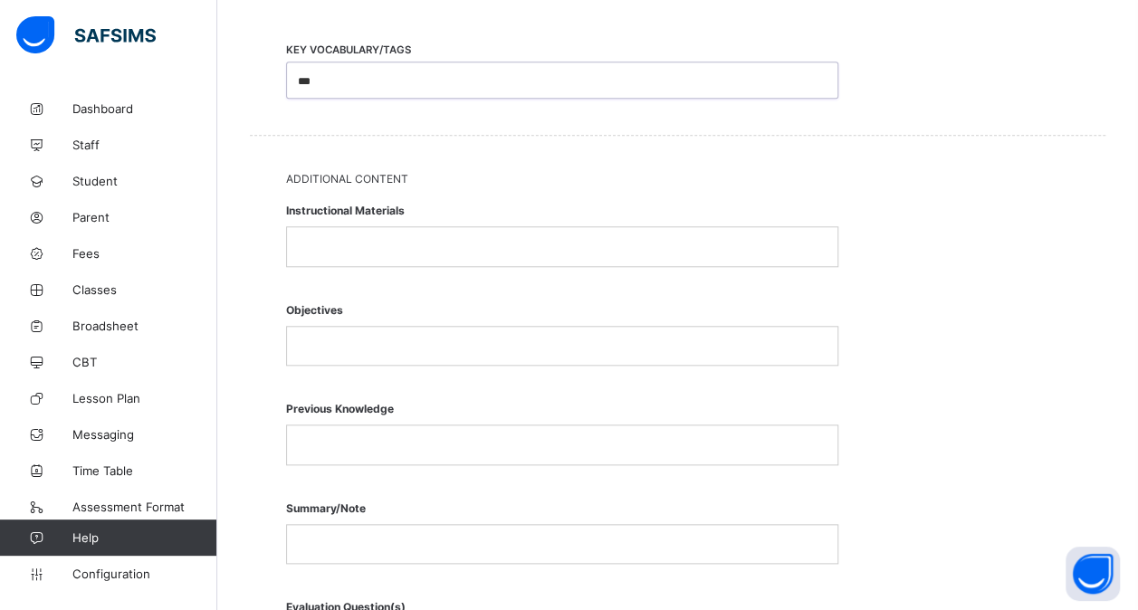
scroll to position [738, 0]
type input "***"
click at [461, 240] on p at bounding box center [561, 248] width 523 height 16
click at [384, 342] on p at bounding box center [561, 346] width 523 height 16
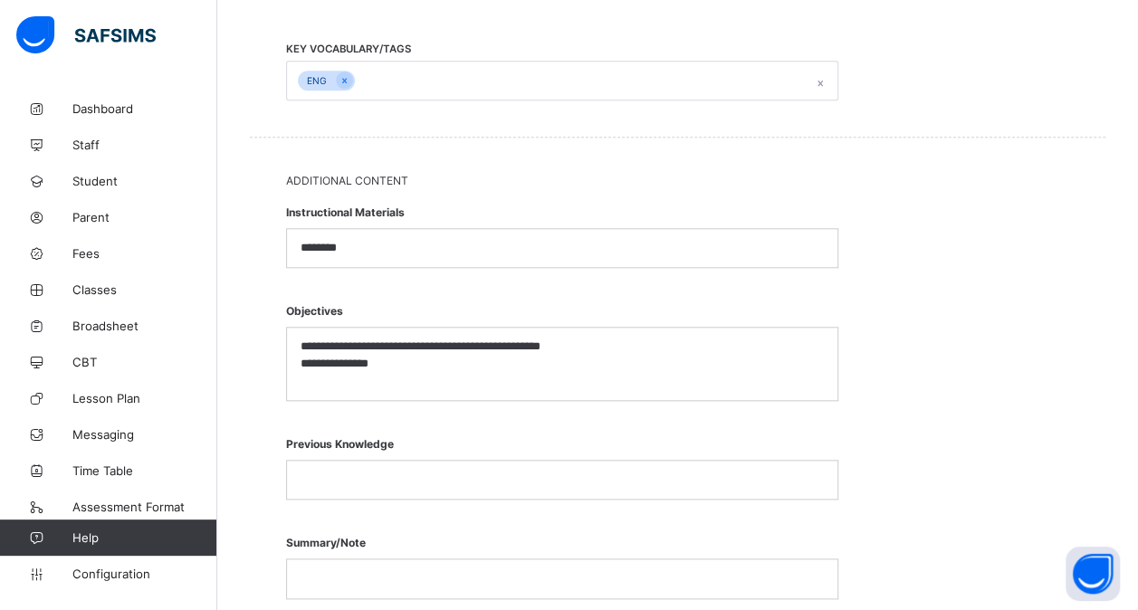
click at [312, 360] on p "**********" at bounding box center [562, 364] width 524 height 16
click at [387, 356] on p "**********" at bounding box center [562, 364] width 524 height 16
click at [360, 359] on p "**********" at bounding box center [562, 364] width 524 height 16
click at [400, 357] on p "**********" at bounding box center [562, 364] width 524 height 16
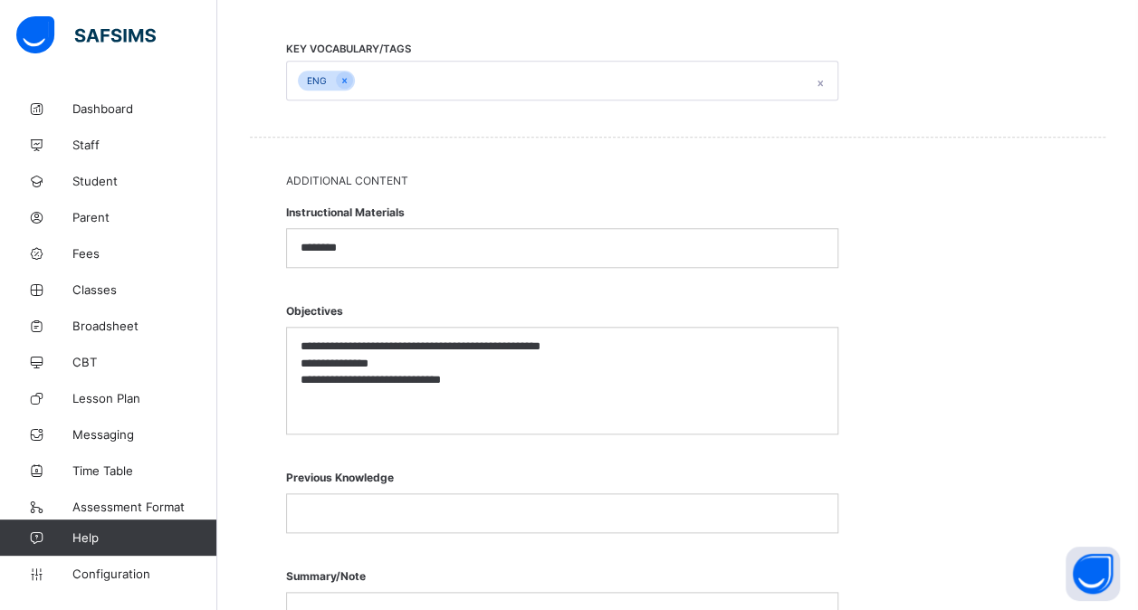
click at [391, 359] on p "**********" at bounding box center [562, 364] width 524 height 16
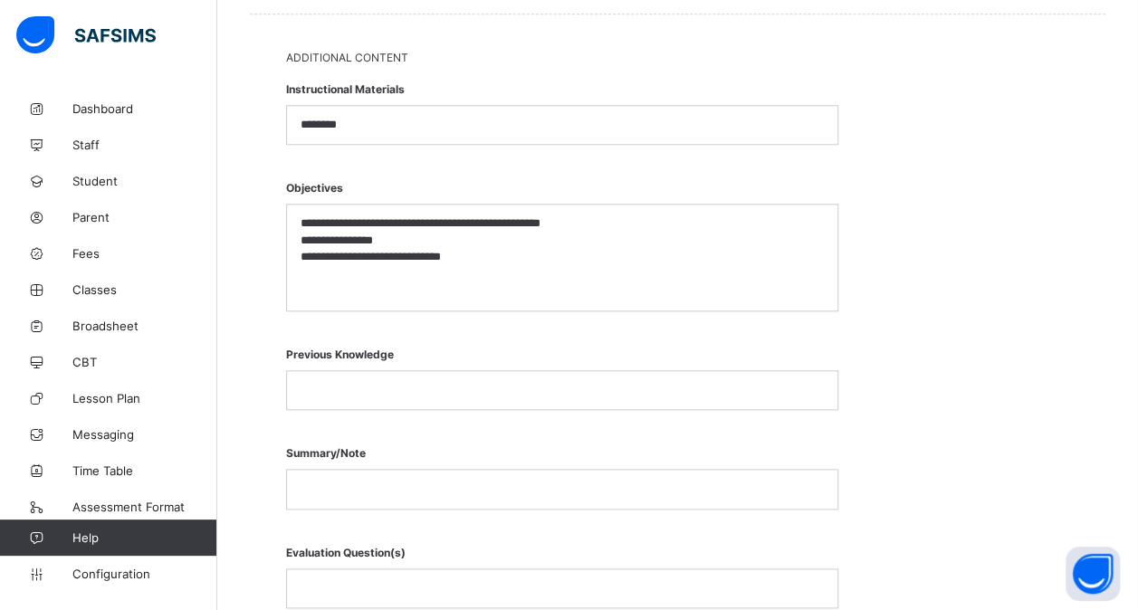
scroll to position [865, 0]
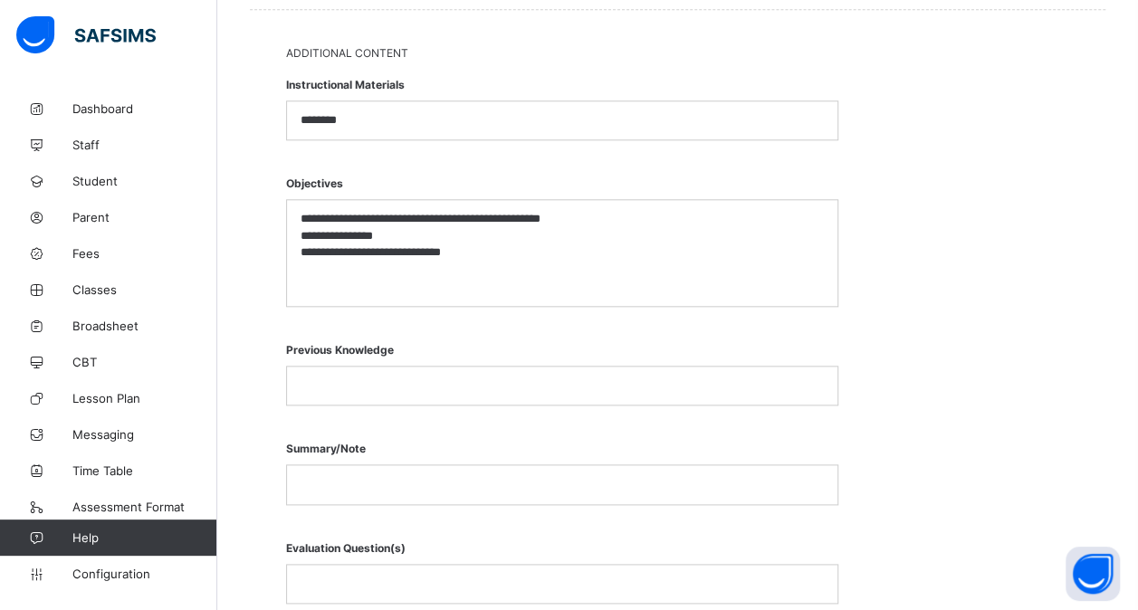
click at [405, 367] on div at bounding box center [562, 386] width 550 height 38
click at [336, 476] on p at bounding box center [561, 484] width 523 height 16
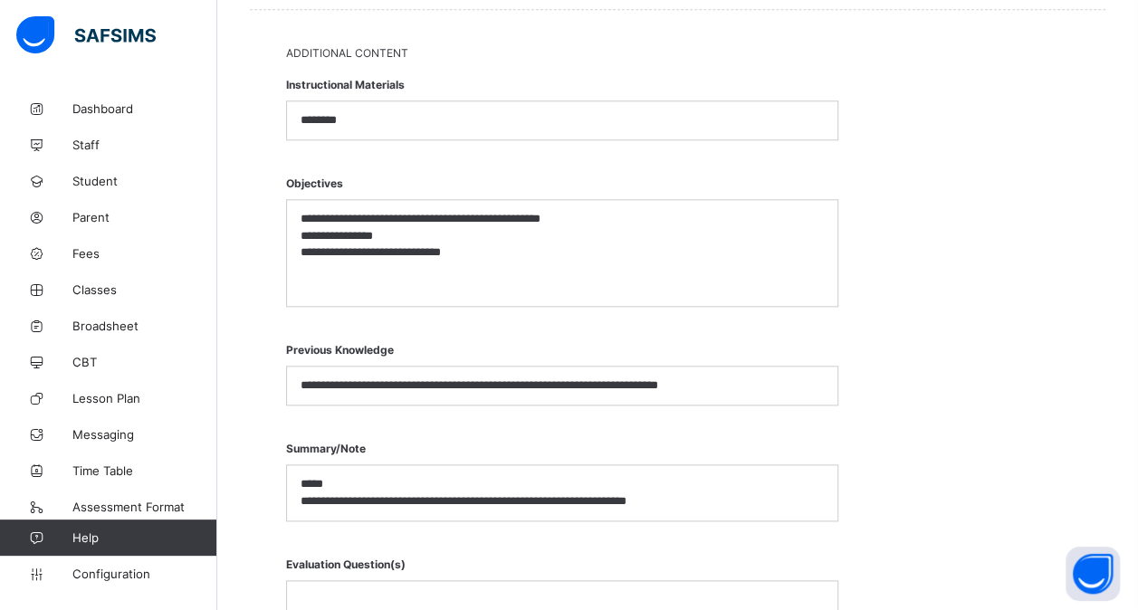
click at [697, 493] on p "**********" at bounding box center [562, 501] width 524 height 16
click at [351, 481] on p "*****" at bounding box center [562, 484] width 524 height 16
click at [299, 471] on div "**********" at bounding box center [562, 500] width 550 height 71
click at [350, 476] on p "*****" at bounding box center [562, 484] width 524 height 16
click at [709, 497] on p "**********" at bounding box center [562, 501] width 524 height 16
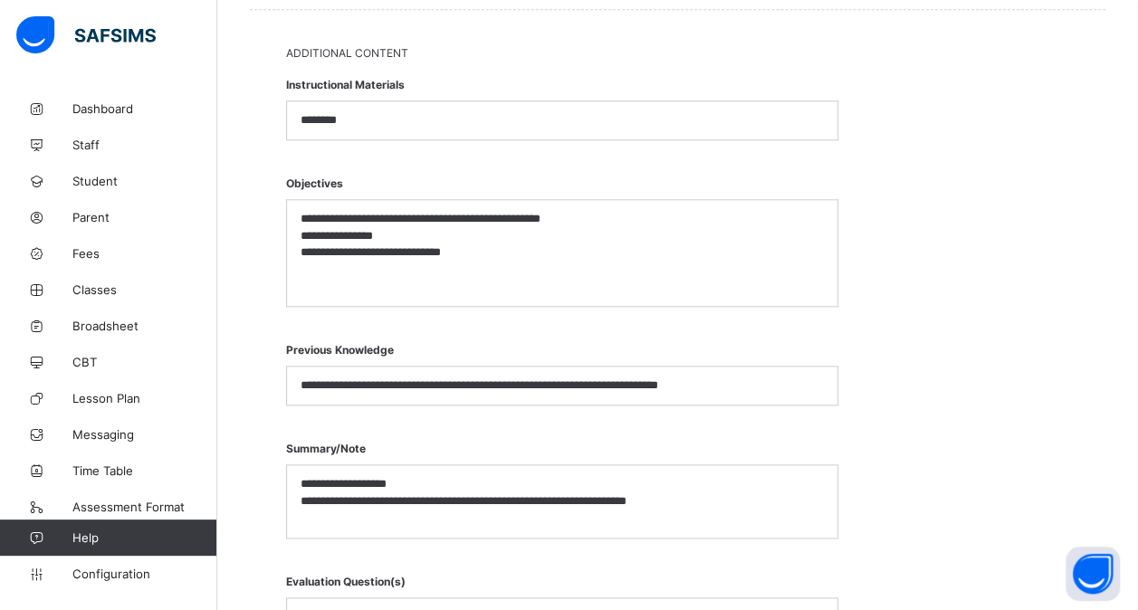
click at [700, 516] on p at bounding box center [561, 517] width 523 height 16
click at [691, 495] on p "**********" at bounding box center [562, 501] width 524 height 16
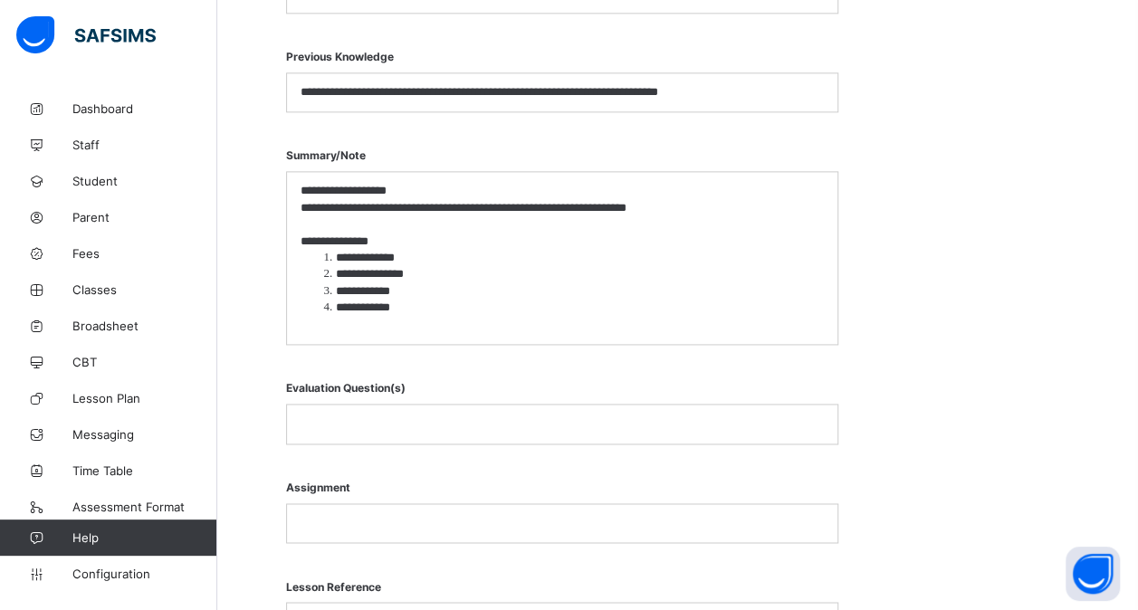
scroll to position [1227, 0]
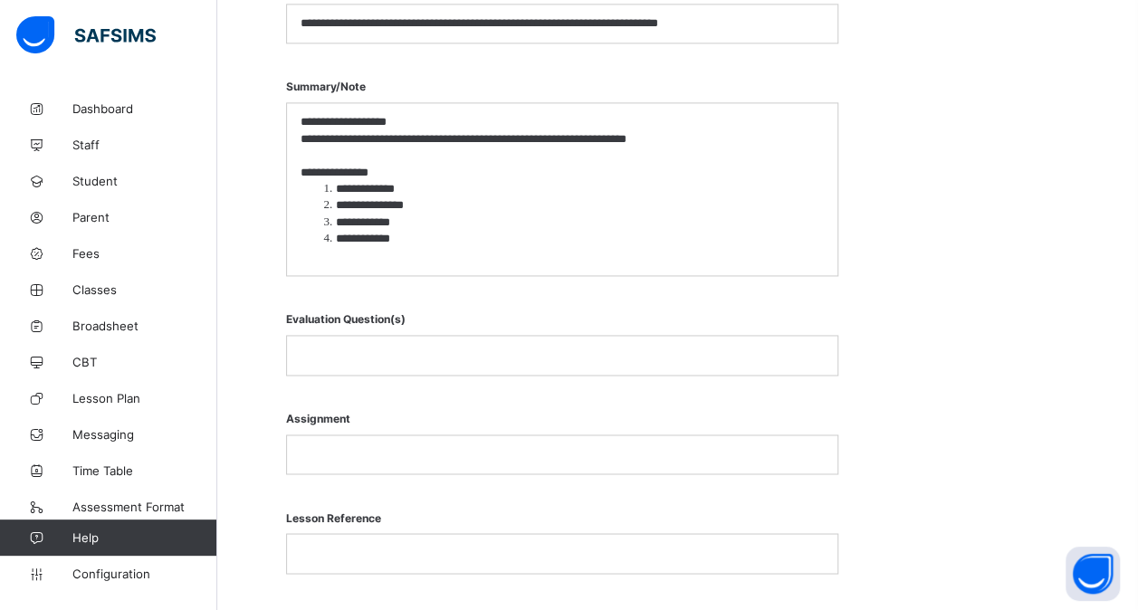
click at [414, 347] on p at bounding box center [561, 355] width 523 height 16
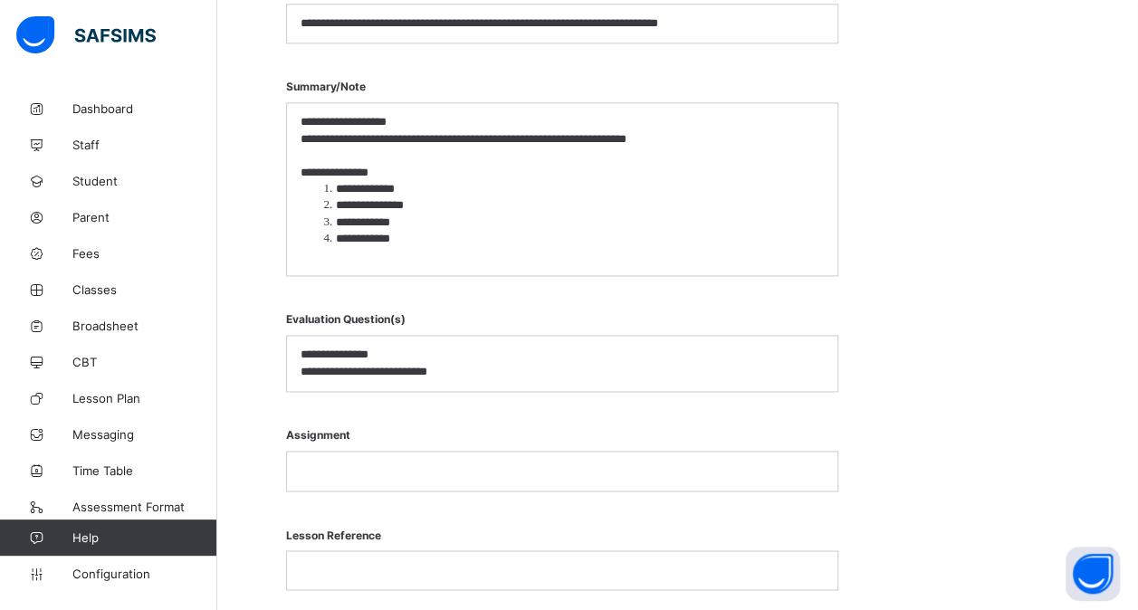
click at [379, 462] on p at bounding box center [561, 470] width 523 height 16
click at [496, 462] on p "**********" at bounding box center [562, 470] width 524 height 16
click at [509, 462] on p "**********" at bounding box center [562, 470] width 524 height 16
click at [411, 462] on p "**********" at bounding box center [562, 470] width 524 height 16
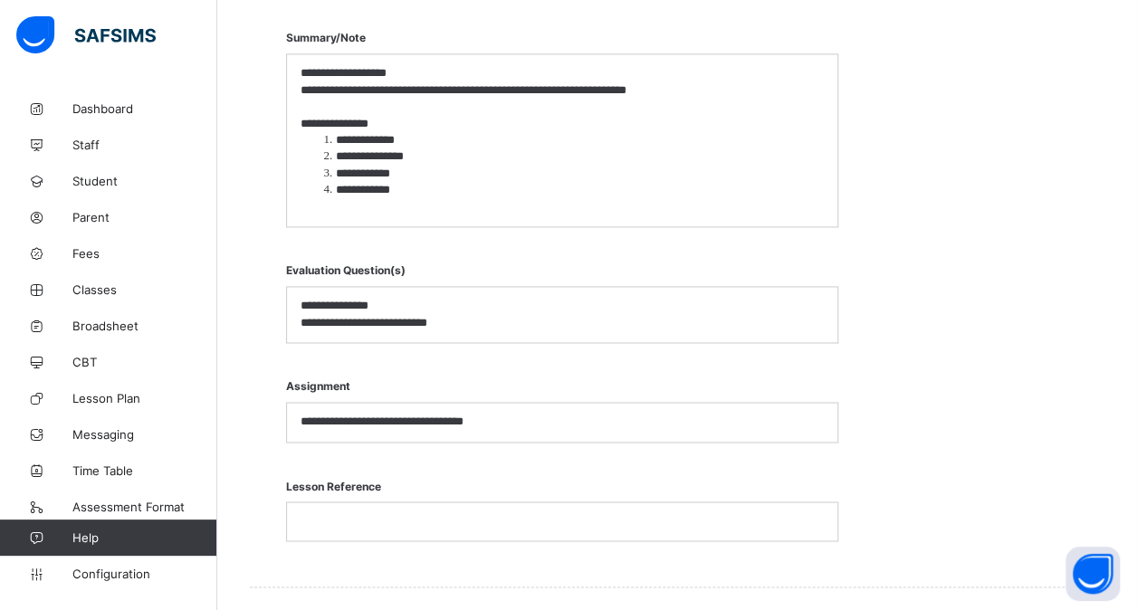
scroll to position [1296, 0]
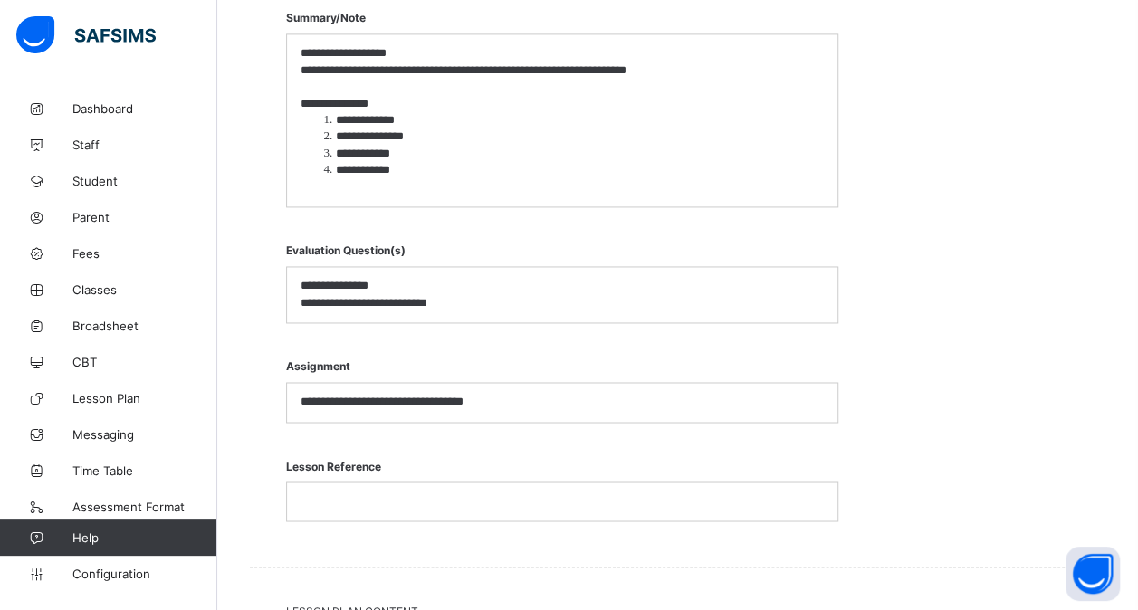
click at [391, 493] on p at bounding box center [561, 501] width 523 height 16
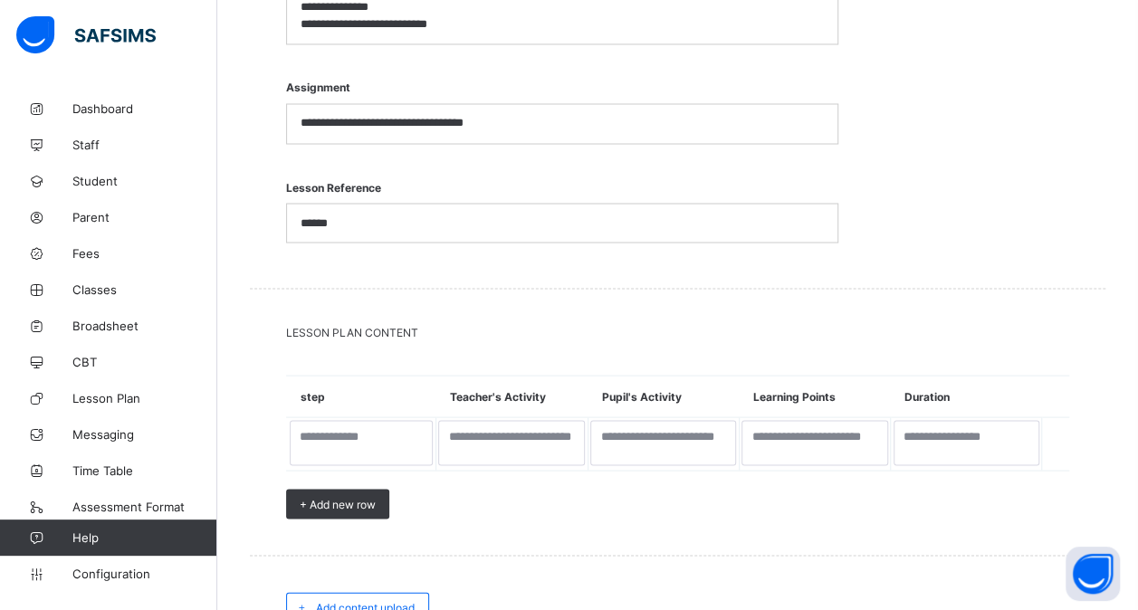
scroll to position [1576, 0]
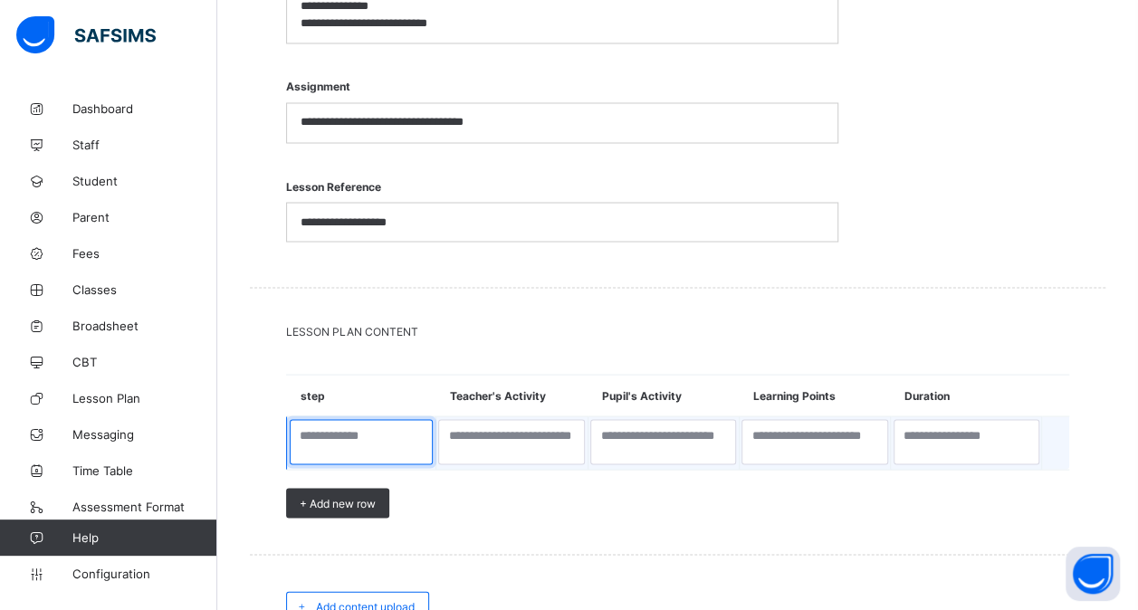
click at [366, 436] on textarea at bounding box center [362, 441] width 144 height 45
type textarea "**********"
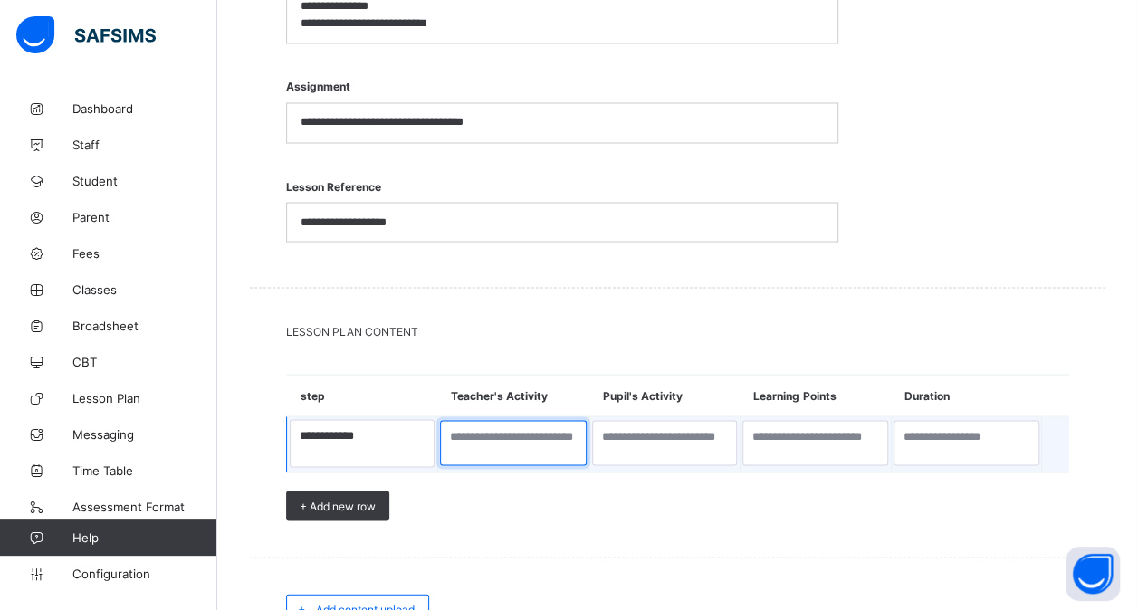
click at [493, 431] on textarea at bounding box center [513, 442] width 147 height 45
type textarea "*"
type textarea "**********"
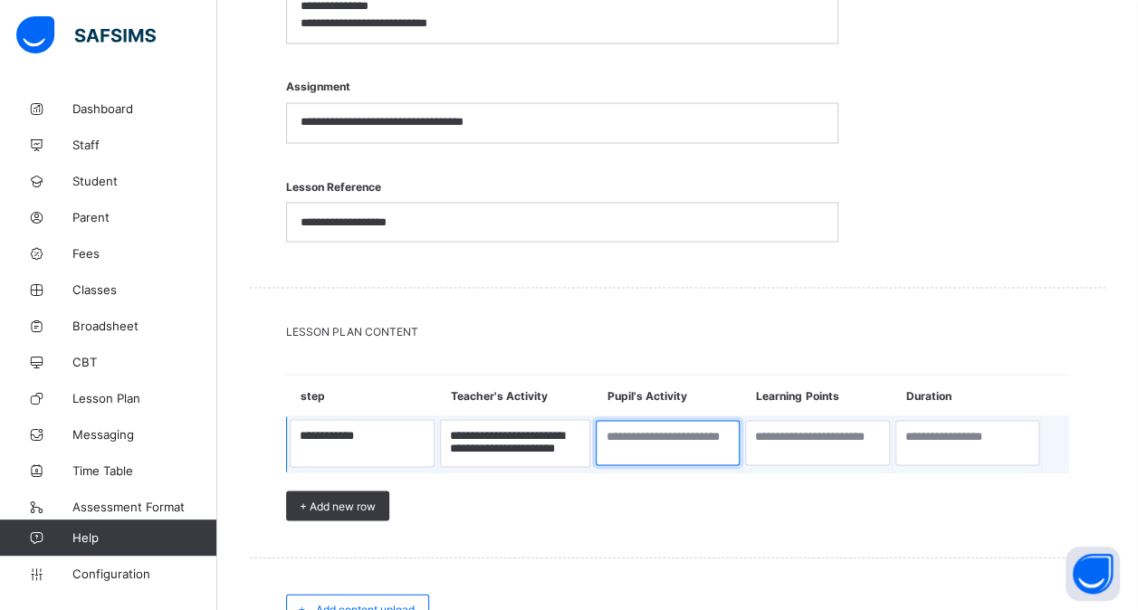
click at [677, 424] on textarea at bounding box center [667, 442] width 144 height 45
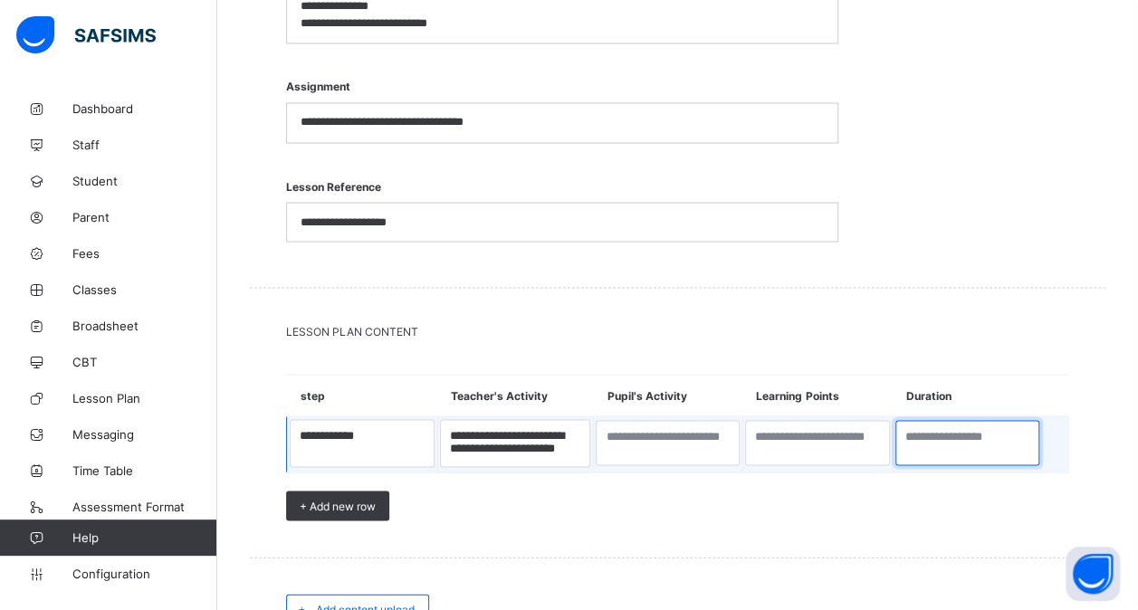
click at [948, 438] on textarea at bounding box center [967, 442] width 144 height 45
type textarea "*****"
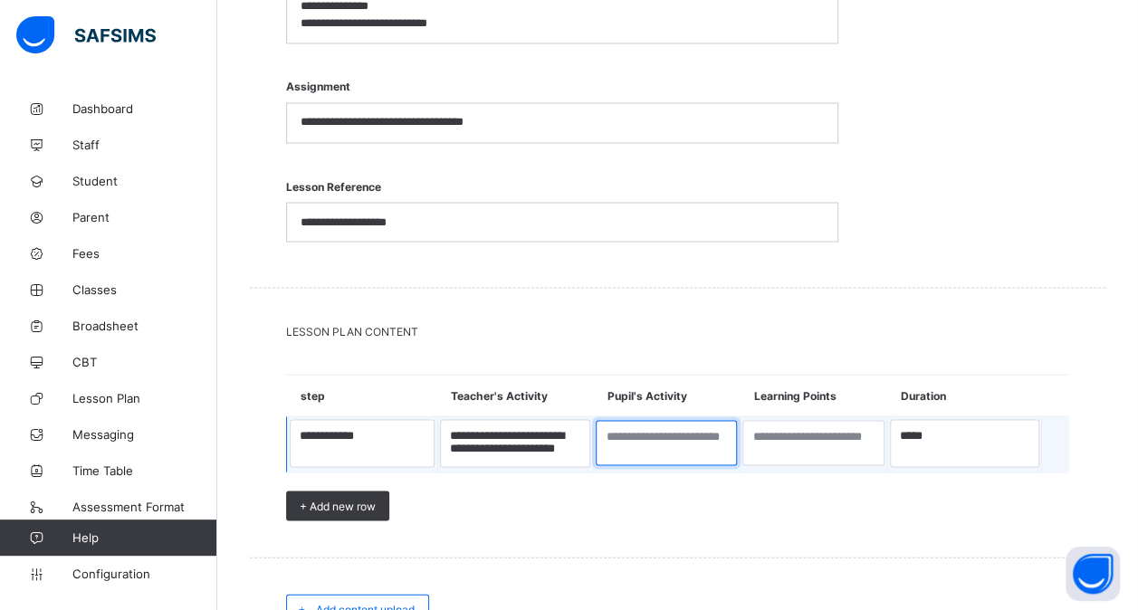
click at [684, 425] on textarea at bounding box center [665, 442] width 141 height 45
type textarea "**********"
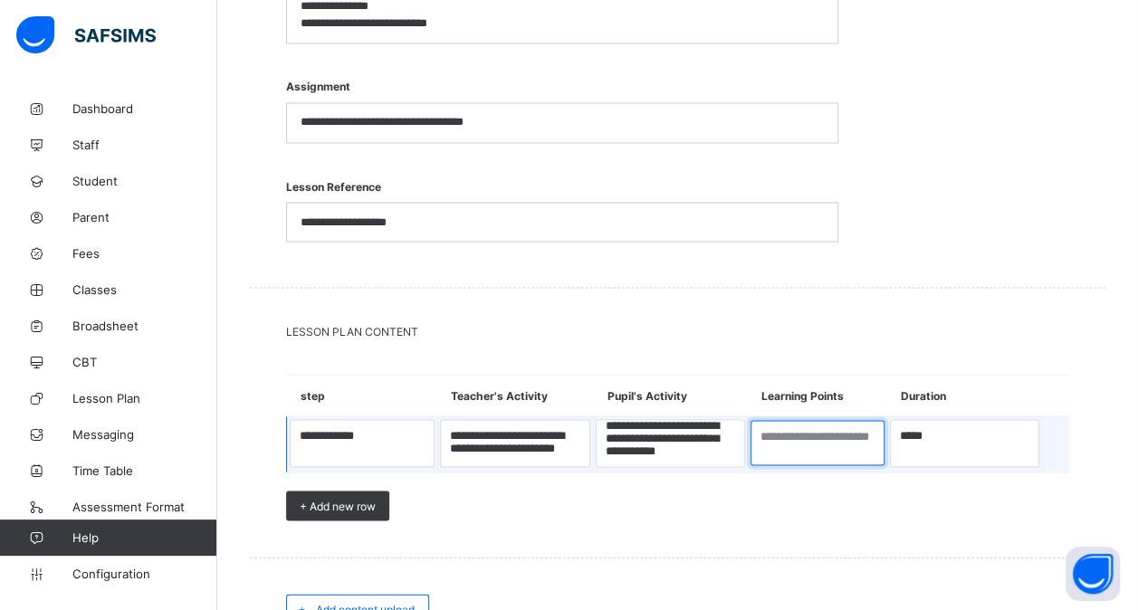
click at [834, 420] on textarea at bounding box center [817, 442] width 134 height 45
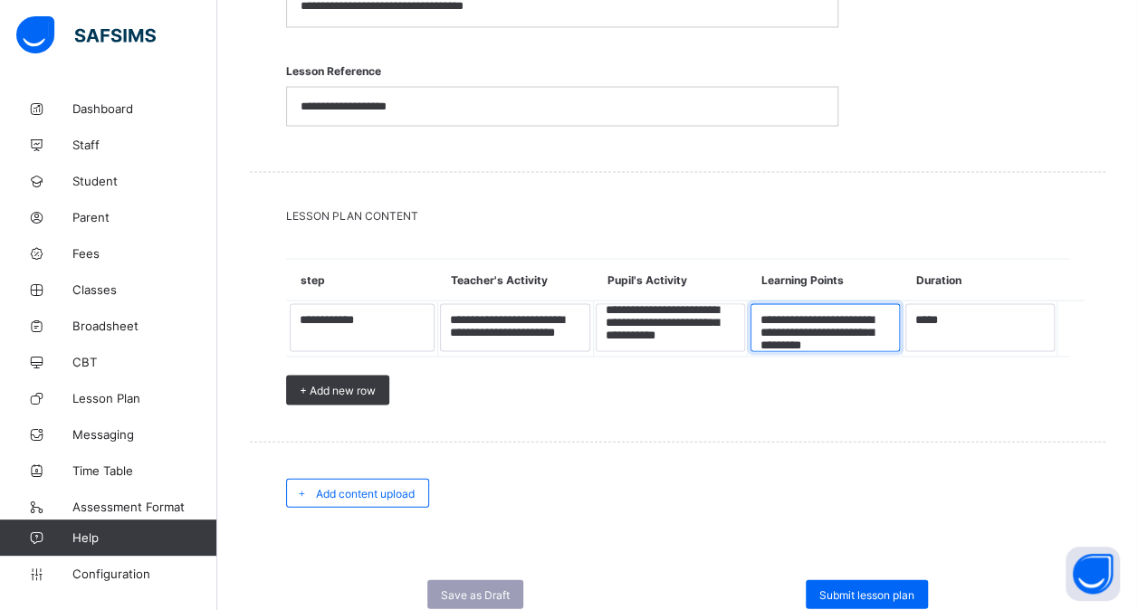
scroll to position [1736, 0]
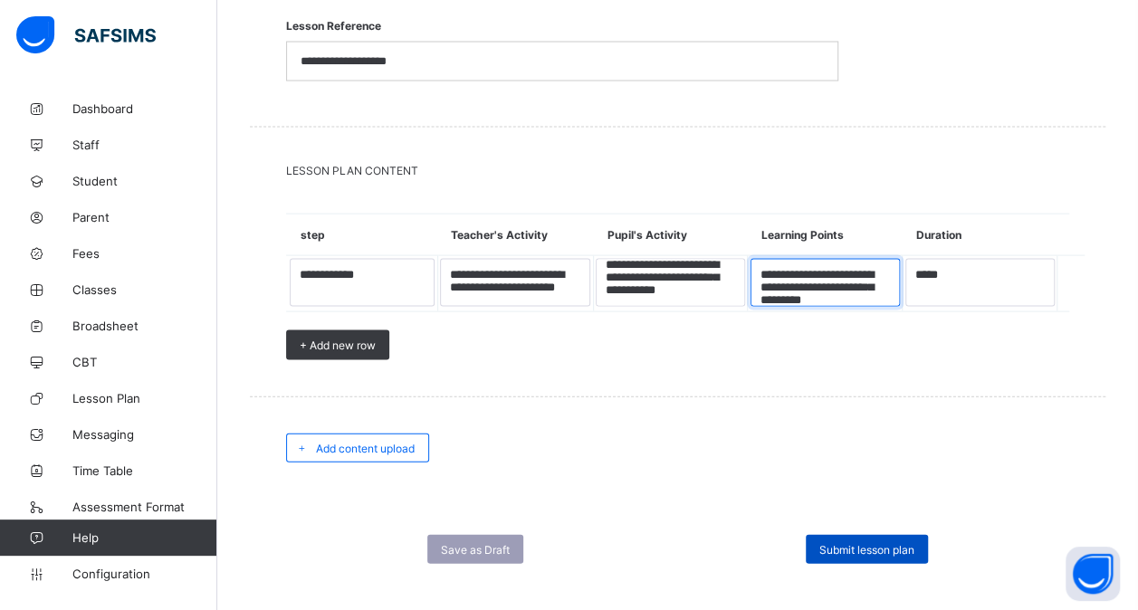
type textarea "**********"
click at [869, 543] on span "Submit lesson plan" at bounding box center [866, 550] width 95 height 14
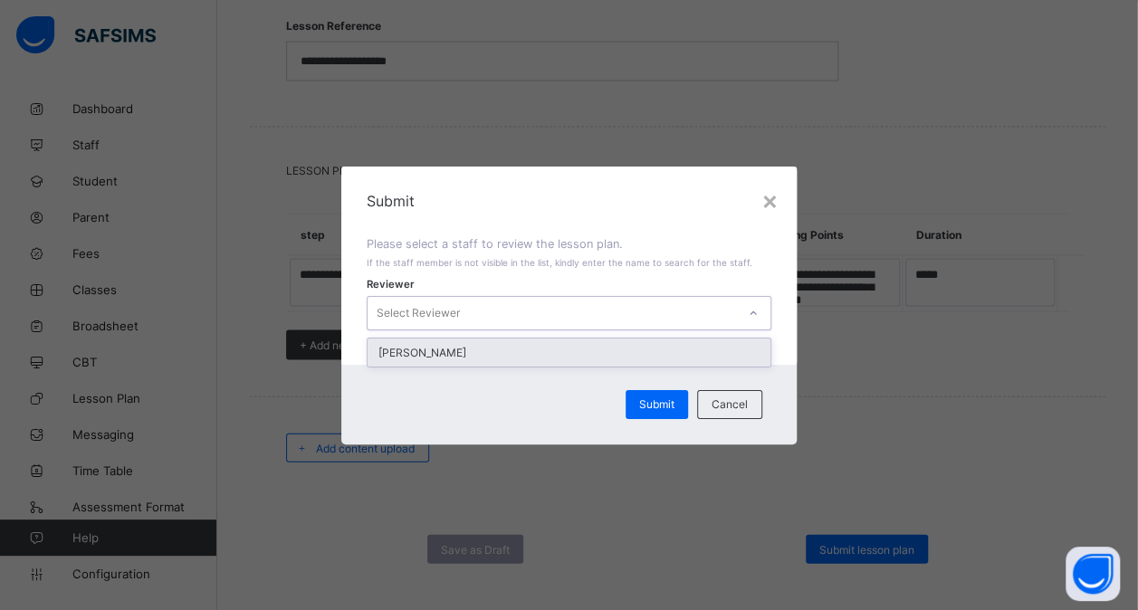
click at [603, 318] on div "Select Reviewer" at bounding box center [551, 312] width 368 height 25
click at [550, 351] on div "[PERSON_NAME]" at bounding box center [568, 352] width 403 height 28
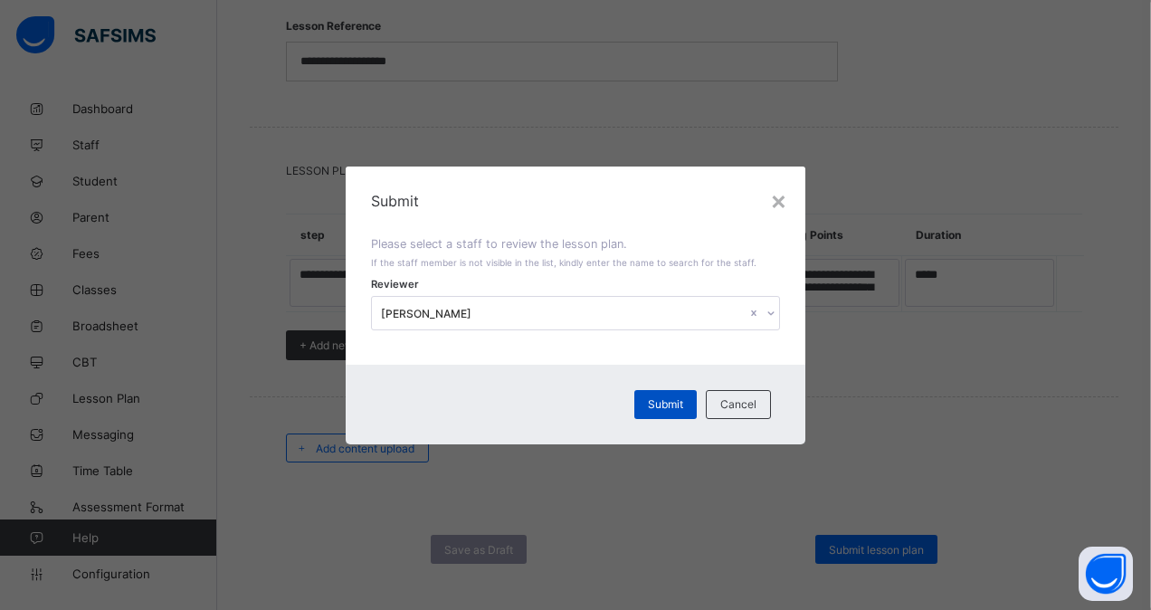
click at [663, 404] on span "Submit" at bounding box center [665, 404] width 35 height 14
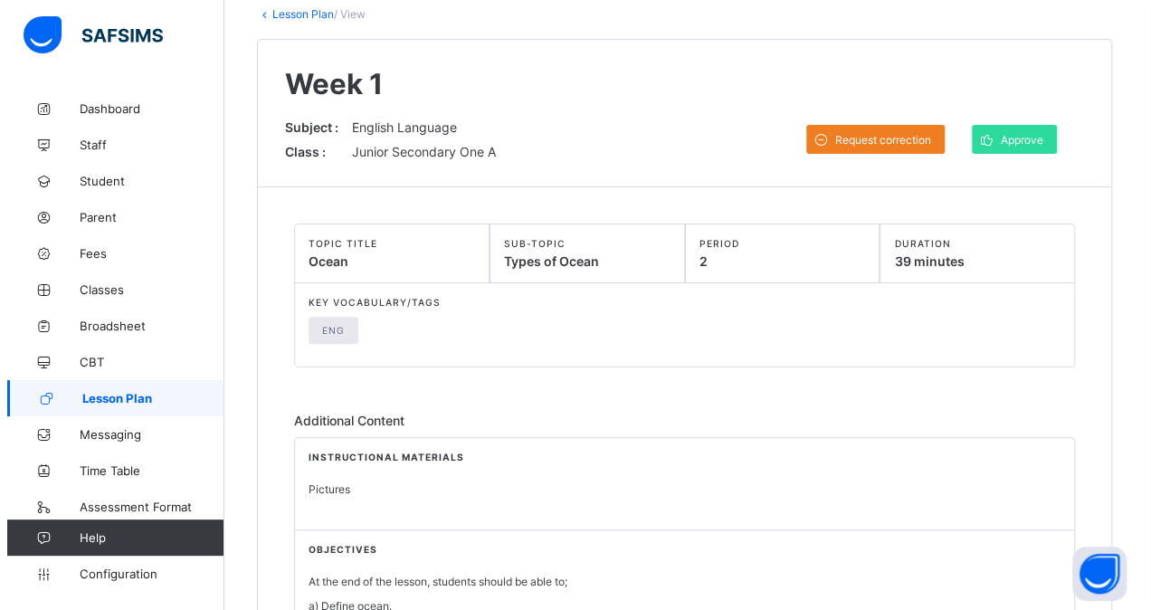
scroll to position [107, 0]
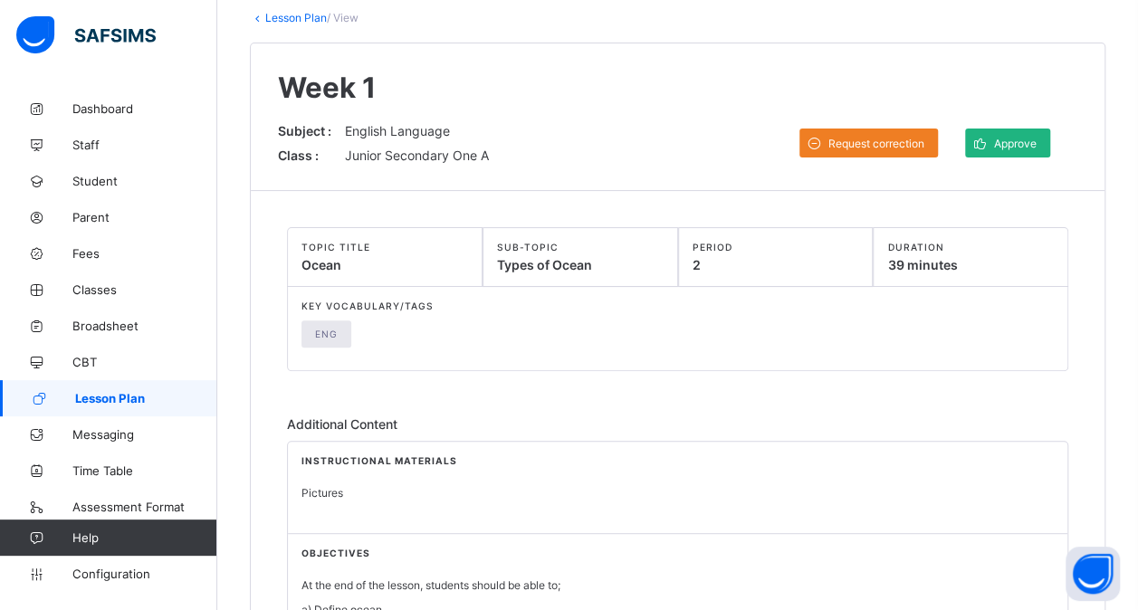
click at [1017, 143] on span "Approve" at bounding box center [1015, 144] width 43 height 14
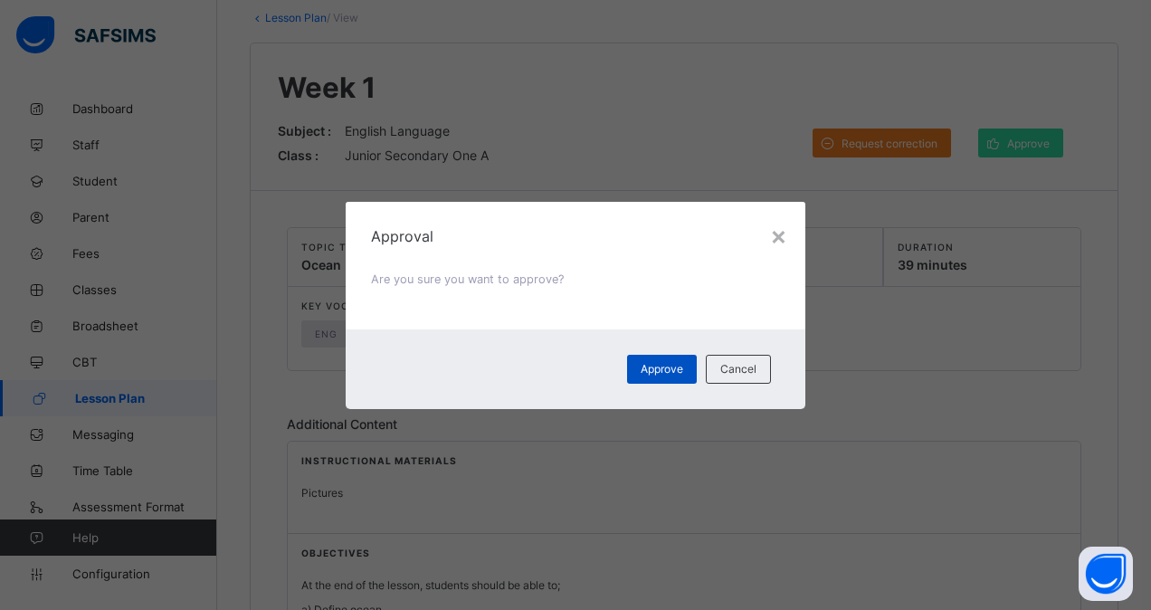
click at [655, 371] on span "Approve" at bounding box center [662, 369] width 43 height 14
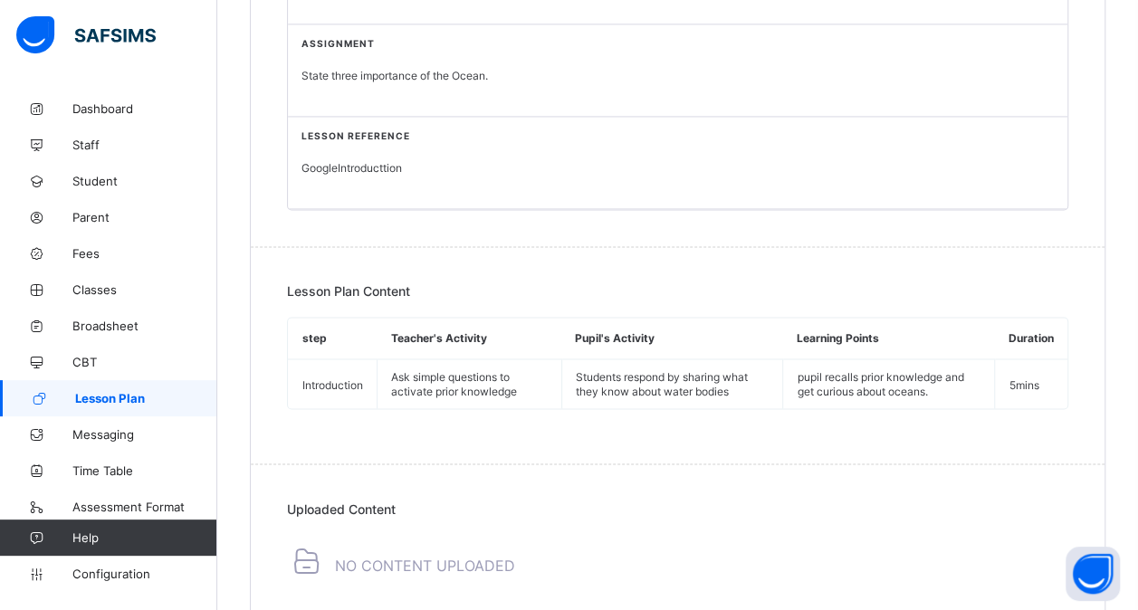
scroll to position [1325, 0]
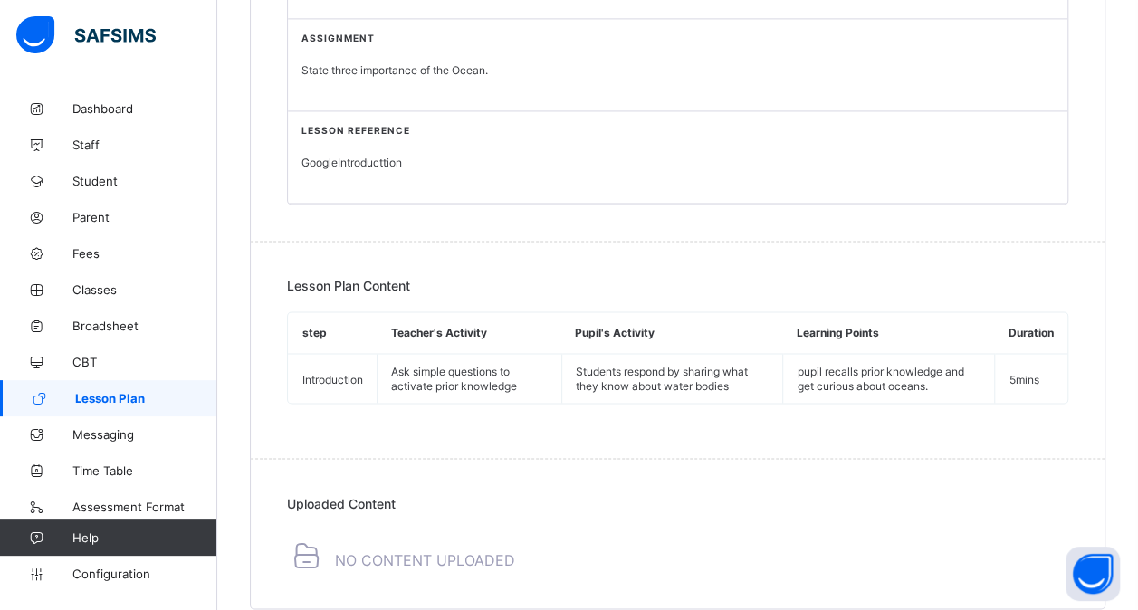
click at [101, 396] on span "Lesson Plan" at bounding box center [146, 398] width 142 height 14
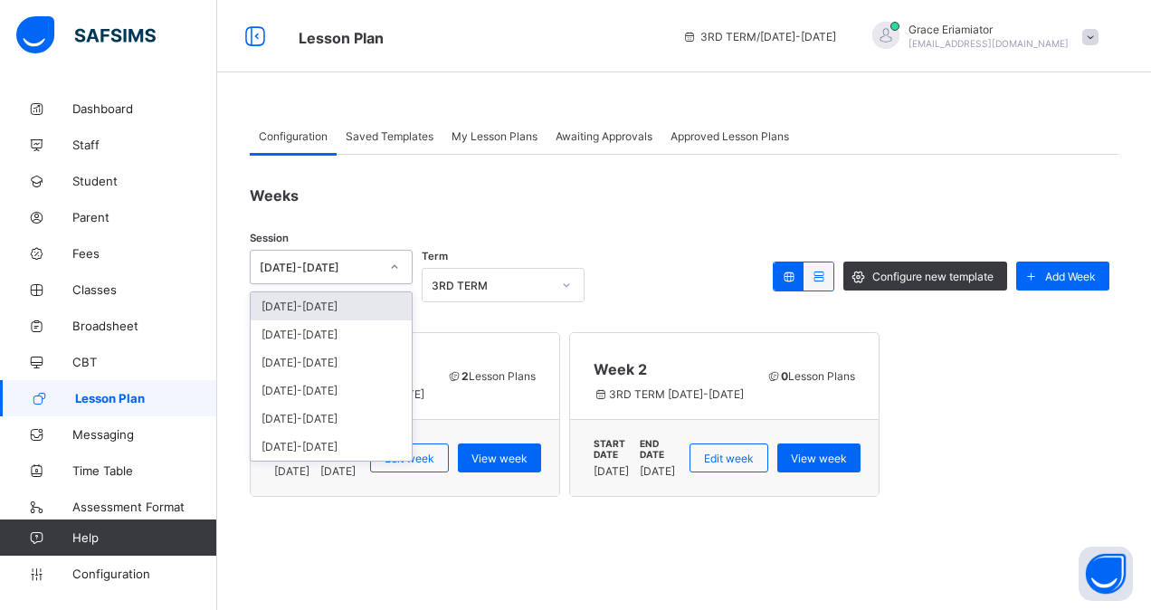
click at [389, 254] on div at bounding box center [394, 266] width 31 height 29
click at [363, 301] on div "[DATE]-[DATE]" at bounding box center [331, 306] width 161 height 28
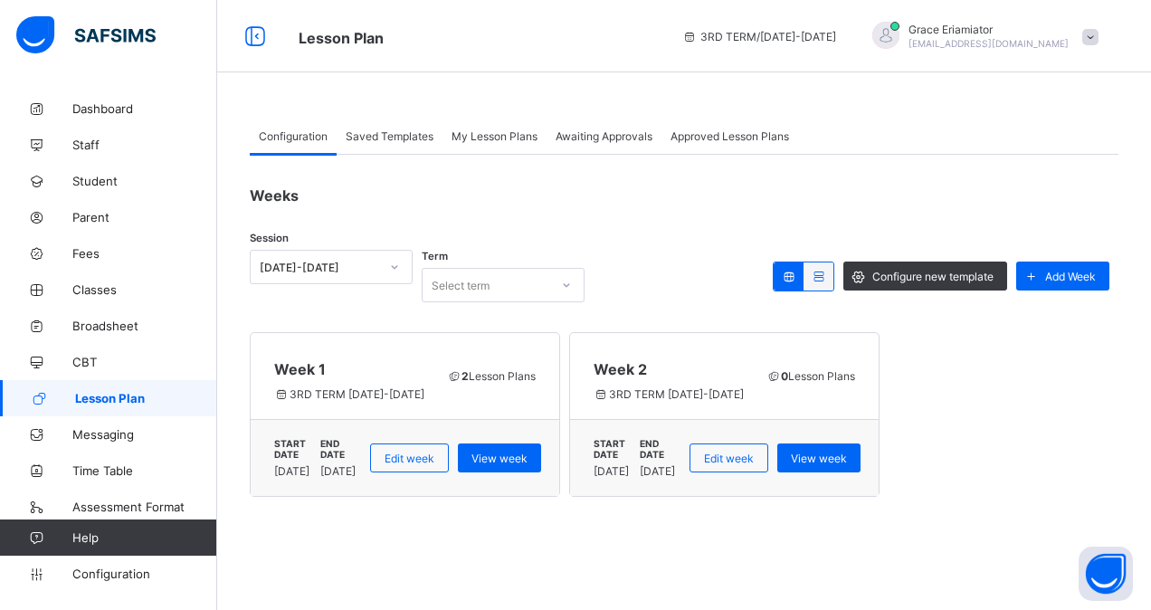
click at [432, 384] on div "Week 1 3RD TERM [DATE]-[DATE]" at bounding box center [350, 376] width 163 height 50
click at [528, 452] on span "View week" at bounding box center [499, 459] width 56 height 14
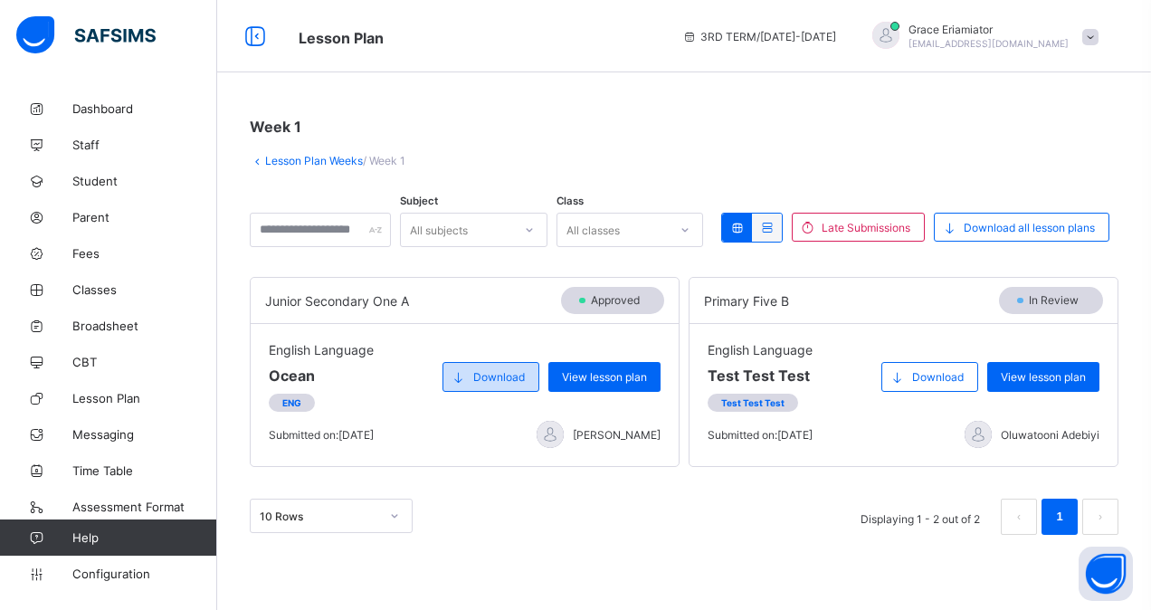
click at [490, 375] on span "Download" at bounding box center [499, 377] width 52 height 14
click at [481, 373] on span "Download" at bounding box center [499, 377] width 52 height 14
